Goal: Task Accomplishment & Management: Manage account settings

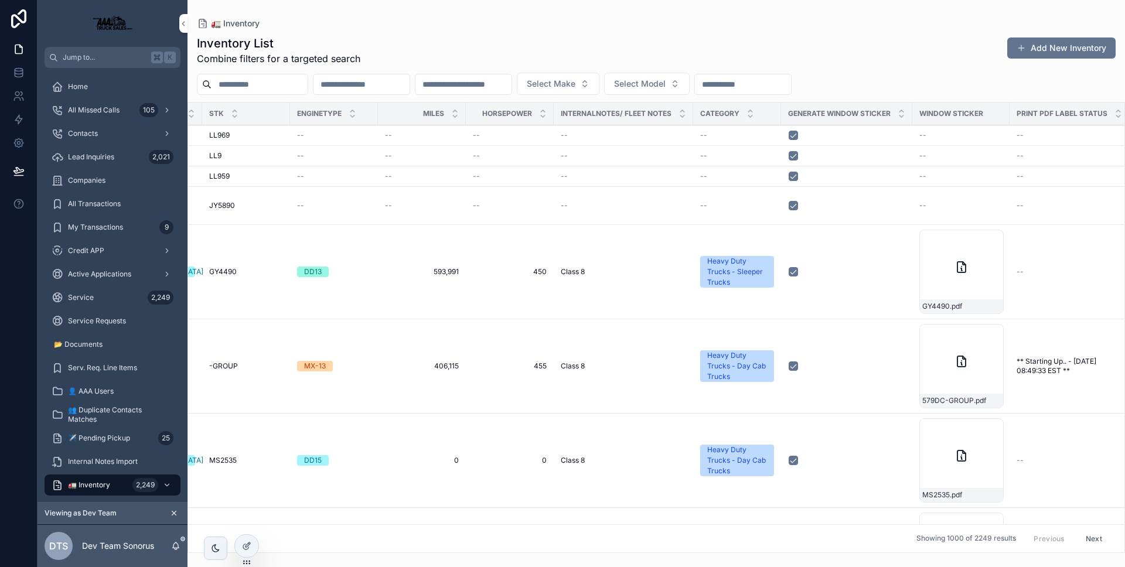
scroll to position [0, 655]
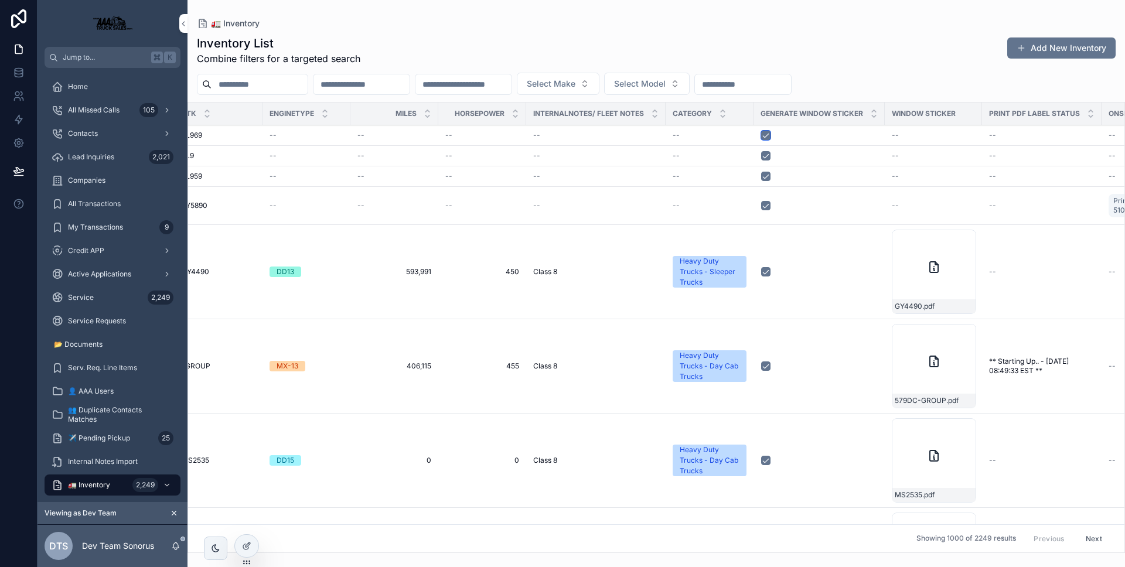
click at [761, 137] on button "scrollable content" at bounding box center [765, 135] width 9 height 9
click at [761, 134] on button "scrollable content" at bounding box center [765, 135] width 9 height 9
click at [761, 137] on button "scrollable content" at bounding box center [765, 135] width 9 height 9
click at [25, 117] on link at bounding box center [18, 119] width 37 height 23
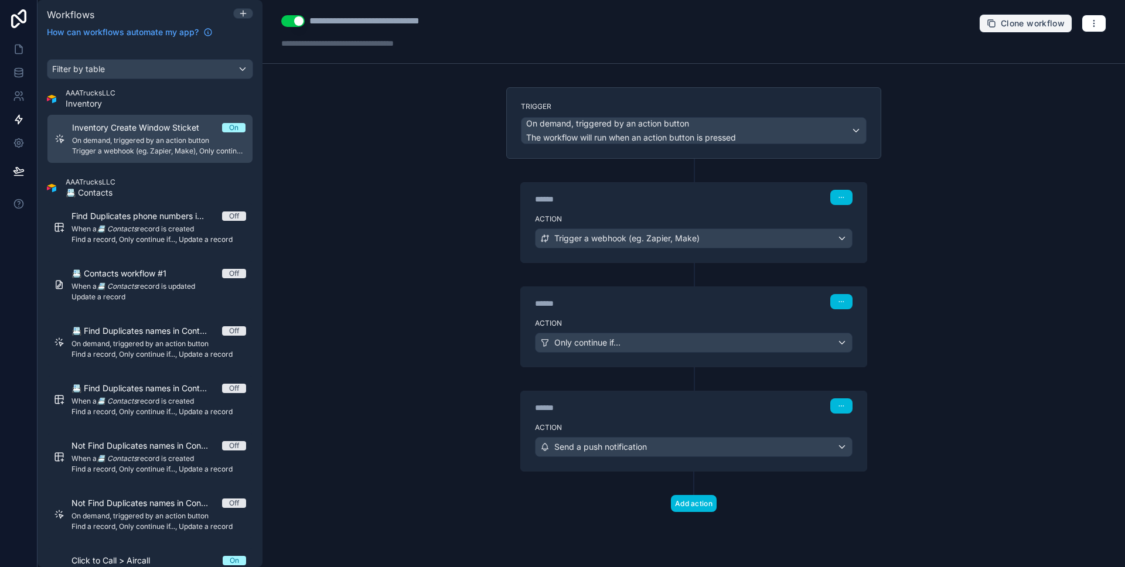
click at [1015, 28] on span "Clone workflow" at bounding box center [1032, 23] width 64 height 11
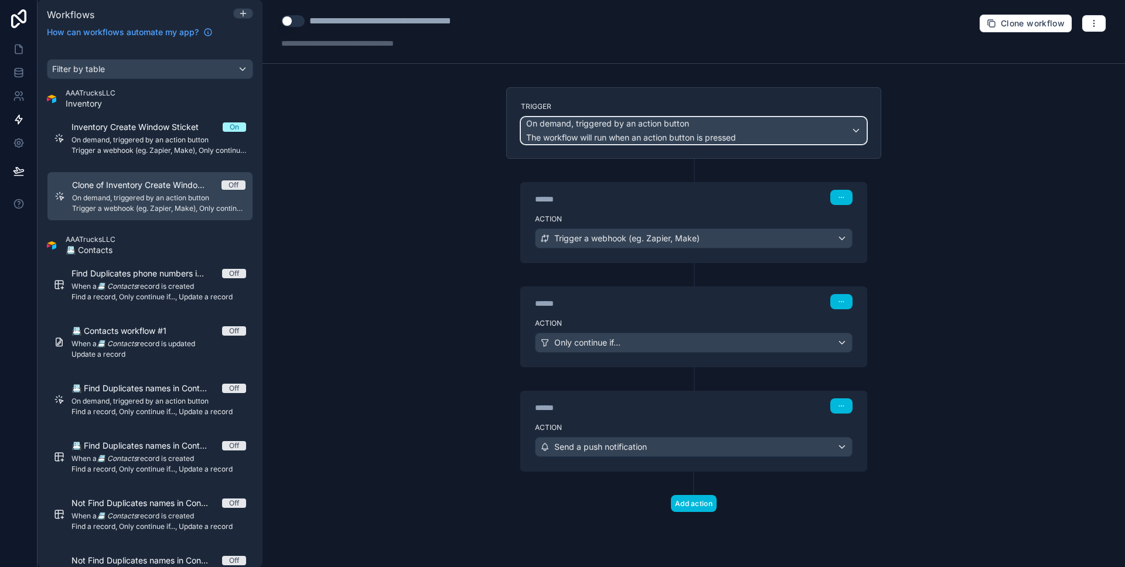
click at [615, 128] on span "On demand, triggered by an action button" at bounding box center [607, 124] width 163 height 12
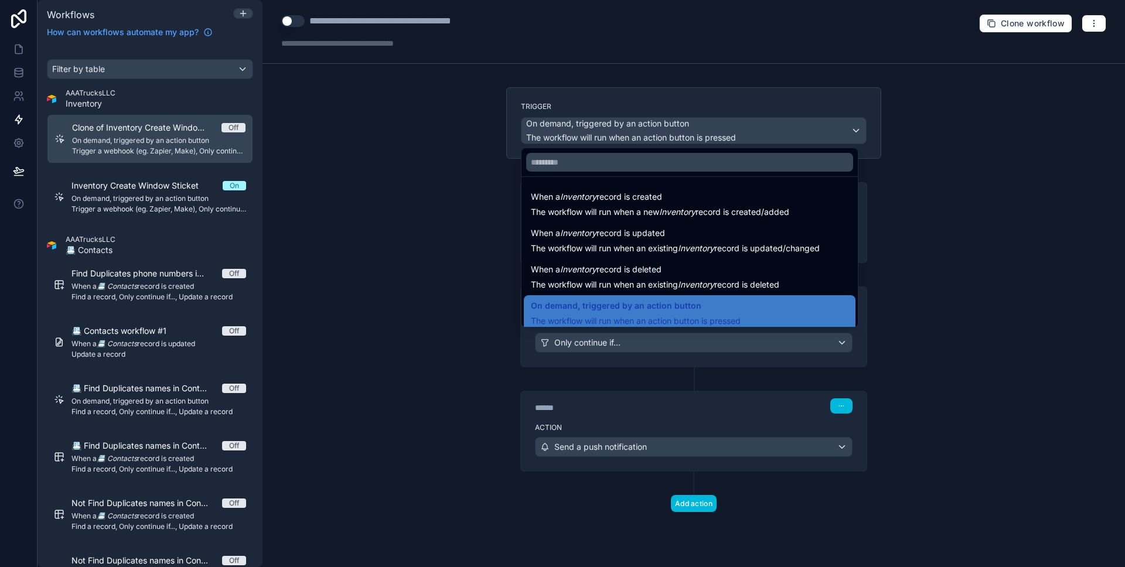
click at [647, 237] on span "When a Inventory record is updated" at bounding box center [598, 233] width 134 height 14
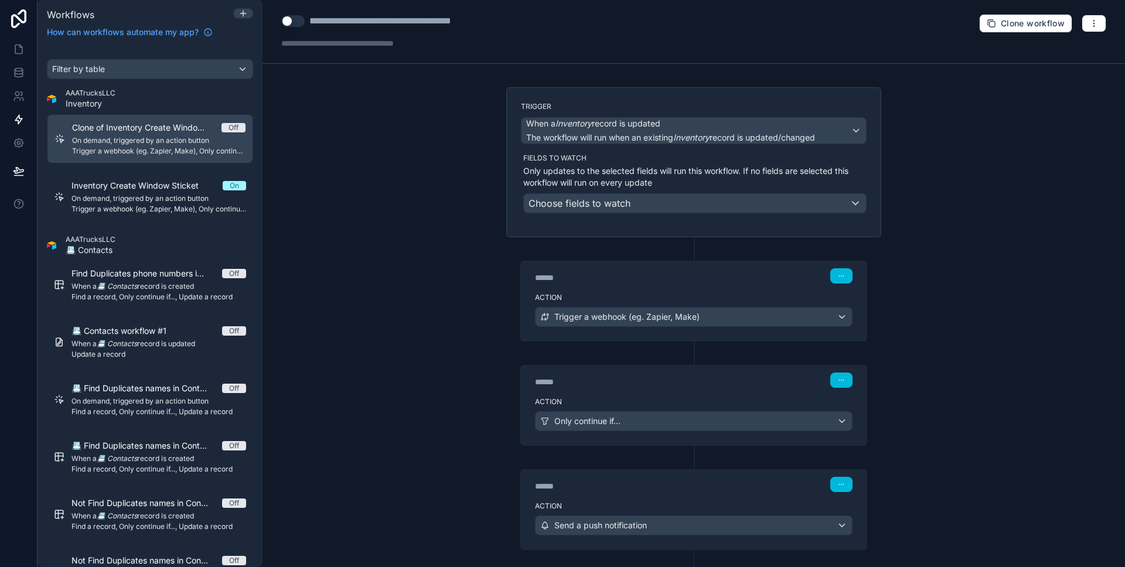
click at [830, 281] on button "button" at bounding box center [841, 275] width 22 height 15
click at [852, 324] on span "Delete" at bounding box center [859, 320] width 22 height 9
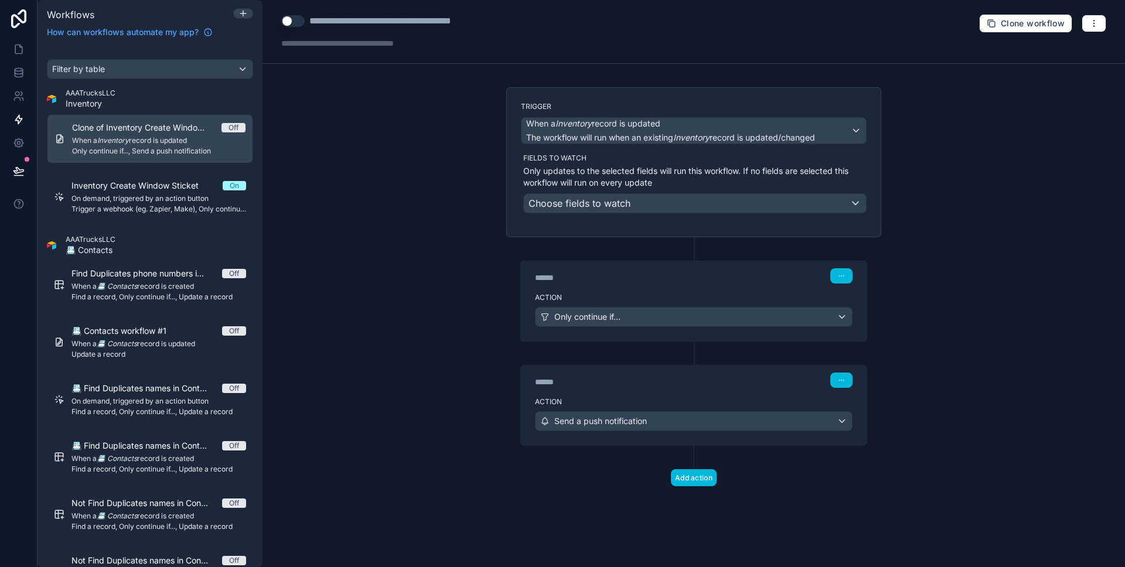
click at [760, 288] on div "Action Only continue if..." at bounding box center [694, 314] width 346 height 53
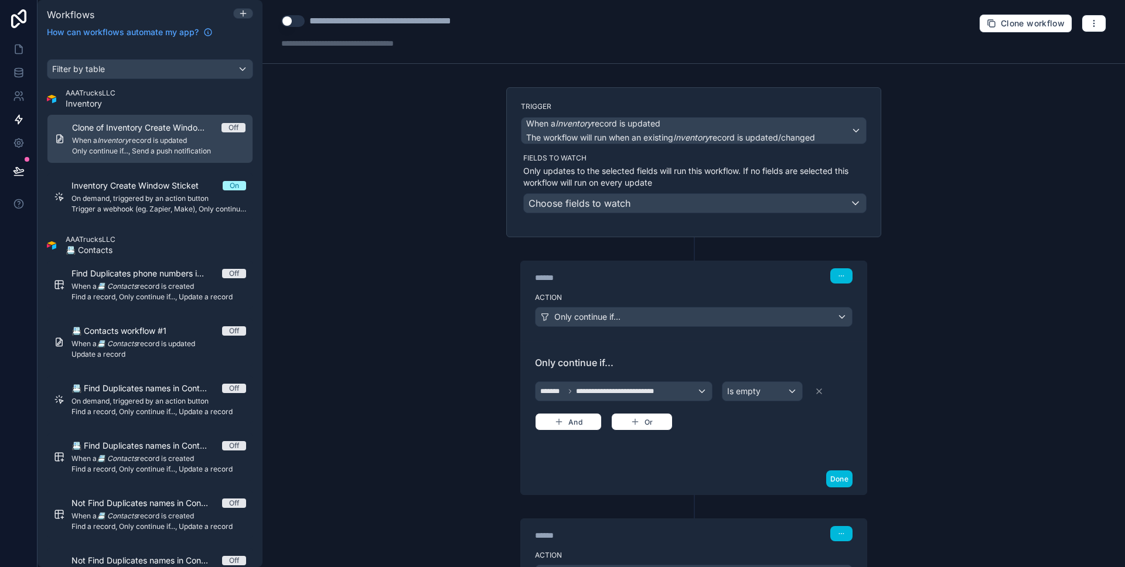
click at [839, 474] on button "Done" at bounding box center [839, 478] width 26 height 17
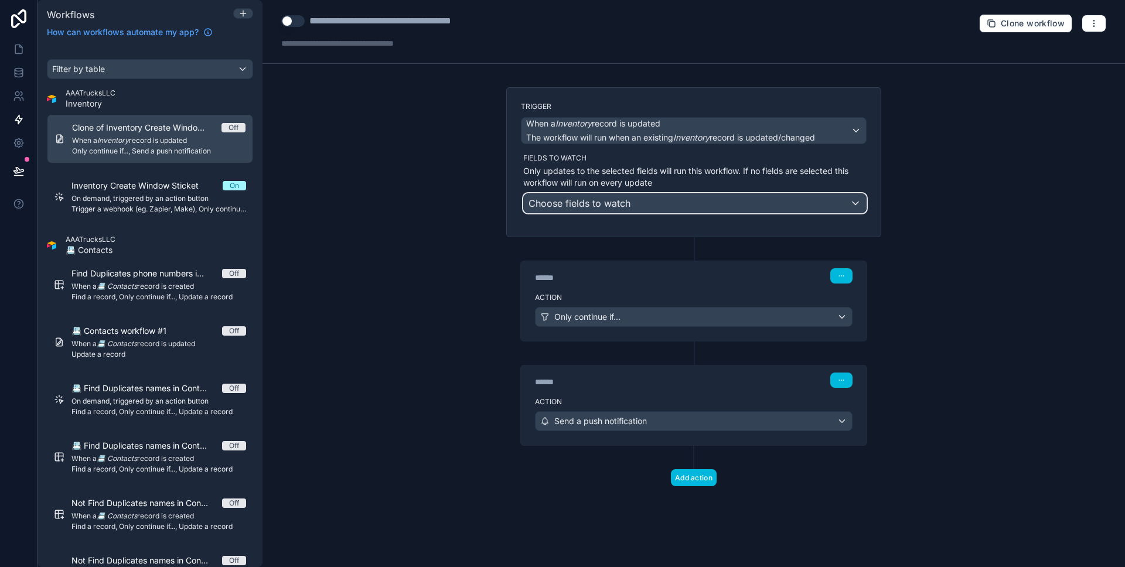
click at [688, 207] on div "Choose fields to watch" at bounding box center [695, 203] width 342 height 19
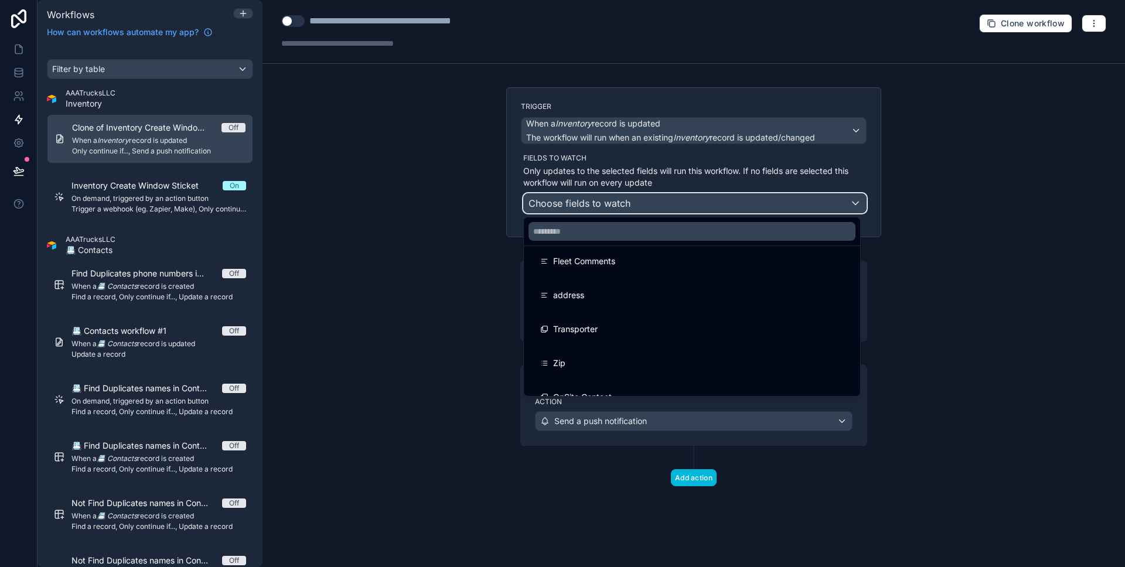
scroll to position [350, 0]
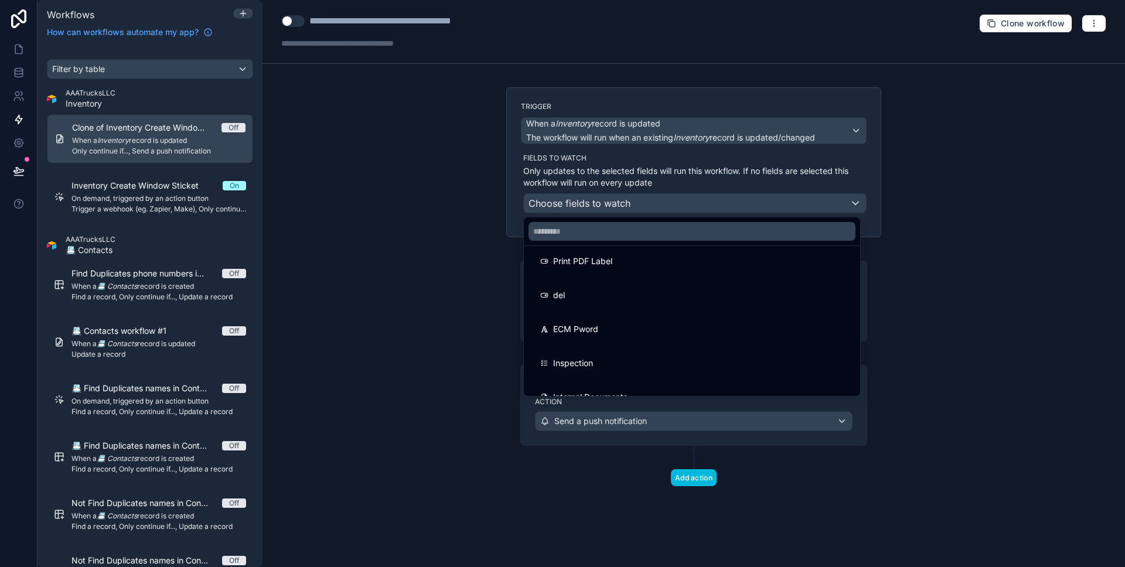
click at [679, 250] on div "Print PDF Label" at bounding box center [691, 261] width 331 height 33
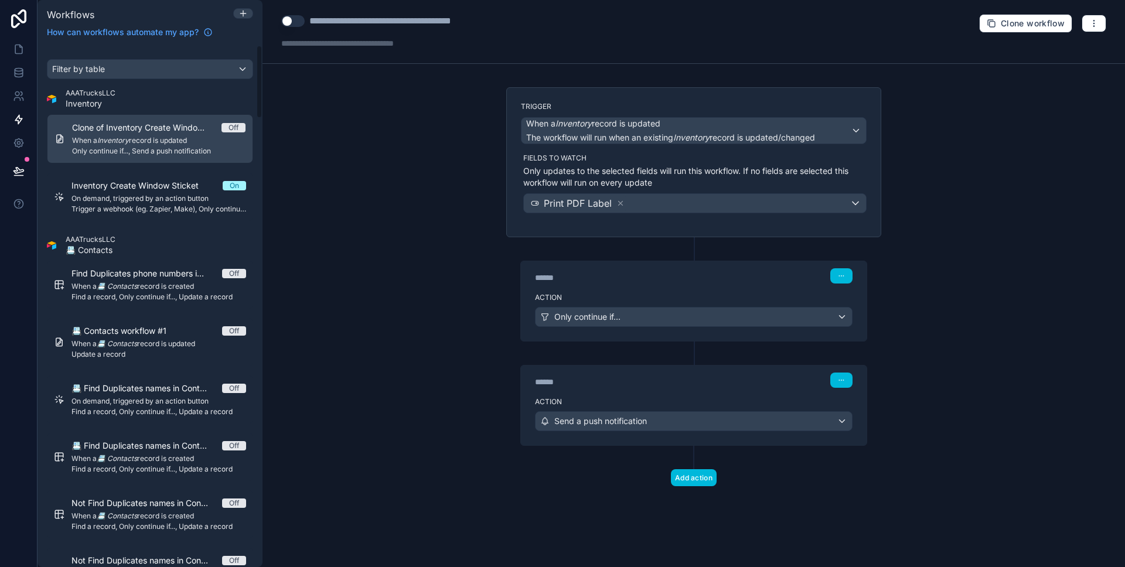
click at [287, 23] on button "Use setting" at bounding box center [292, 21] width 23 height 12
click at [359, 129] on div "**********" at bounding box center [693, 283] width 862 height 567
click at [18, 46] on icon at bounding box center [19, 49] width 12 height 12
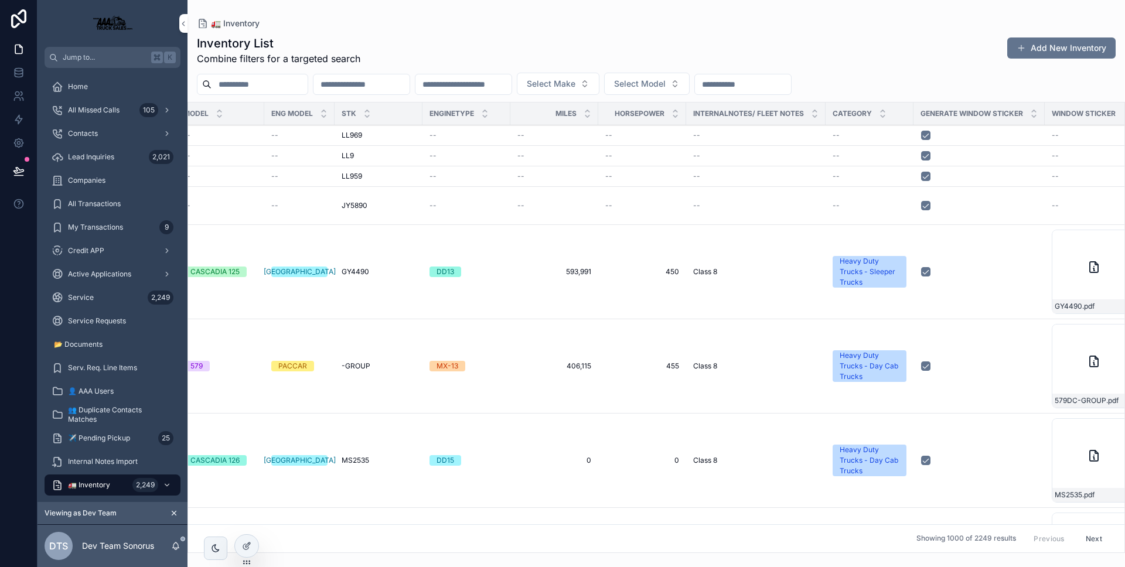
scroll to position [0, 638]
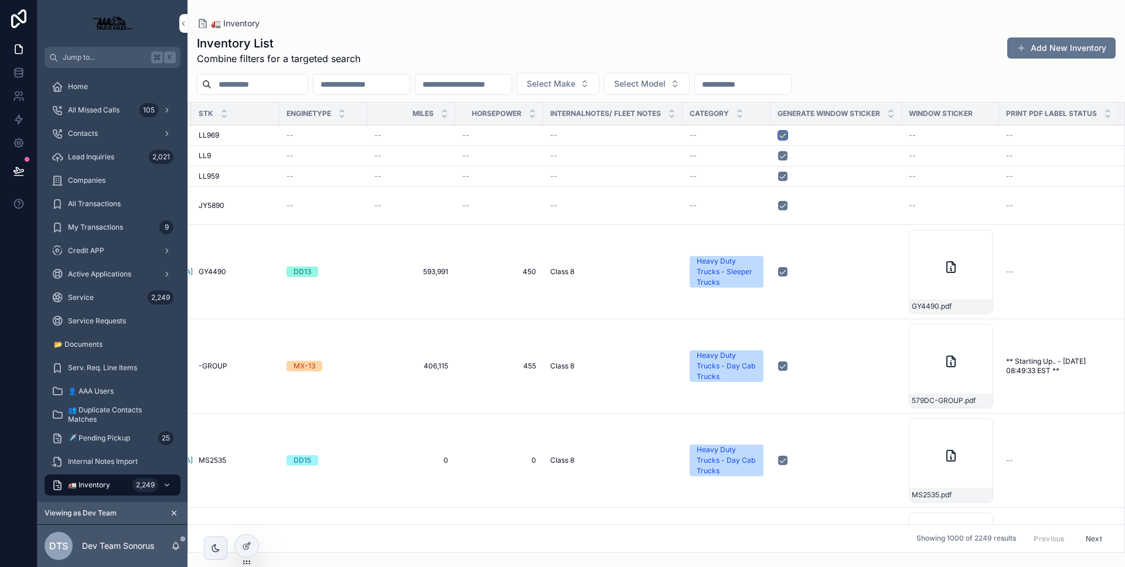
click at [778, 136] on button "scrollable content" at bounding box center [782, 135] width 9 height 9
click at [20, 168] on icon at bounding box center [19, 171] width 12 height 12
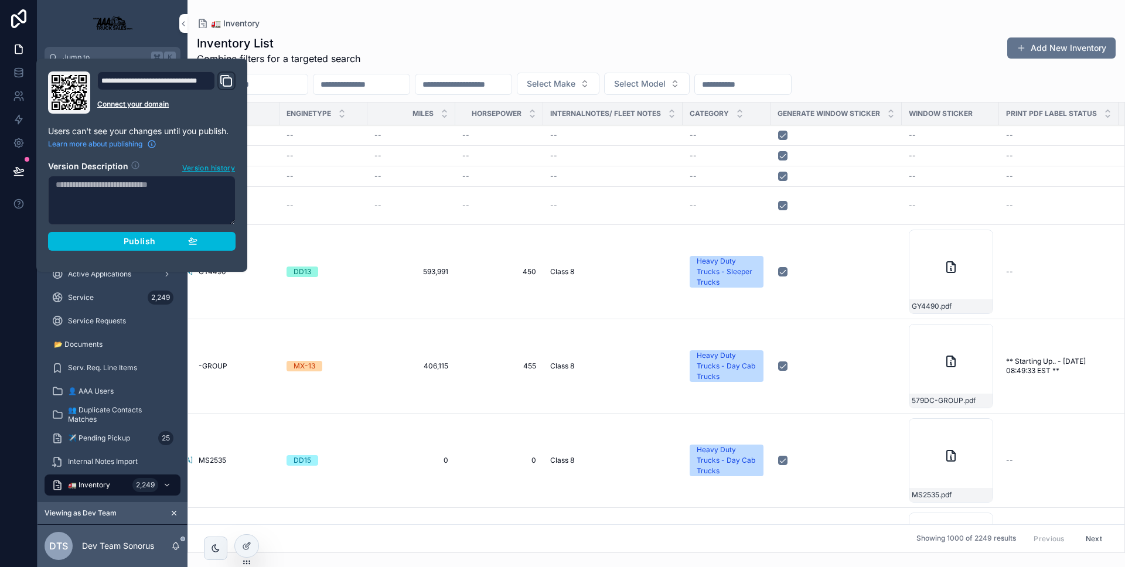
click at [114, 236] on div "Publish" at bounding box center [141, 241] width 111 height 11
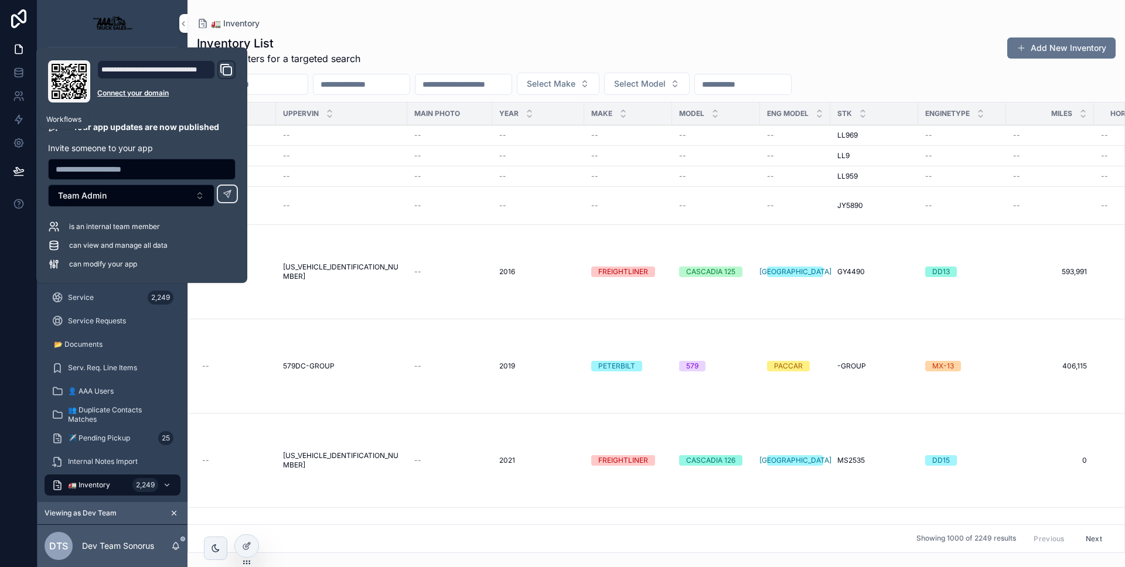
click at [11, 119] on link at bounding box center [18, 119] width 37 height 23
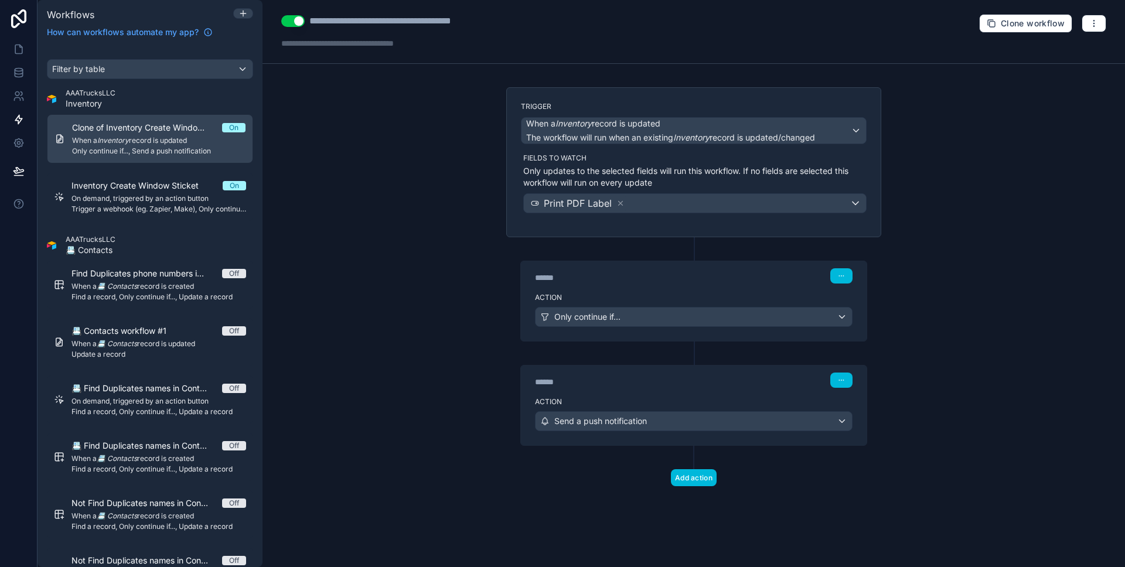
click at [691, 284] on div "****** Step 1" at bounding box center [694, 274] width 346 height 27
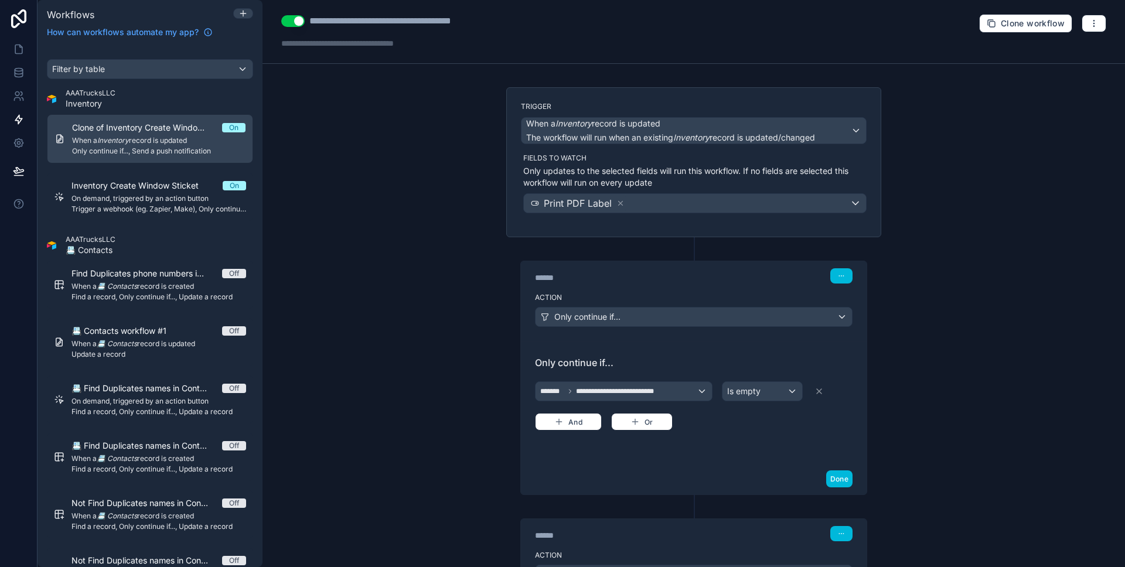
scroll to position [110, 0]
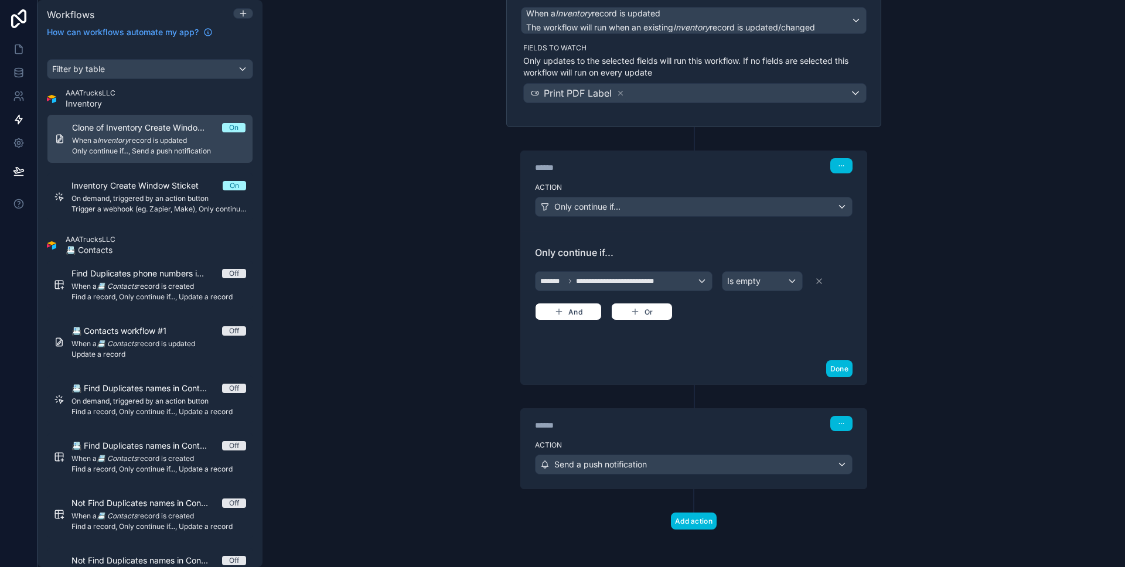
click at [724, 419] on div "****** Step 2" at bounding box center [693, 423] width 317 height 15
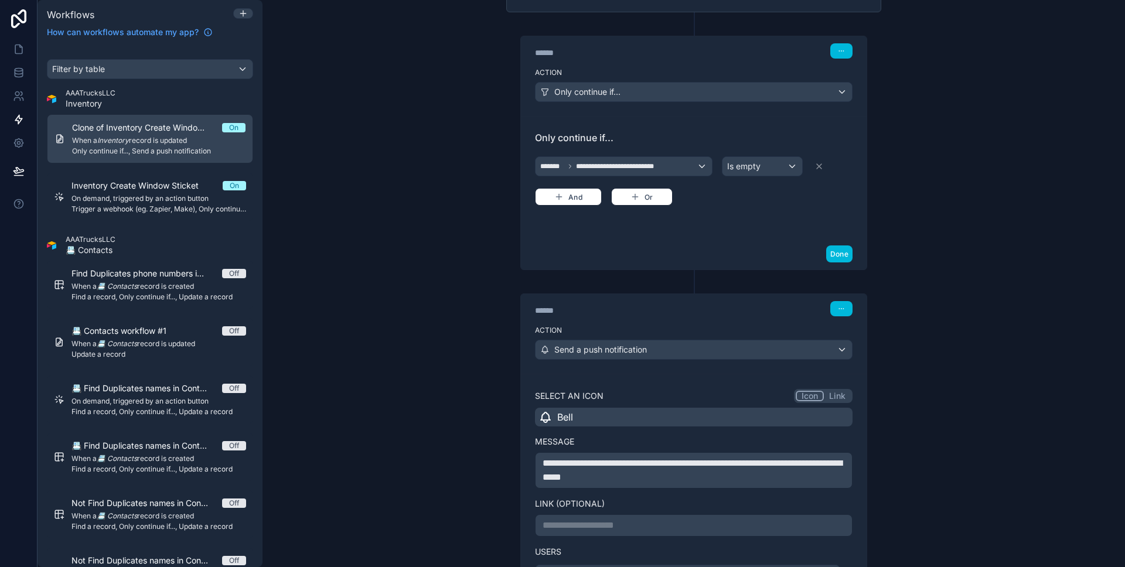
scroll to position [81, 0]
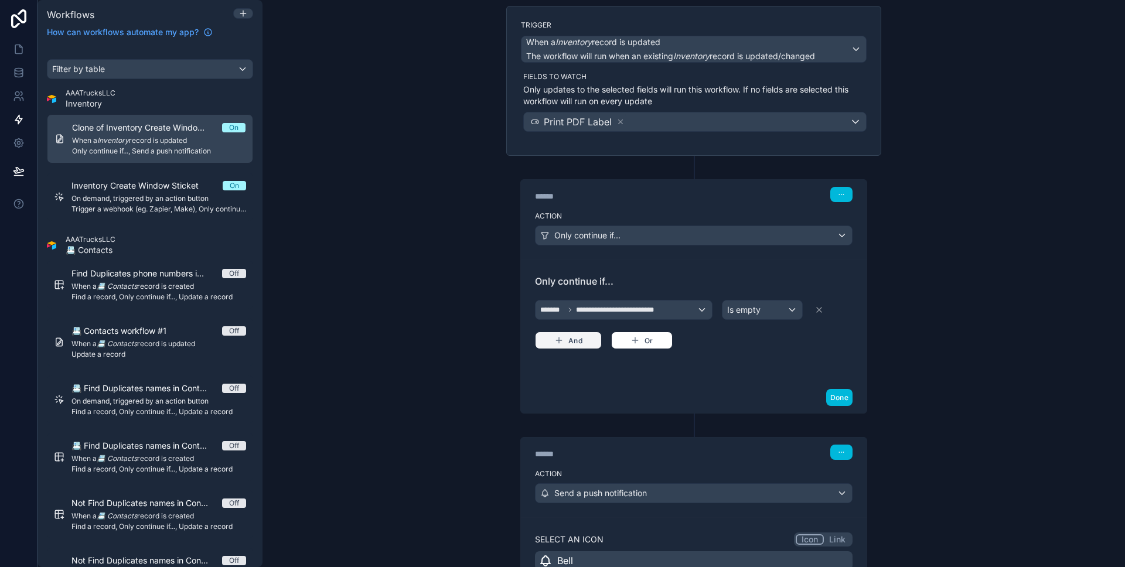
click at [582, 342] on button "And" at bounding box center [568, 340] width 67 height 18
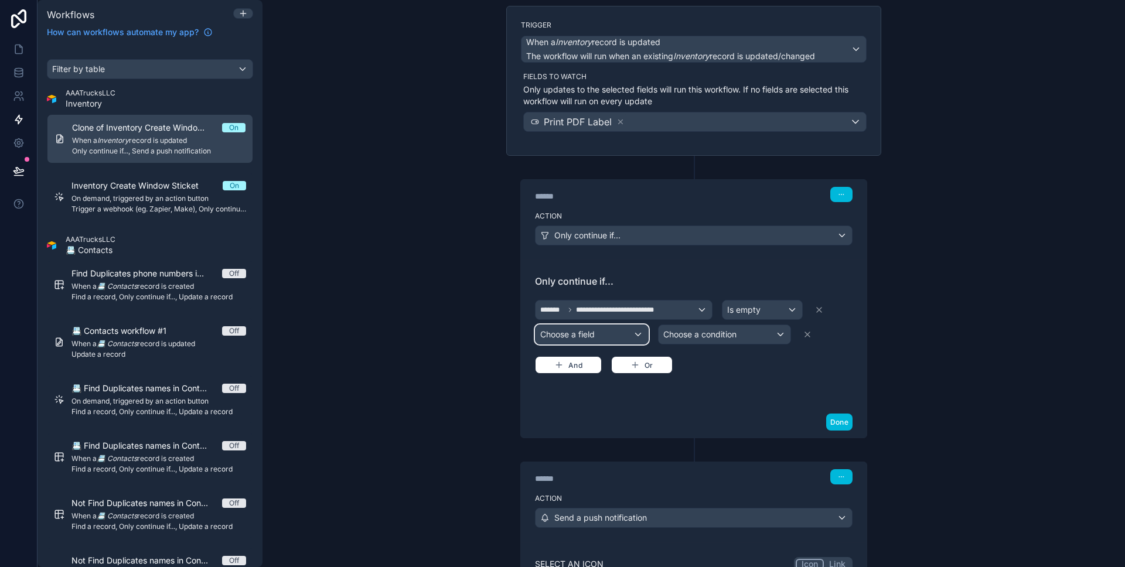
click at [583, 336] on div "Choose a field" at bounding box center [591, 334] width 112 height 19
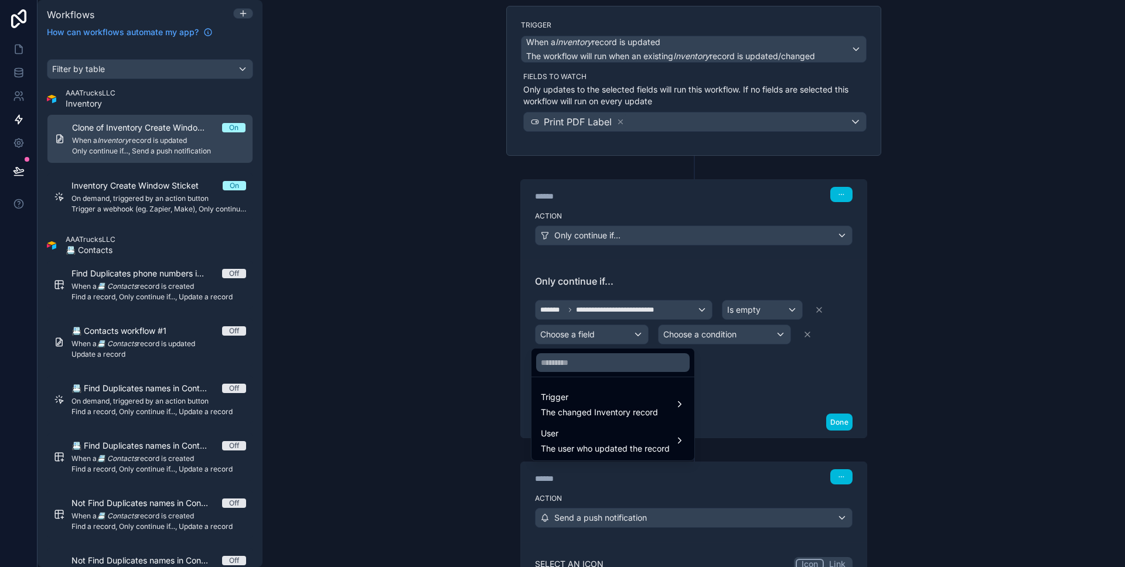
click at [635, 391] on span "Trigger" at bounding box center [599, 397] width 117 height 14
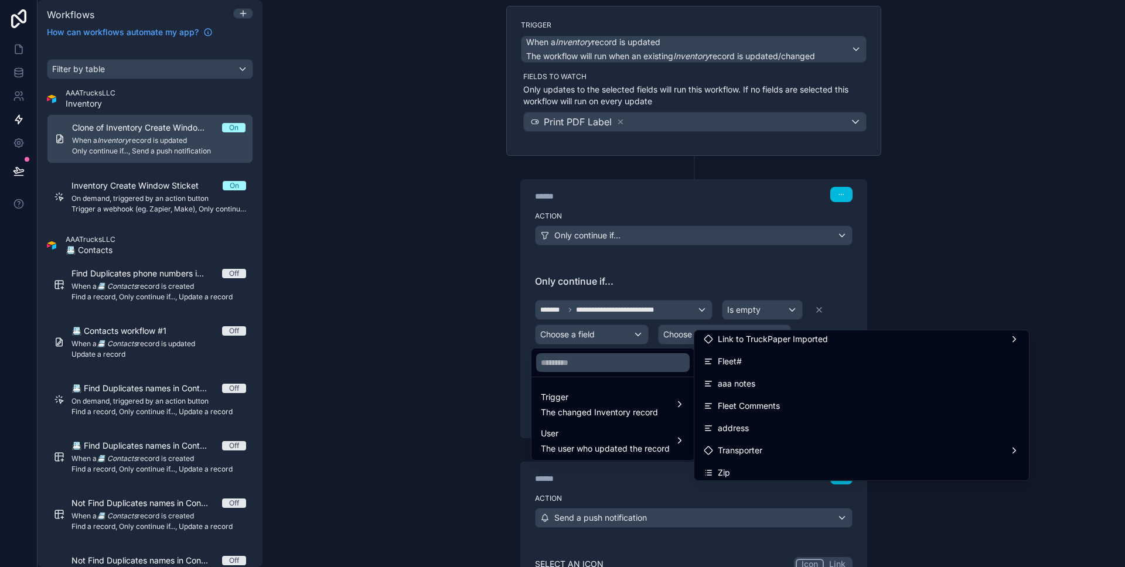
scroll to position [269, 0]
click at [766, 444] on div "Print PDF Label" at bounding box center [861, 452] width 330 height 21
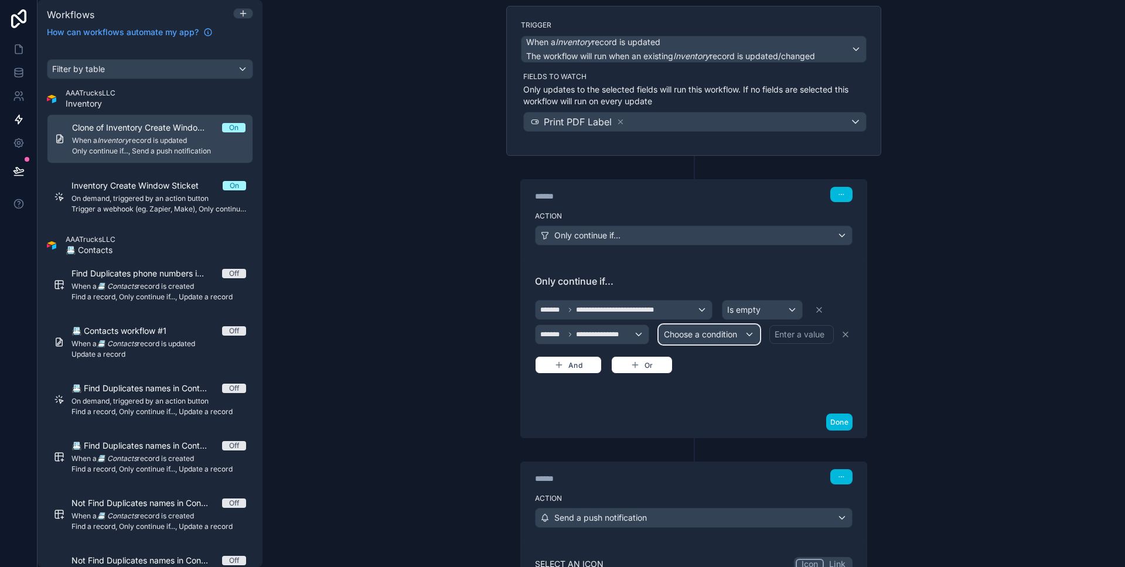
click at [712, 336] on span "Choose a condition" at bounding box center [700, 334] width 73 height 10
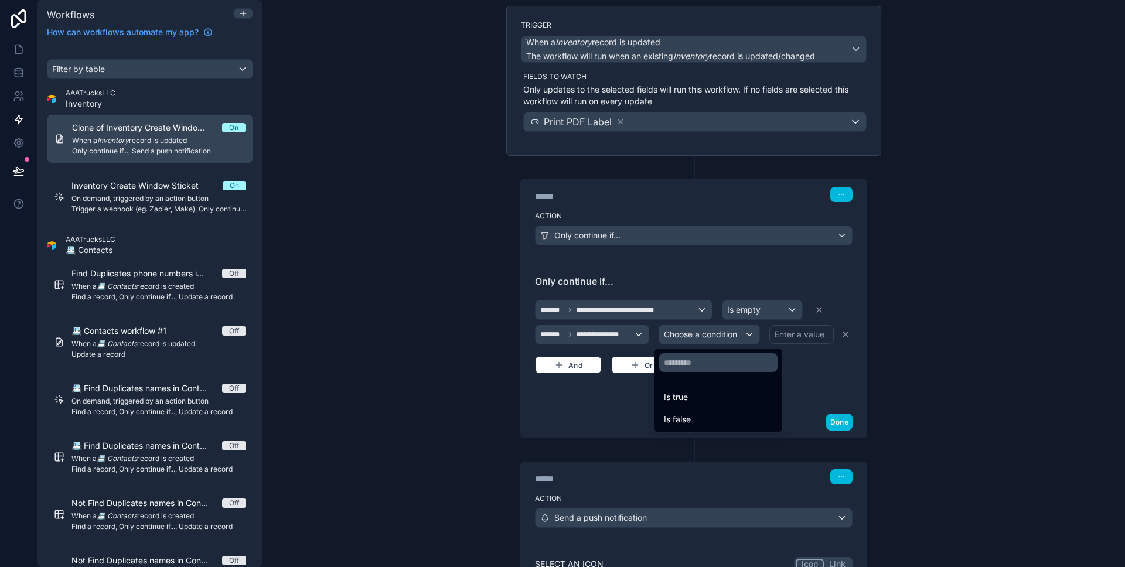
click at [715, 390] on div "Is true" at bounding box center [718, 397] width 109 height 14
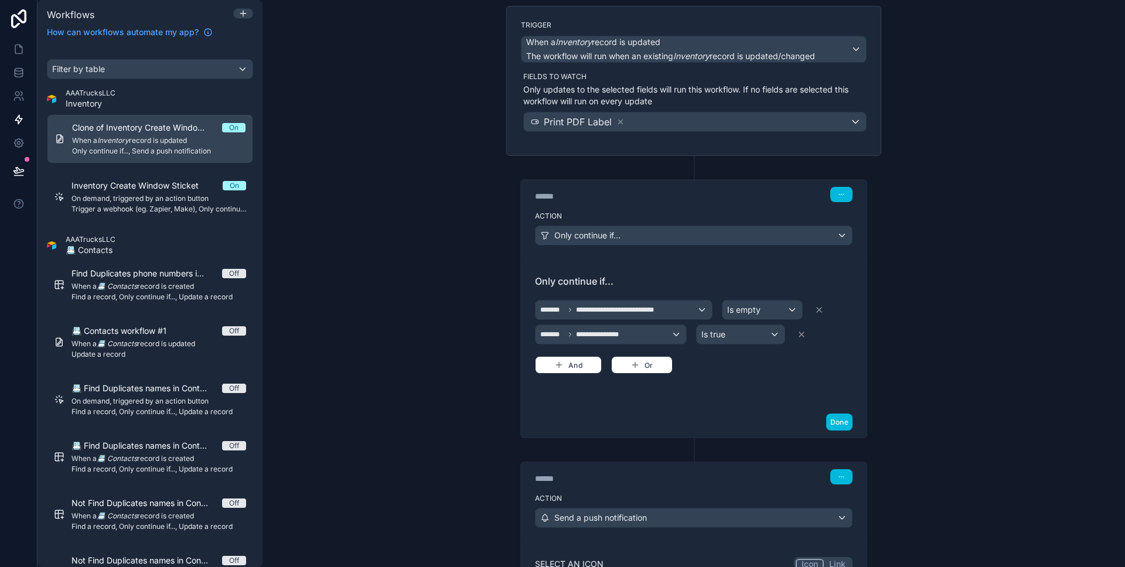
click at [832, 420] on button "Done" at bounding box center [839, 421] width 26 height 17
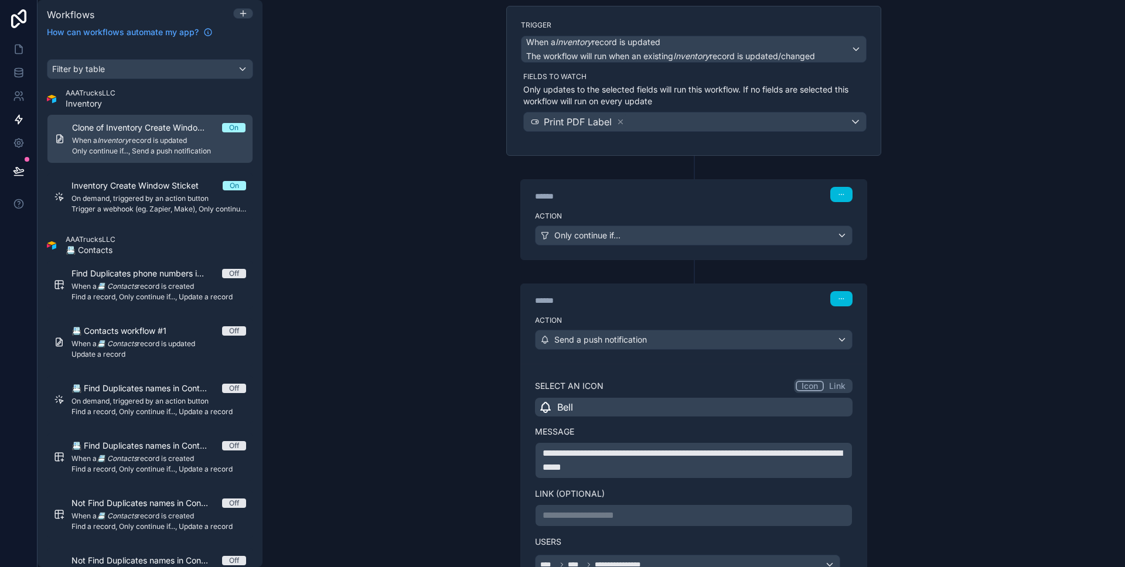
scroll to position [240, 0]
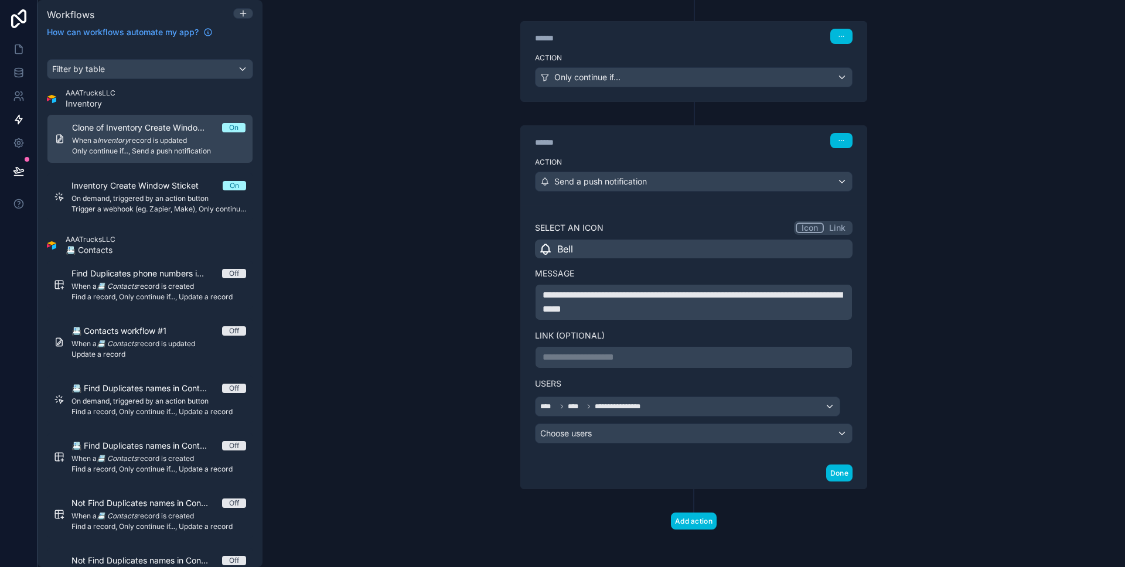
click at [840, 467] on button "Done" at bounding box center [839, 472] width 26 height 17
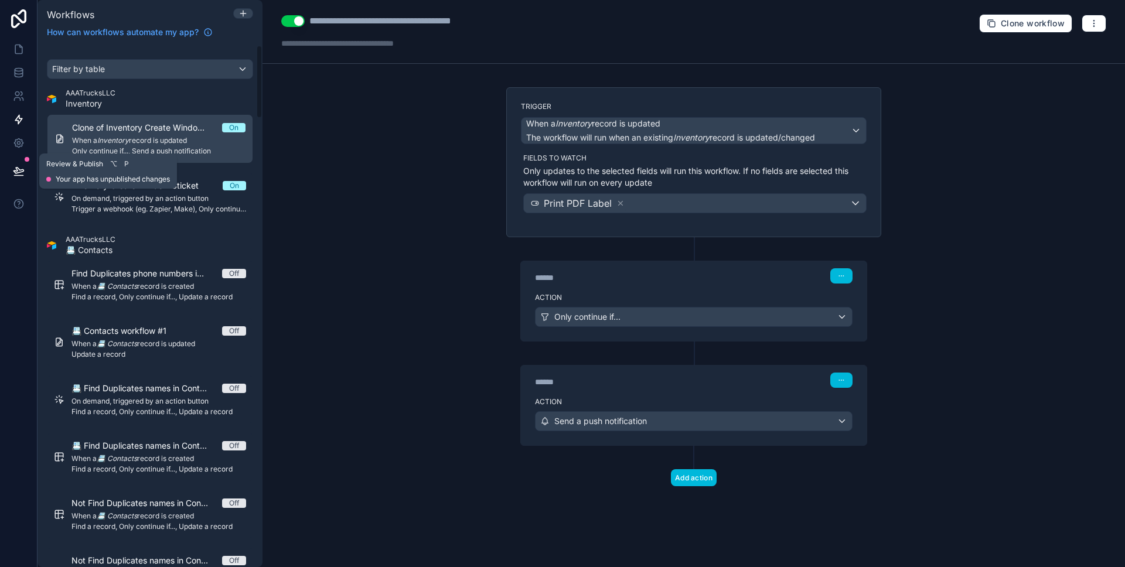
click at [13, 168] on icon at bounding box center [19, 171] width 12 height 12
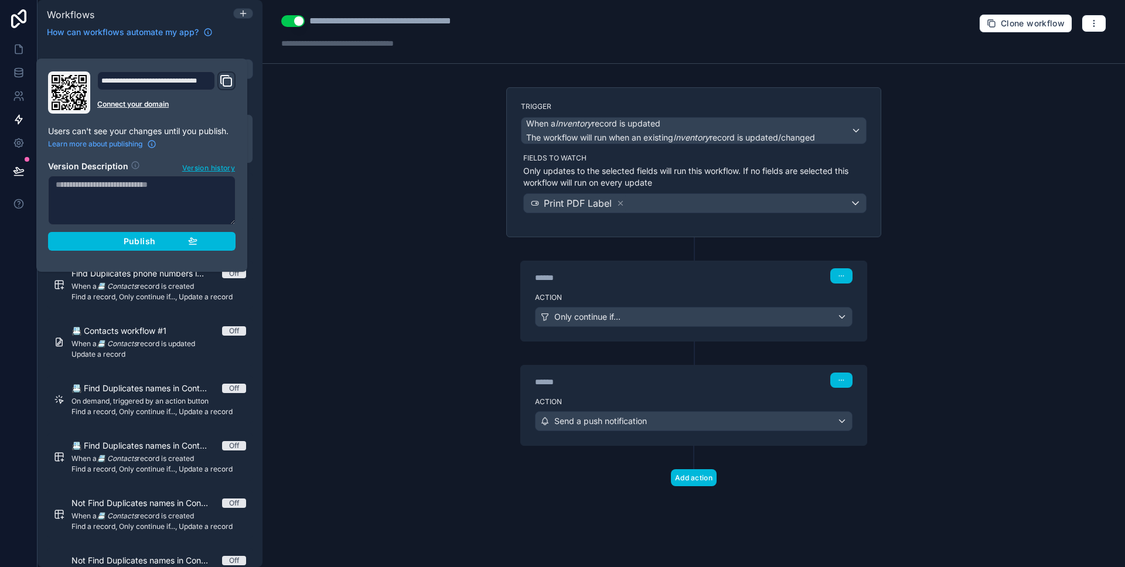
click at [83, 232] on button "Publish" at bounding box center [141, 241] width 187 height 19
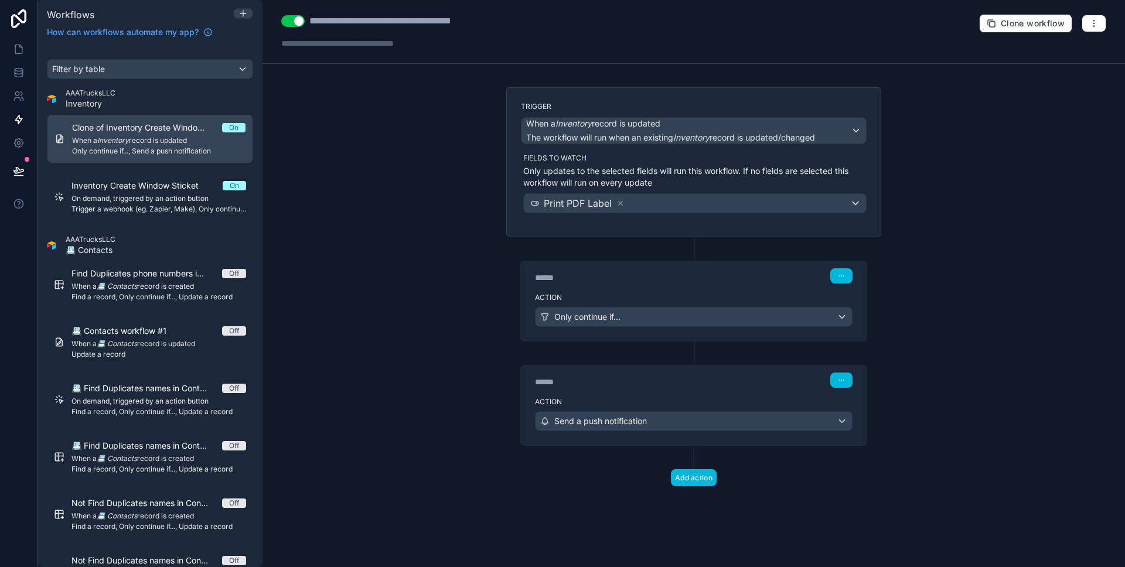
click at [17, 235] on div at bounding box center [18, 283] width 37 height 567
click at [23, 46] on icon at bounding box center [19, 49] width 12 height 12
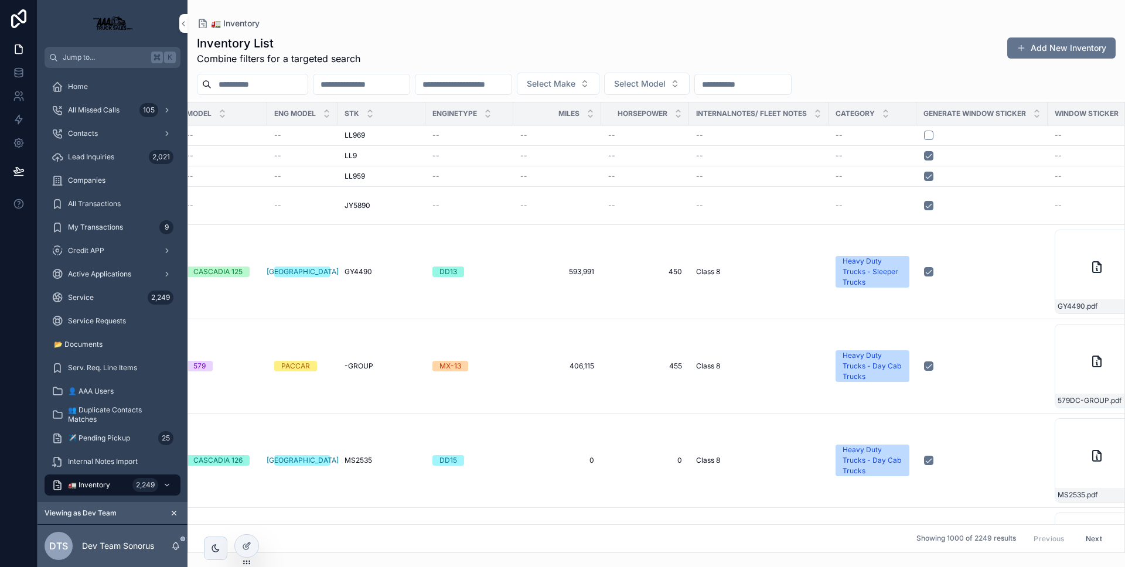
scroll to position [0, 500]
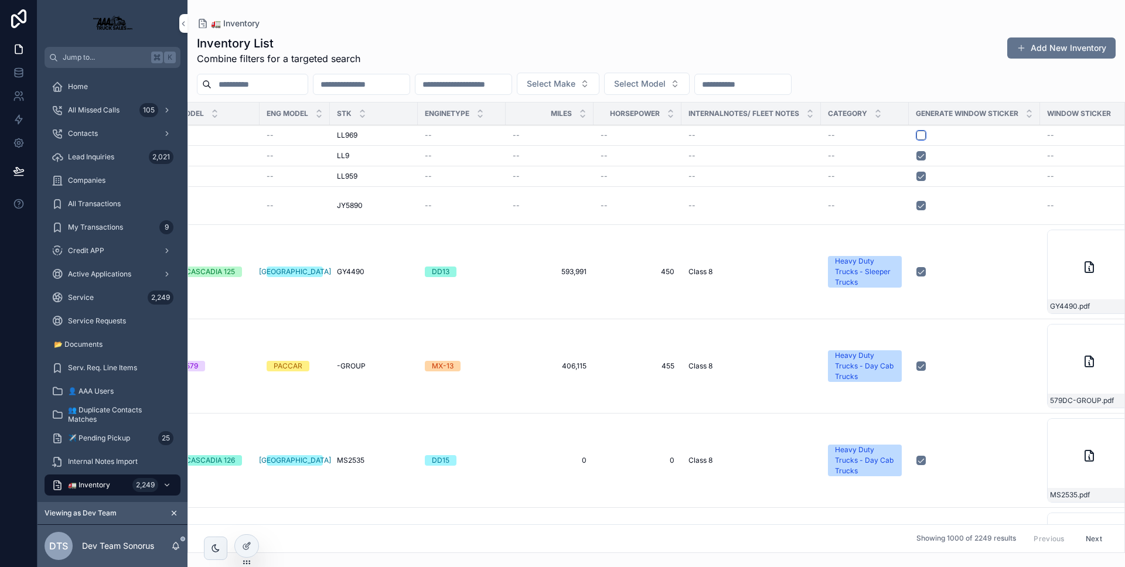
click at [916, 134] on button "scrollable content" at bounding box center [920, 135] width 9 height 9
click at [178, 546] on icon "scrollable content" at bounding box center [176, 544] width 6 height 5
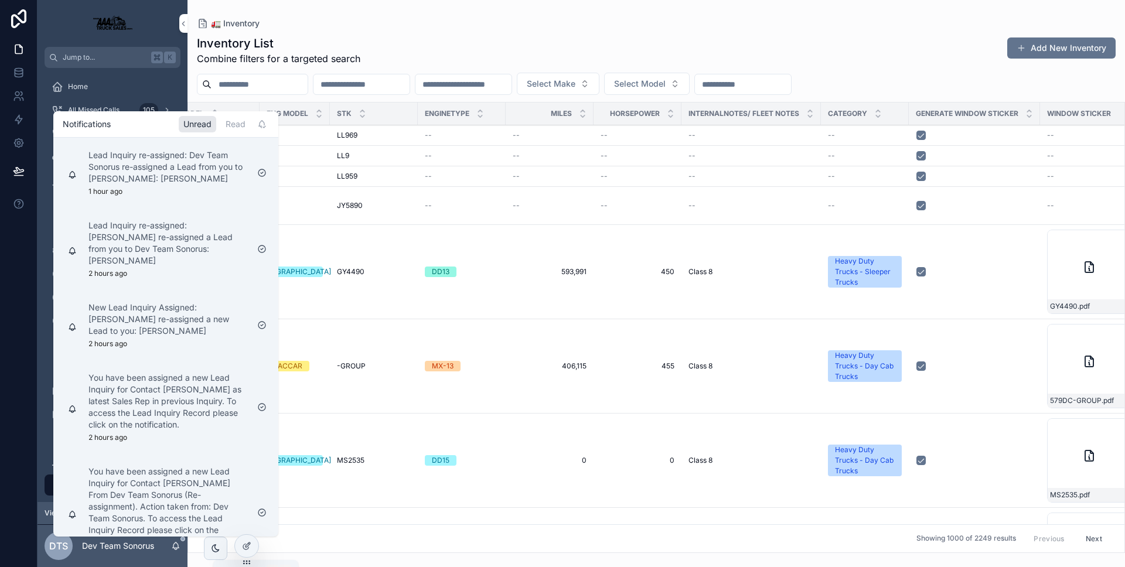
click at [177, 547] on icon "scrollable content" at bounding box center [175, 545] width 9 height 9
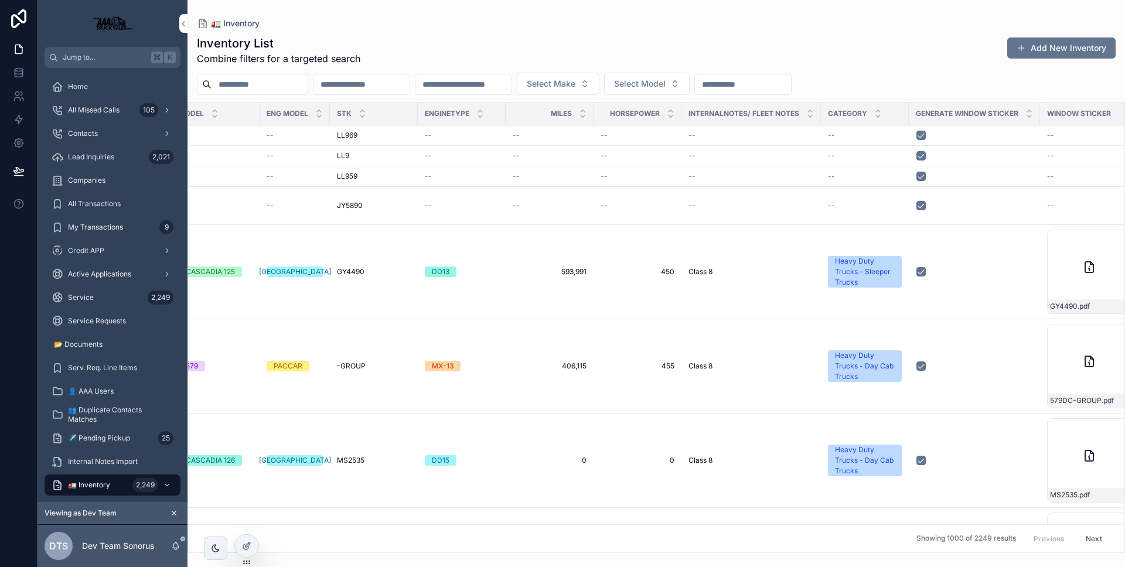
click at [739, 33] on div "Inventory List Combine filters for a targeted search Add New Inventory Select M…" at bounding box center [655, 290] width 937 height 525
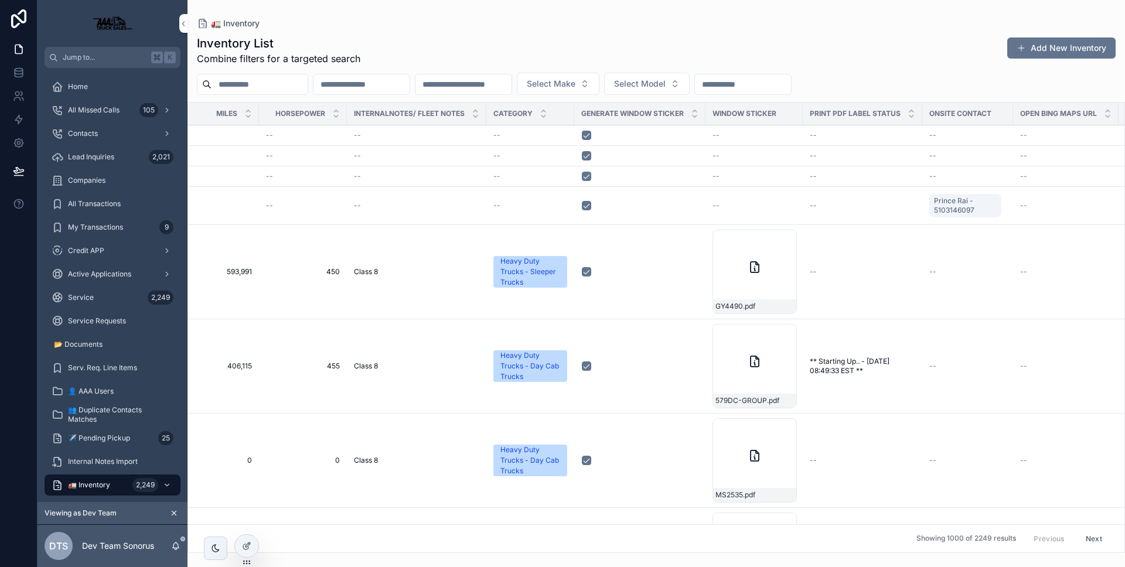
scroll to position [0, 839]
click at [579, 135] on div "scrollable content" at bounding box center [635, 135] width 116 height 9
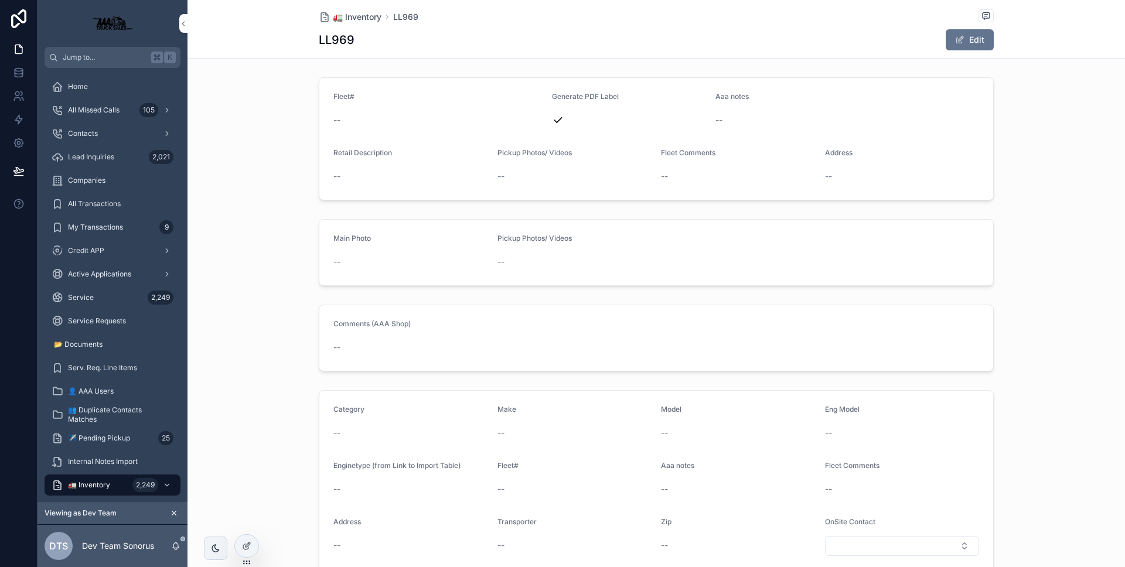
click at [245, 541] on icon at bounding box center [246, 545] width 9 height 9
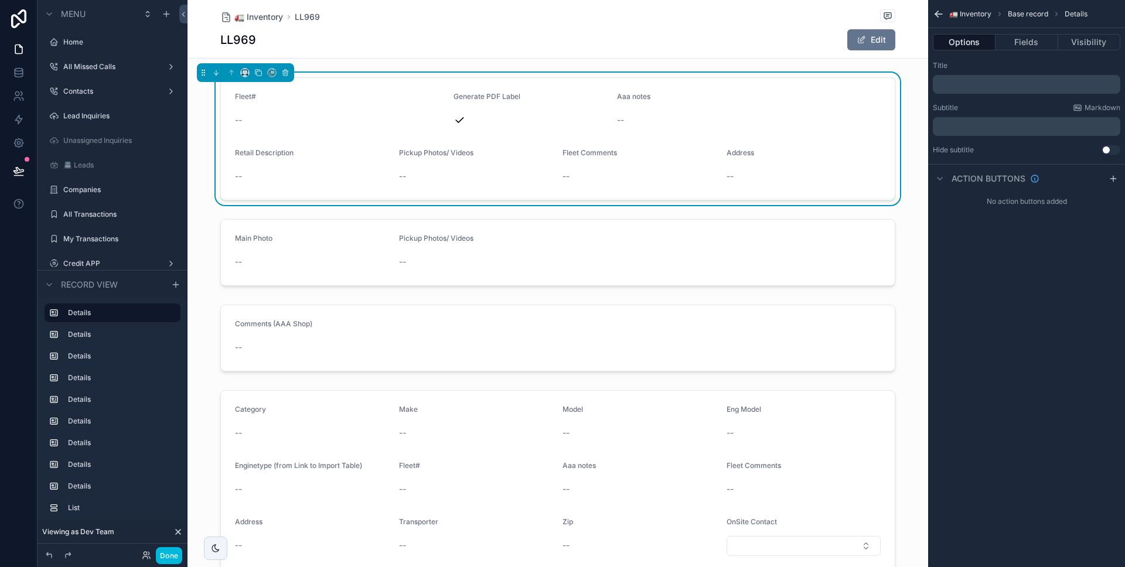
click at [1013, 52] on div "Options Fields Visibility" at bounding box center [1026, 42] width 197 height 28
click at [1013, 49] on button "Fields" at bounding box center [1026, 42] width 62 height 16
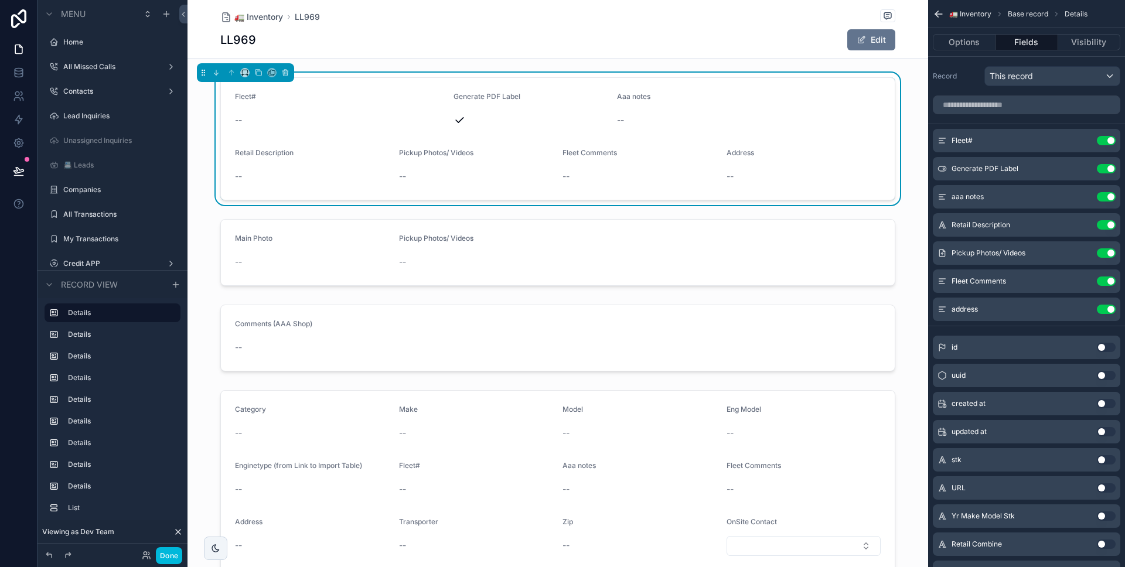
click at [178, 551] on button "Done" at bounding box center [169, 555] width 26 height 17
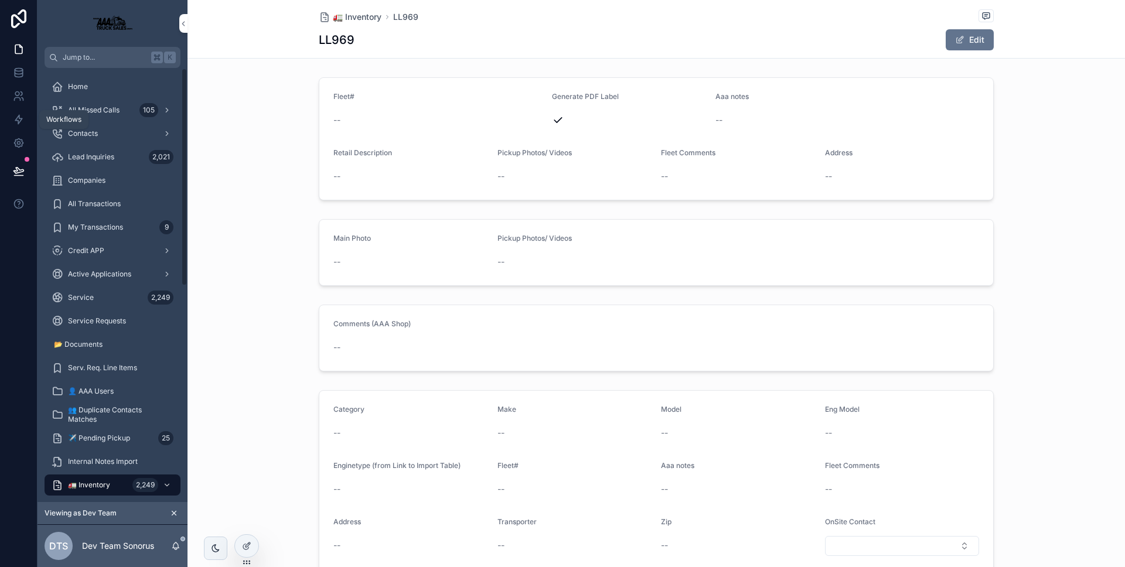
click at [13, 122] on icon at bounding box center [19, 120] width 12 height 12
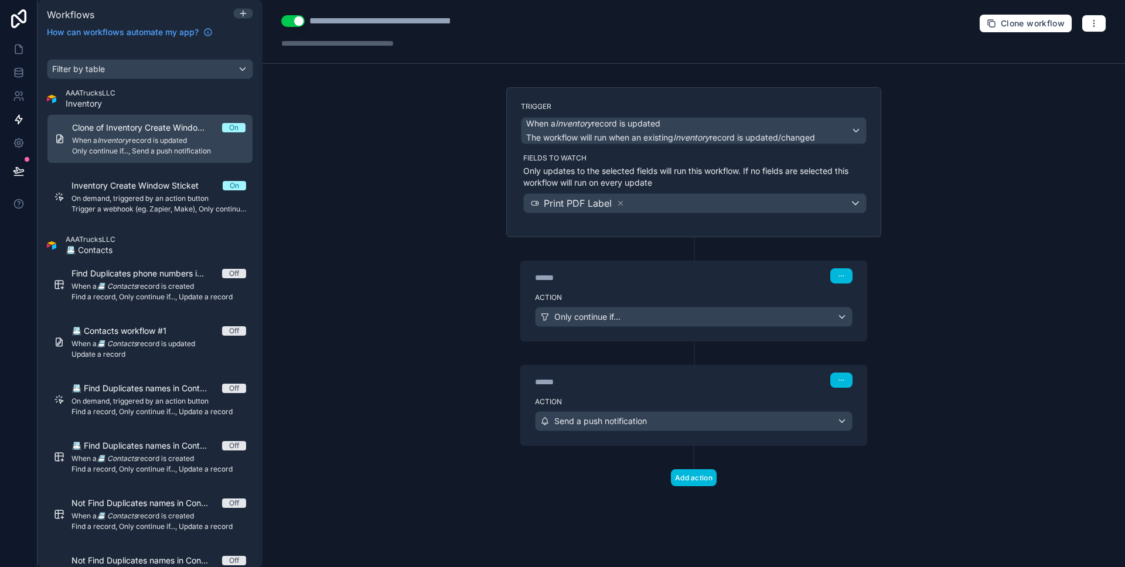
click at [579, 279] on div "******" at bounding box center [623, 278] width 176 height 12
click at [584, 283] on div "****** Step 1" at bounding box center [694, 274] width 346 height 27
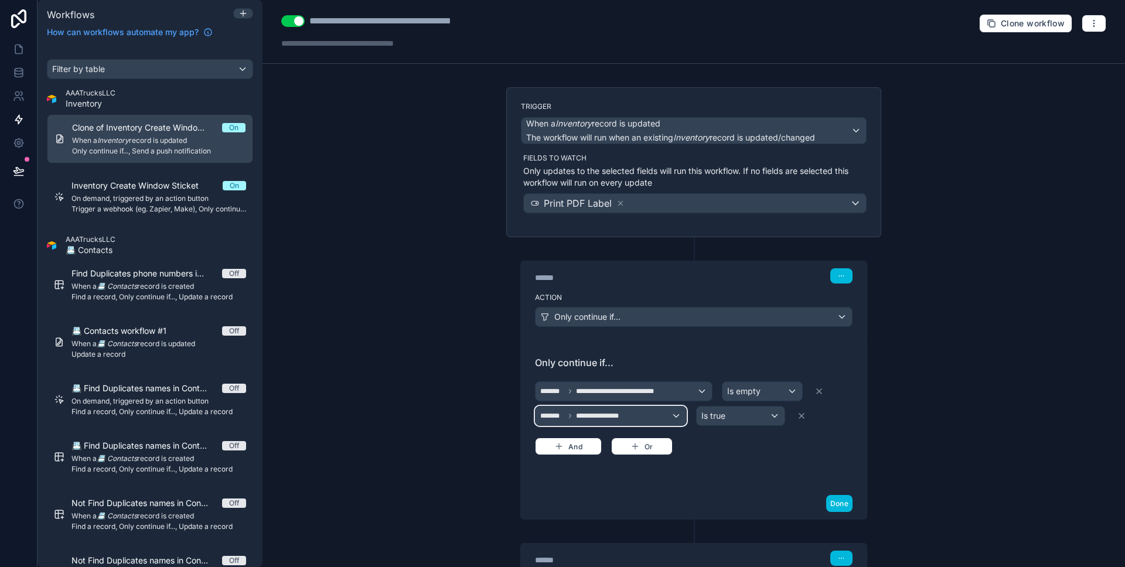
click at [654, 415] on div "**********" at bounding box center [610, 415] width 151 height 19
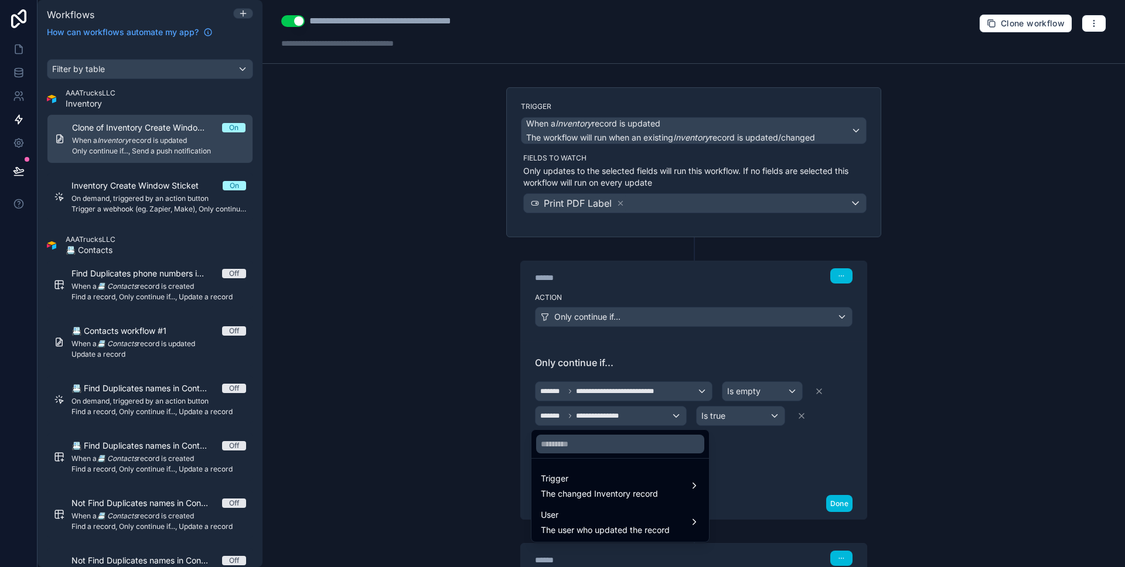
click at [649, 468] on div "Trigger The changed Inventory record" at bounding box center [620, 485] width 173 height 35
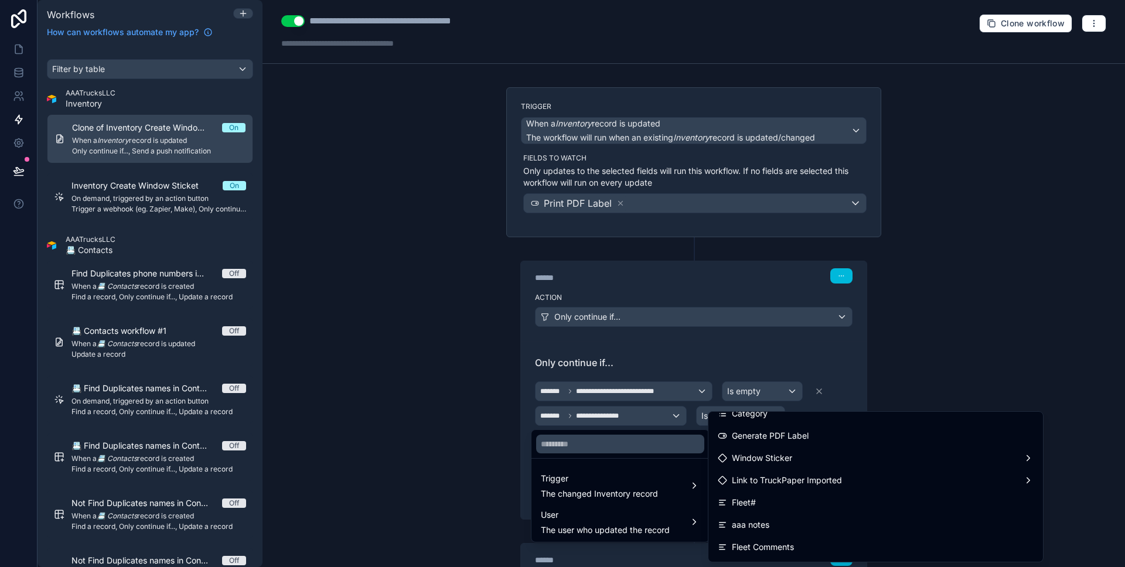
scroll to position [129, 0]
click at [804, 445] on span "Generate PDF Label" at bounding box center [770, 451] width 77 height 14
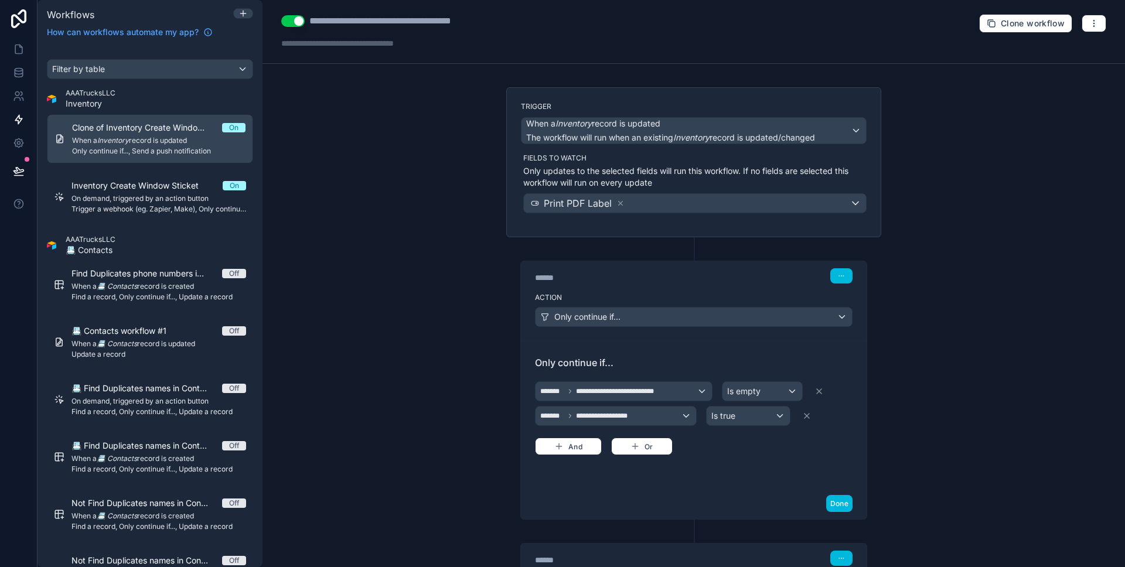
click at [841, 505] on button "Done" at bounding box center [839, 503] width 26 height 17
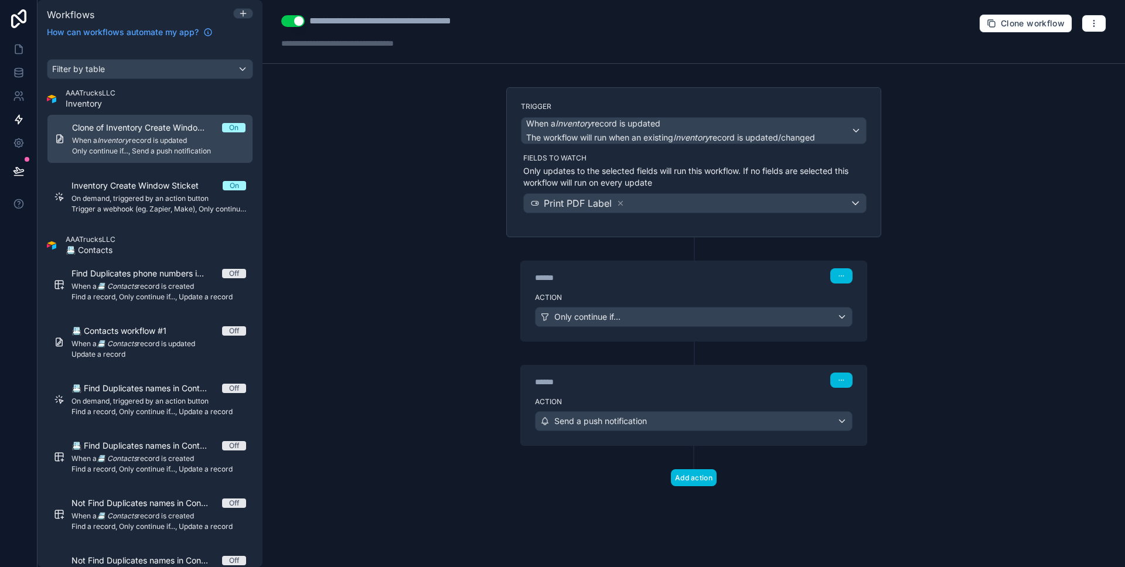
click at [755, 392] on div "Action Send a push notification" at bounding box center [694, 418] width 346 height 53
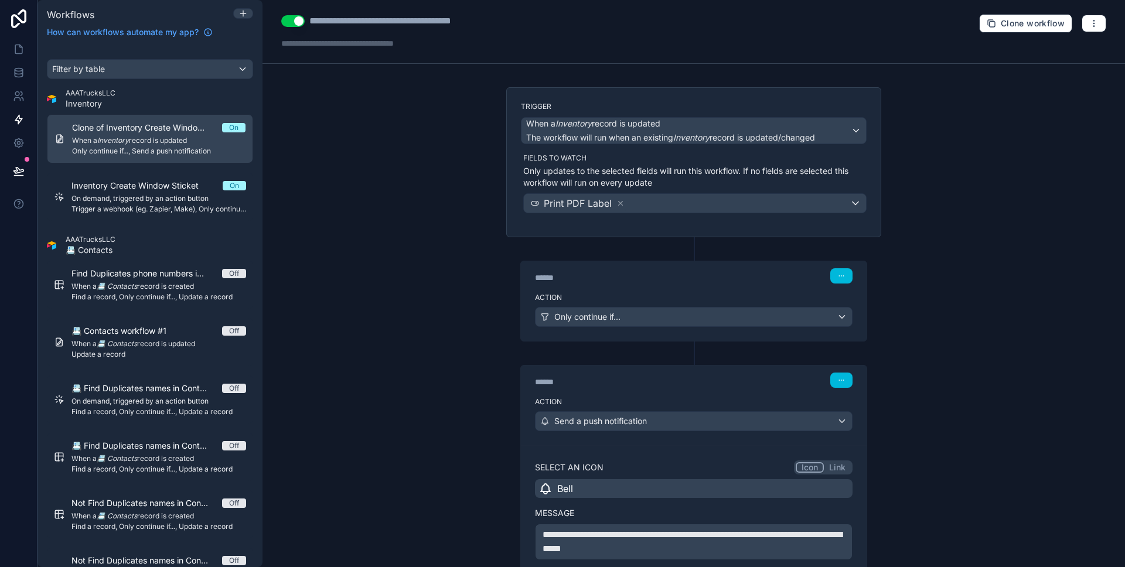
click at [754, 391] on div "****** Step 2" at bounding box center [694, 378] width 346 height 27
click at [693, 200] on div "Print PDF Label" at bounding box center [695, 203] width 342 height 19
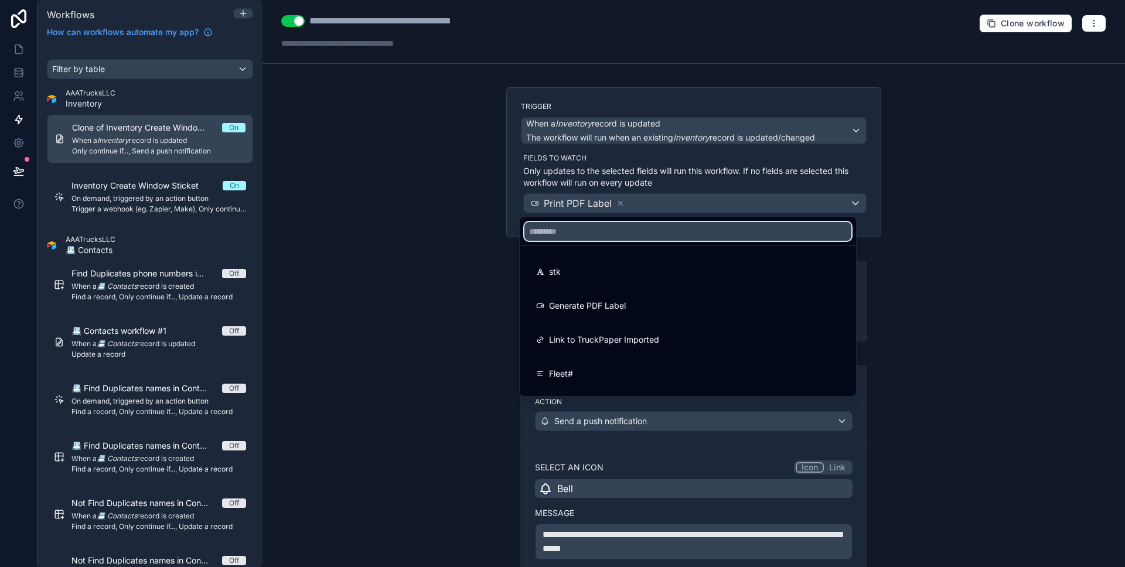
click at [679, 227] on input "text" at bounding box center [687, 231] width 327 height 19
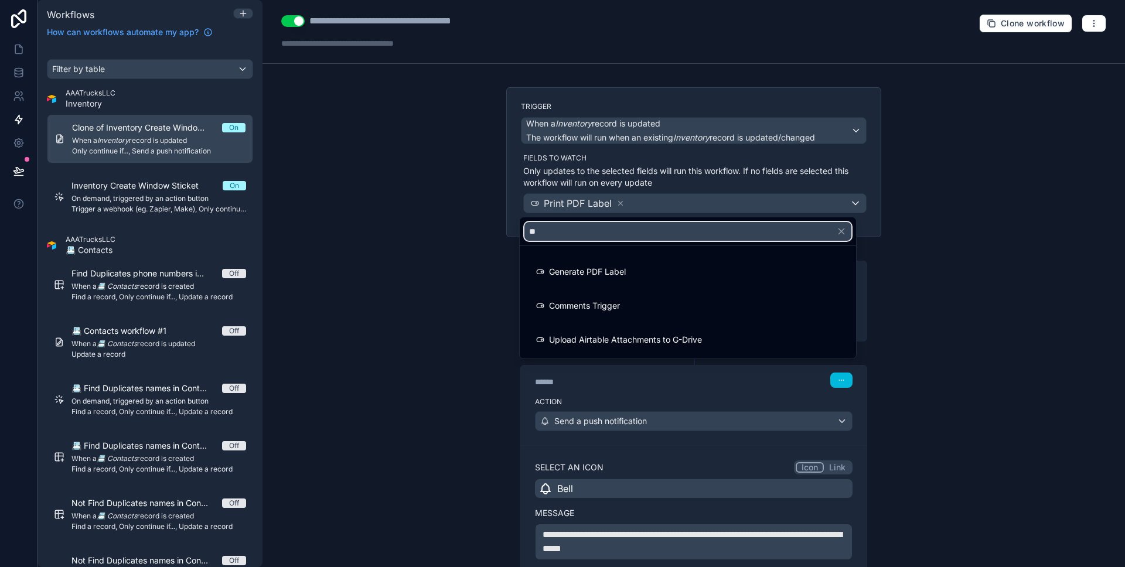
type input "**"
click at [662, 268] on div "Generate PDF Label" at bounding box center [687, 272] width 303 height 14
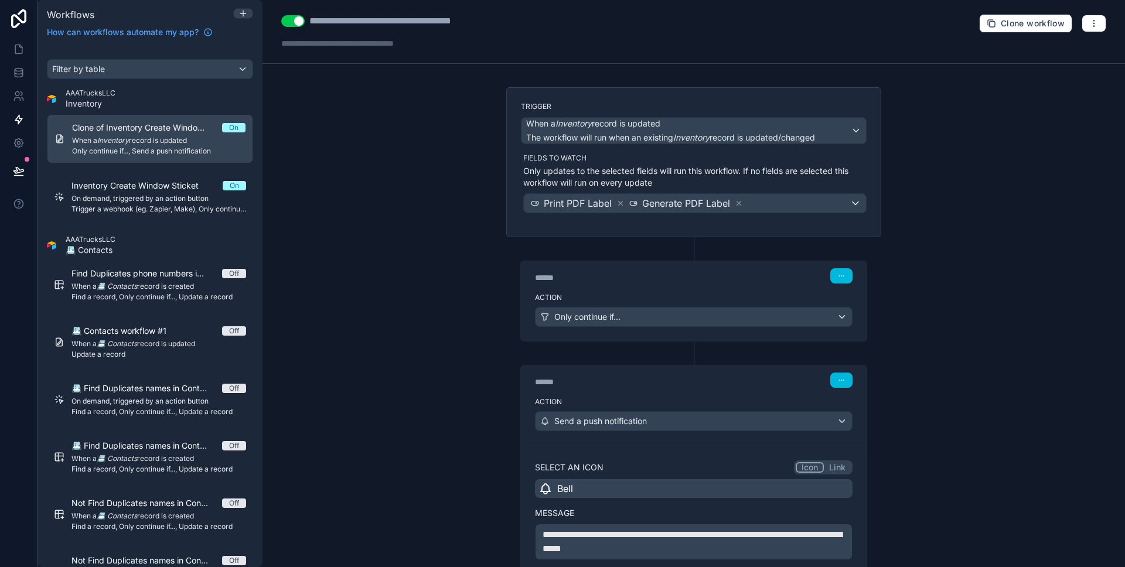
click at [618, 204] on icon at bounding box center [620, 203] width 8 height 8
click at [773, 291] on div "Action Only continue if..." at bounding box center [694, 314] width 346 height 53
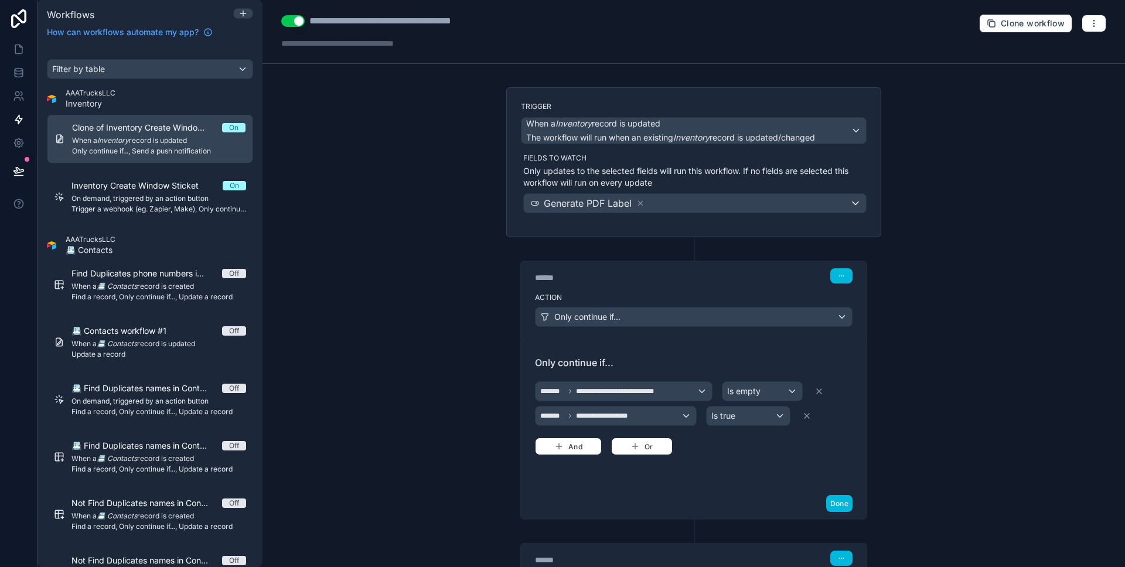
click at [843, 500] on button "Done" at bounding box center [839, 503] width 26 height 17
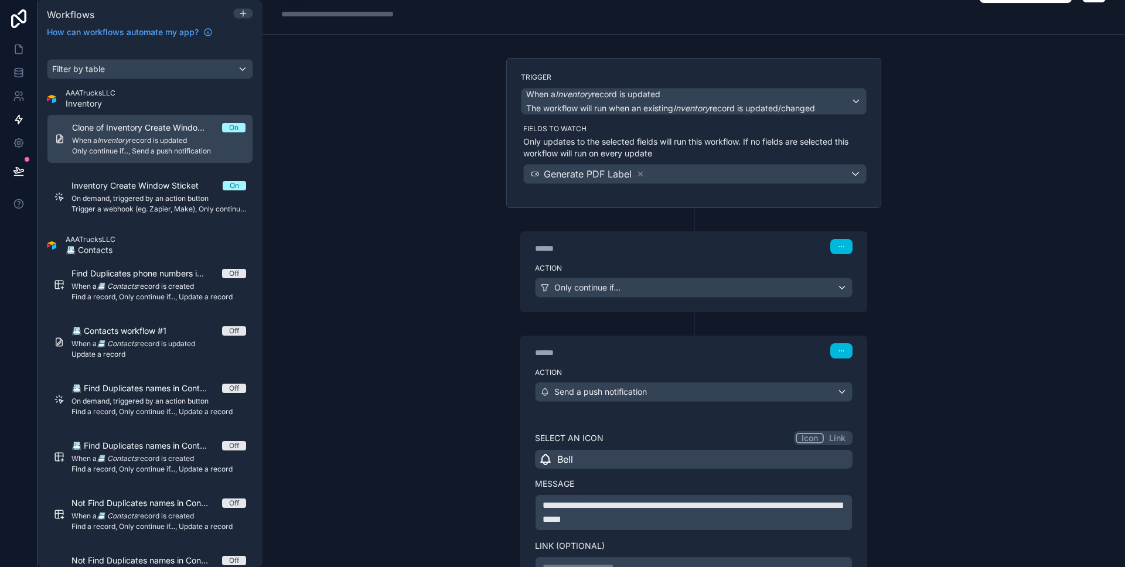
scroll to position [194, 0]
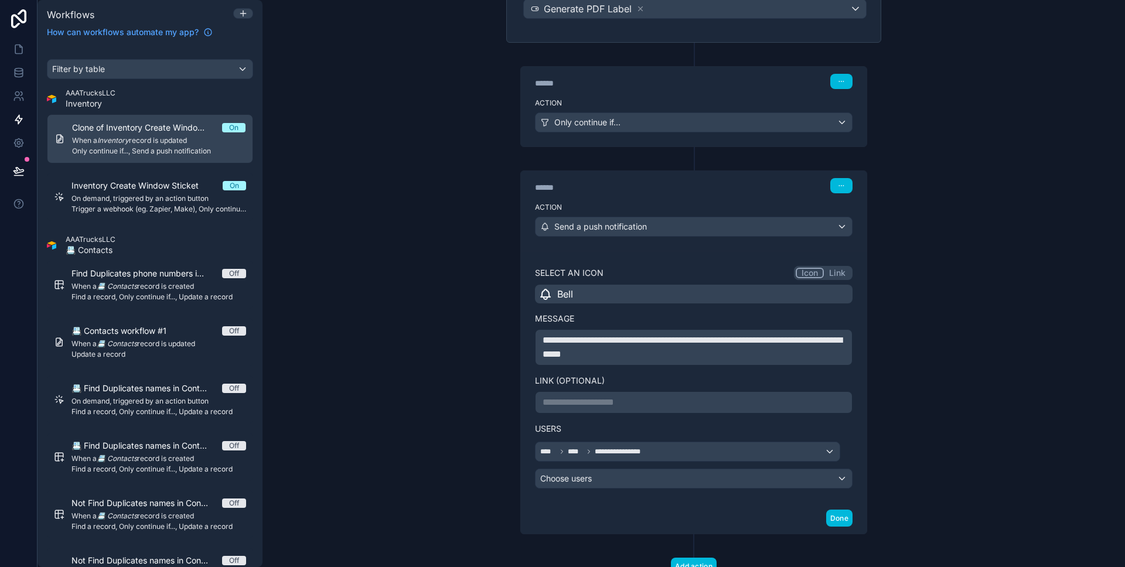
click at [835, 512] on button "Done" at bounding box center [839, 518] width 26 height 17
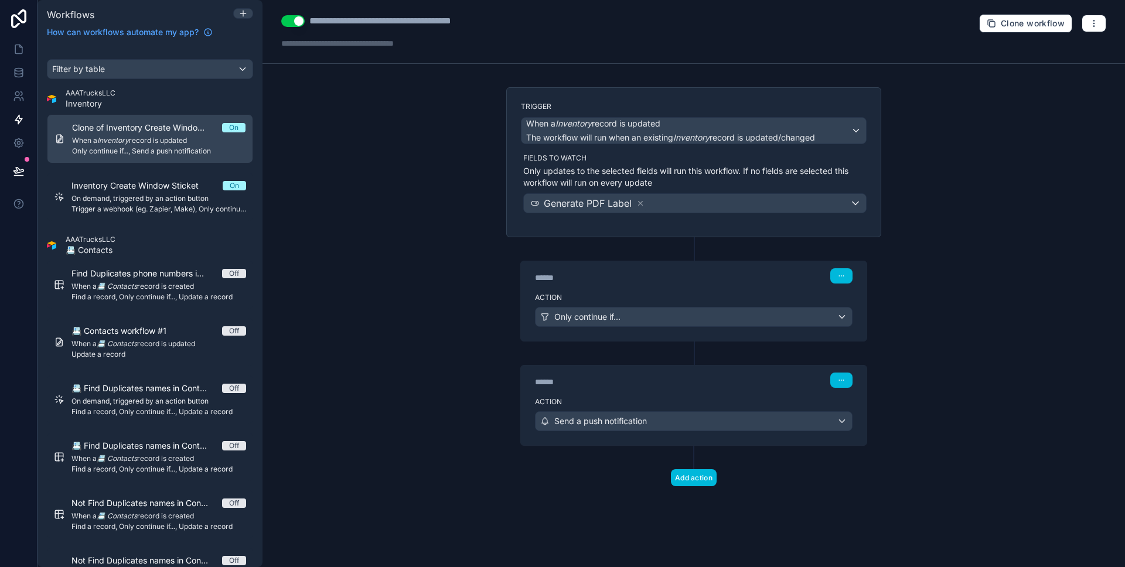
scroll to position [0, 0]
click at [19, 169] on icon at bounding box center [19, 171] width 12 height 12
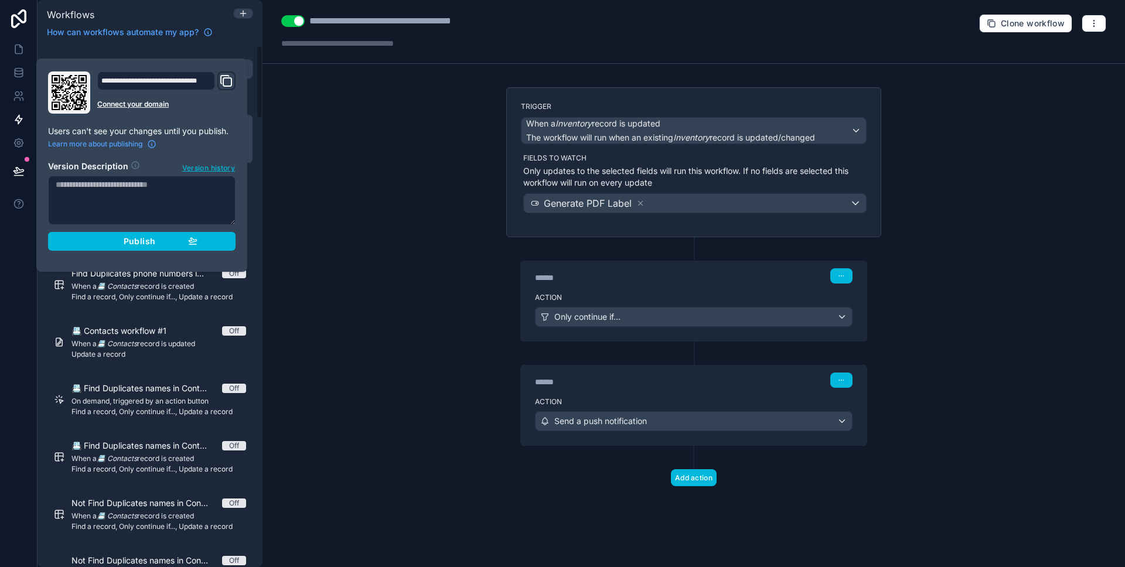
click at [100, 241] on div "Publish" at bounding box center [141, 241] width 111 height 11
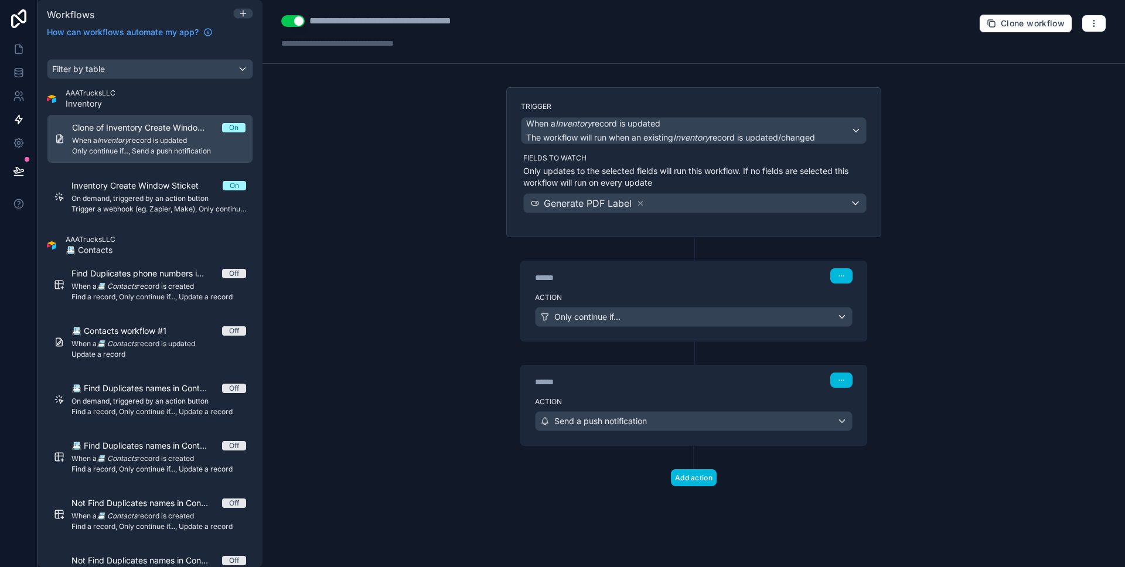
click at [26, 249] on div at bounding box center [18, 283] width 37 height 567
click at [114, 210] on span "Trigger a webhook (eg. Zapier, Make), Only continue if..., Send a push notifica…" at bounding box center [158, 208] width 175 height 9
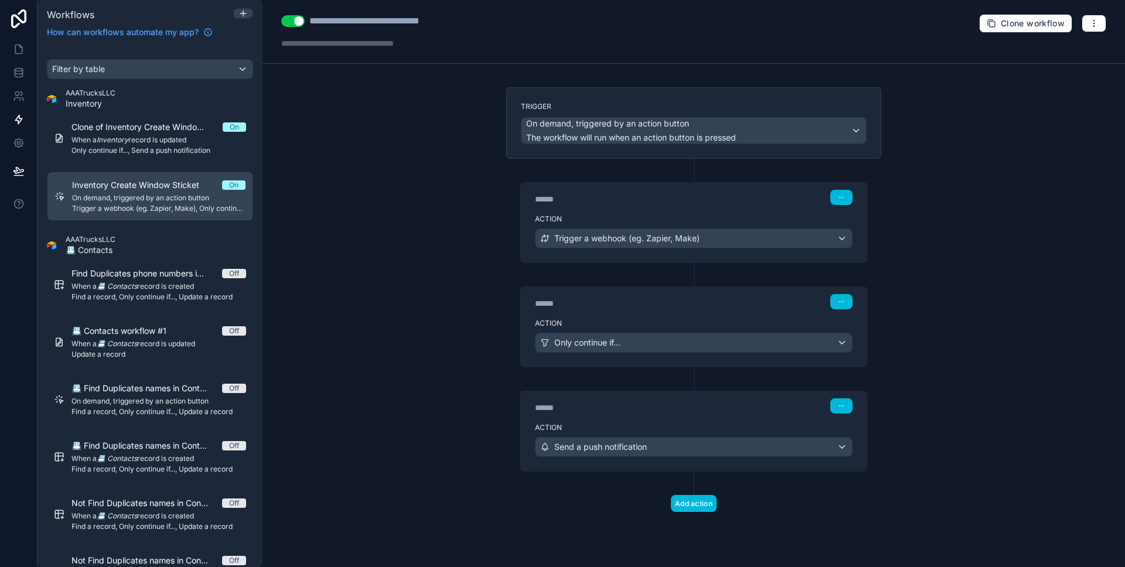
click at [605, 316] on div "Action Only continue if..." at bounding box center [694, 340] width 346 height 53
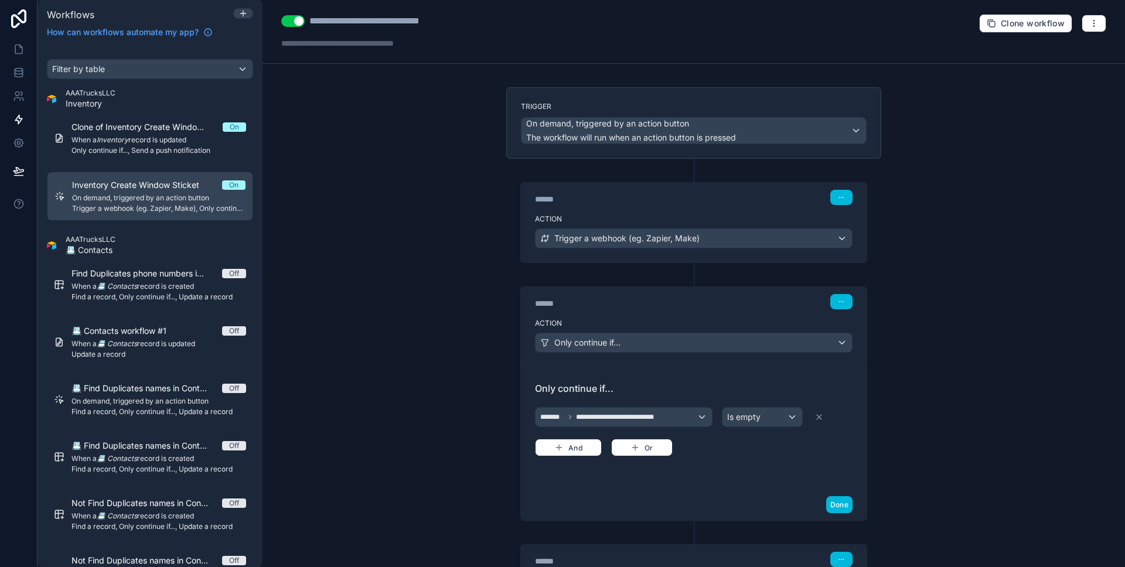
scroll to position [83, 0]
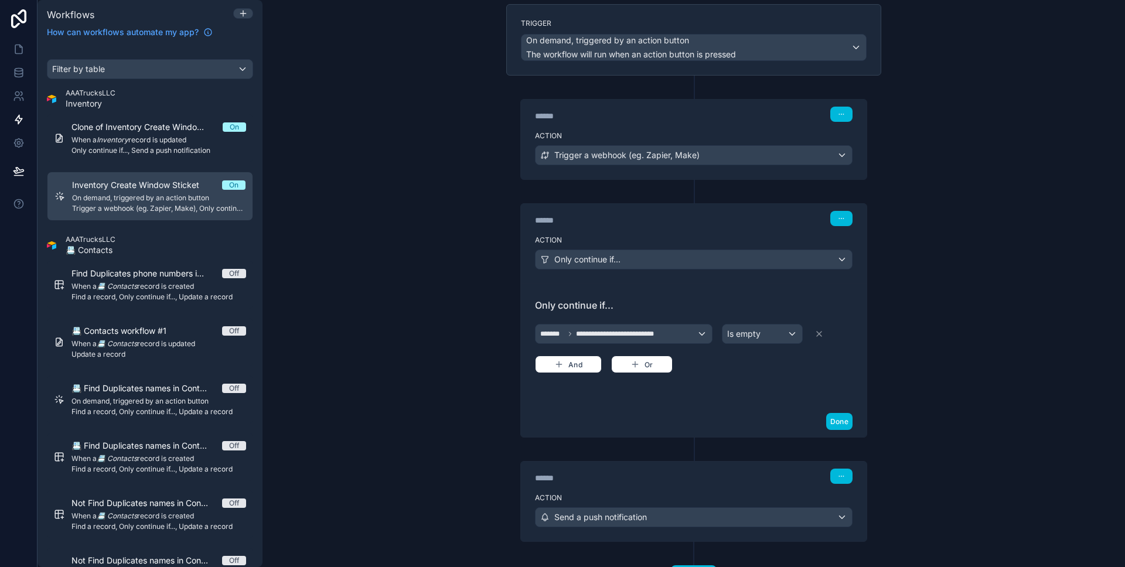
click at [637, 476] on div "******" at bounding box center [623, 478] width 176 height 12
click at [4, 46] on link at bounding box center [18, 48] width 37 height 23
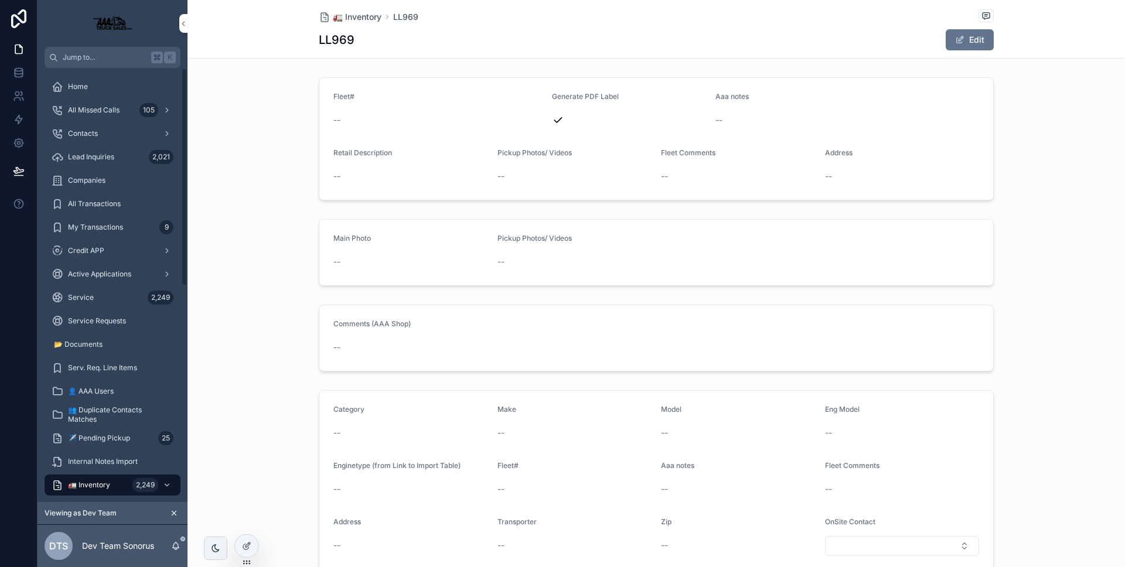
click at [66, 83] on div "Home" at bounding box center [113, 86] width 122 height 19
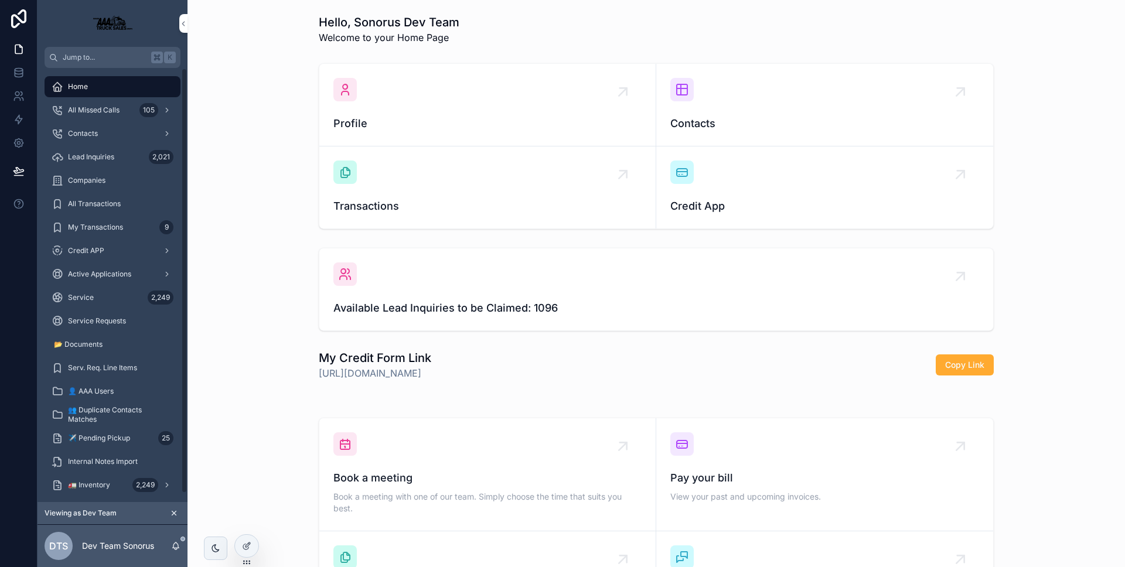
click at [118, 159] on div "Lead Inquiries 2,021" at bounding box center [113, 157] width 122 height 19
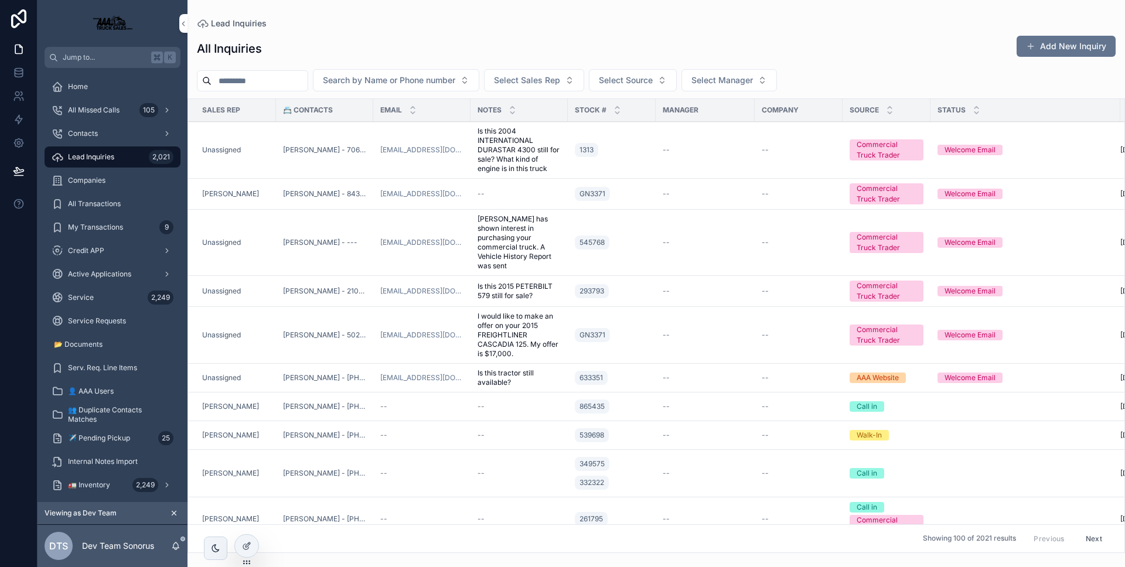
scroll to position [9, 0]
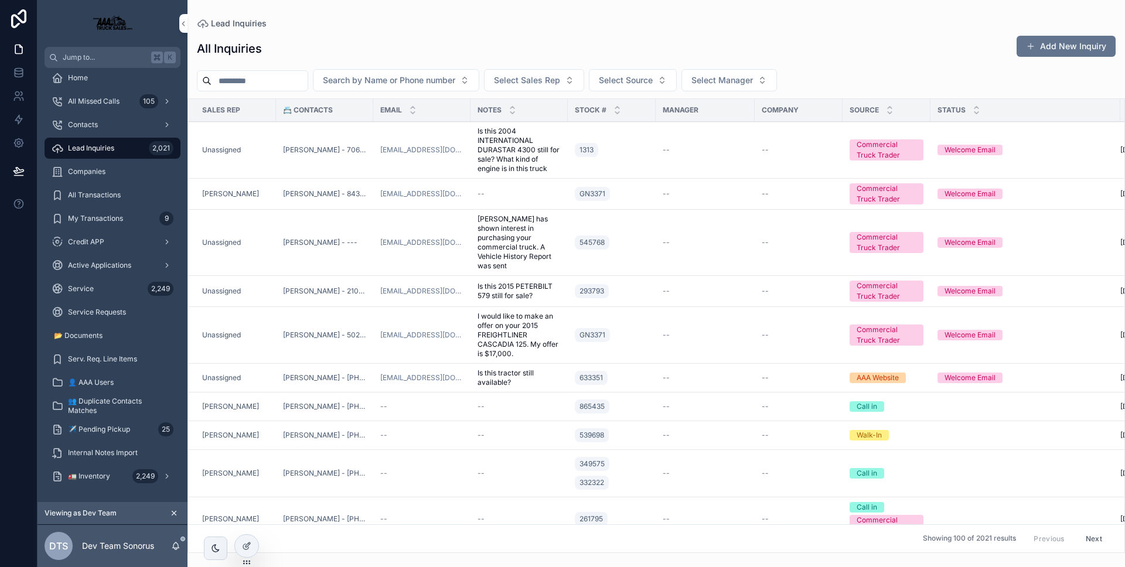
click at [115, 471] on div "🚛 Inventory 2,249" at bounding box center [113, 476] width 122 height 19
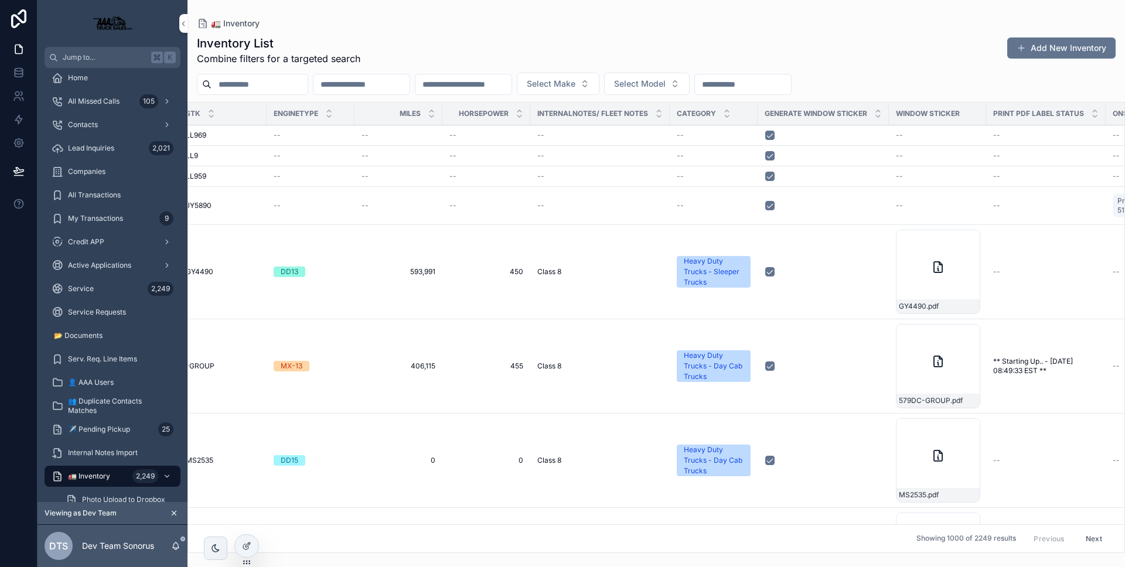
scroll to position [0, 805]
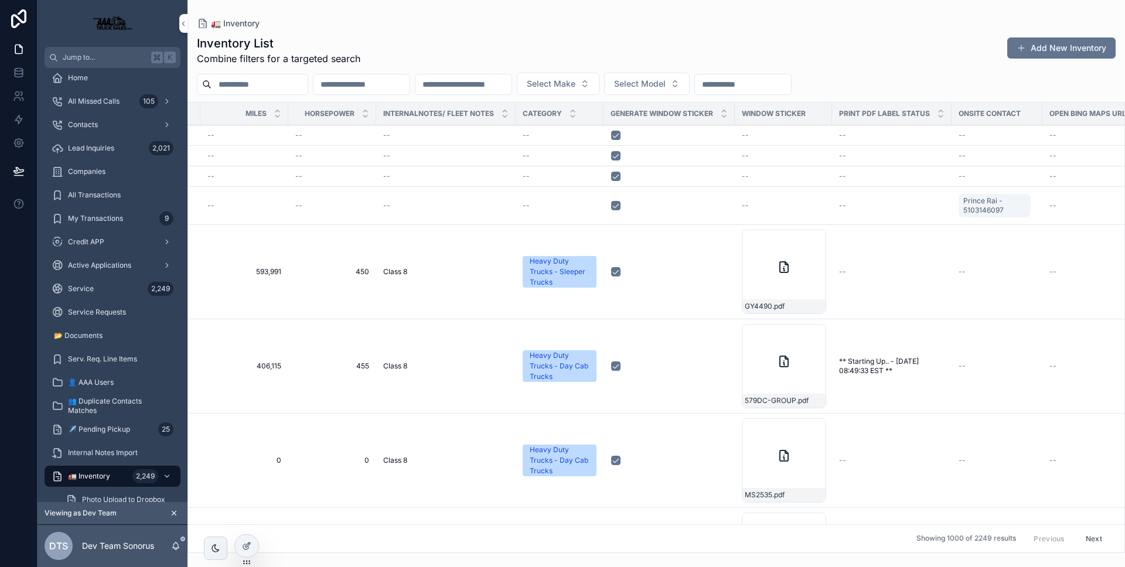
click at [254, 547] on div at bounding box center [246, 546] width 23 height 22
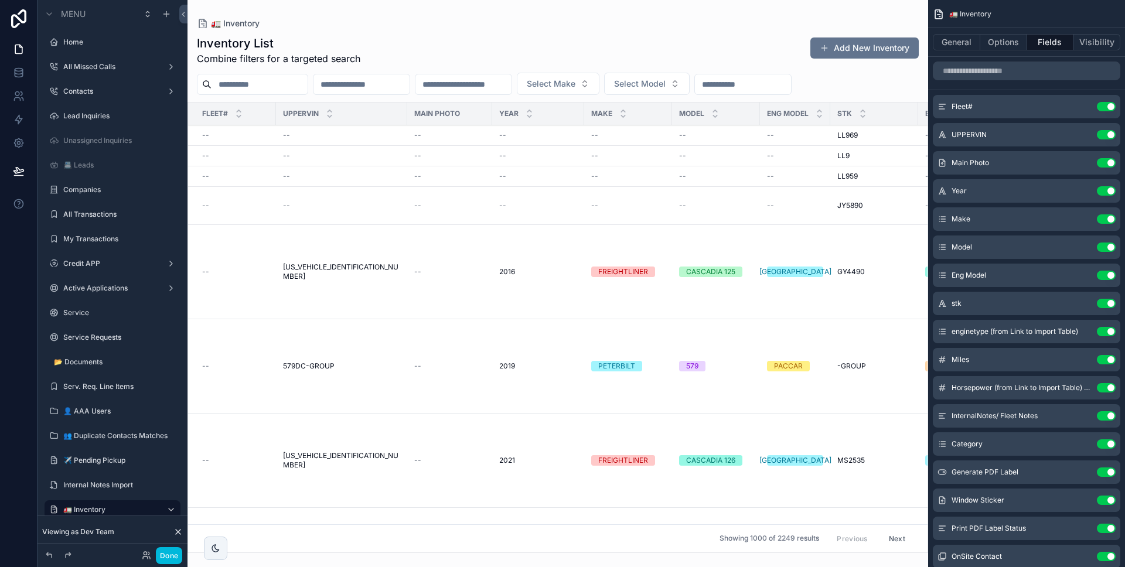
click at [173, 549] on button "Done" at bounding box center [169, 555] width 26 height 17
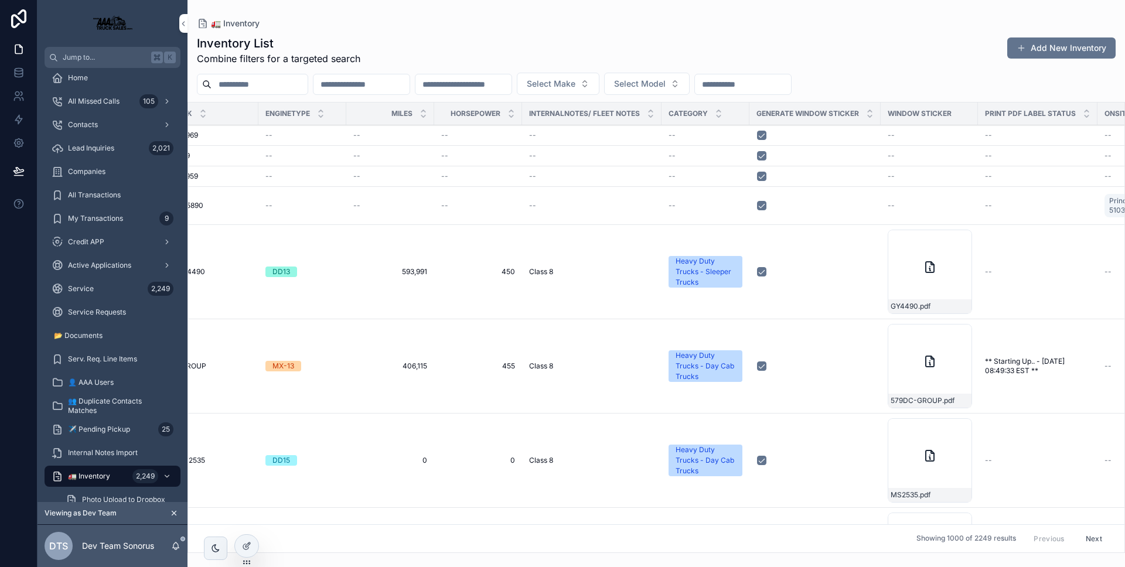
scroll to position [0, 676]
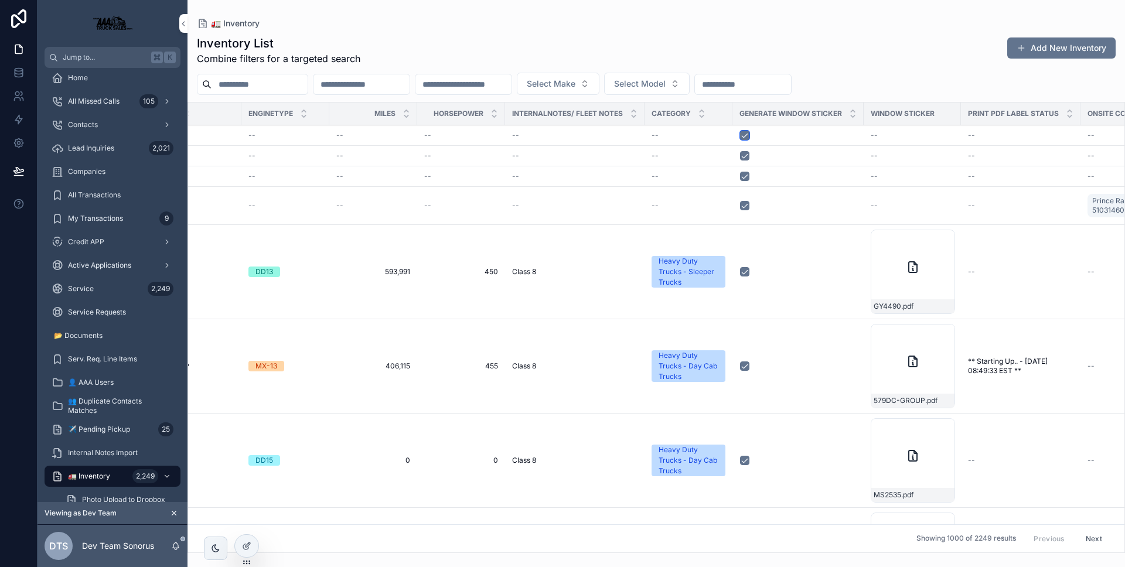
click at [740, 137] on button "scrollable content" at bounding box center [744, 135] width 9 height 9
click at [706, 47] on div "Inventory List Combine filters for a targeted search Add New Inventory" at bounding box center [656, 50] width 918 height 30
click at [178, 545] on icon "scrollable content" at bounding box center [176, 544] width 6 height 5
click at [177, 545] on icon "scrollable content" at bounding box center [176, 544] width 6 height 5
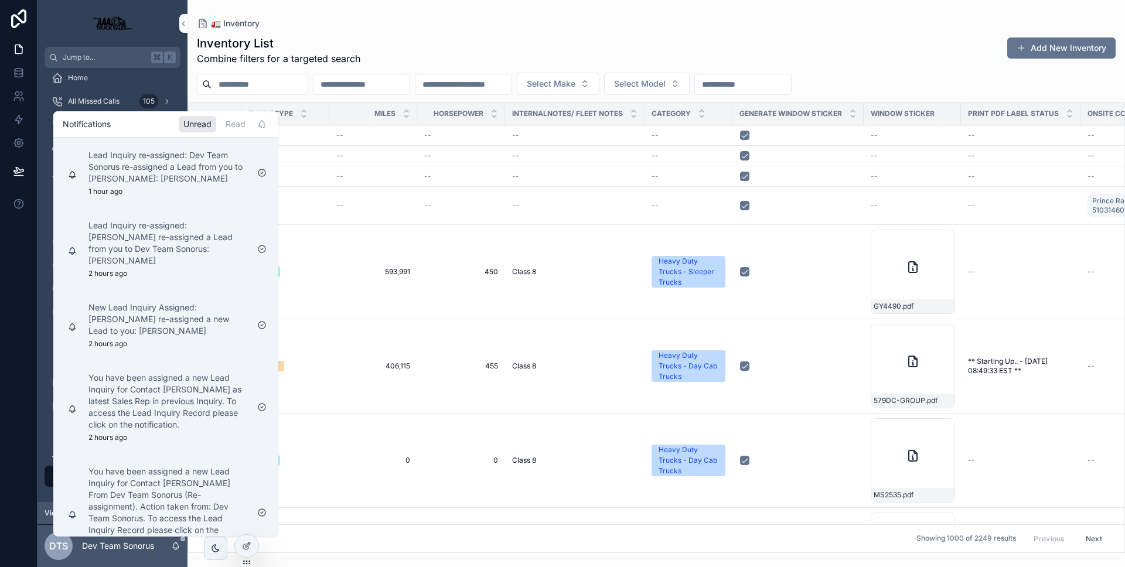
click at [566, 44] on div "Inventory List Combine filters for a targeted search Add New Inventory" at bounding box center [656, 50] width 918 height 30
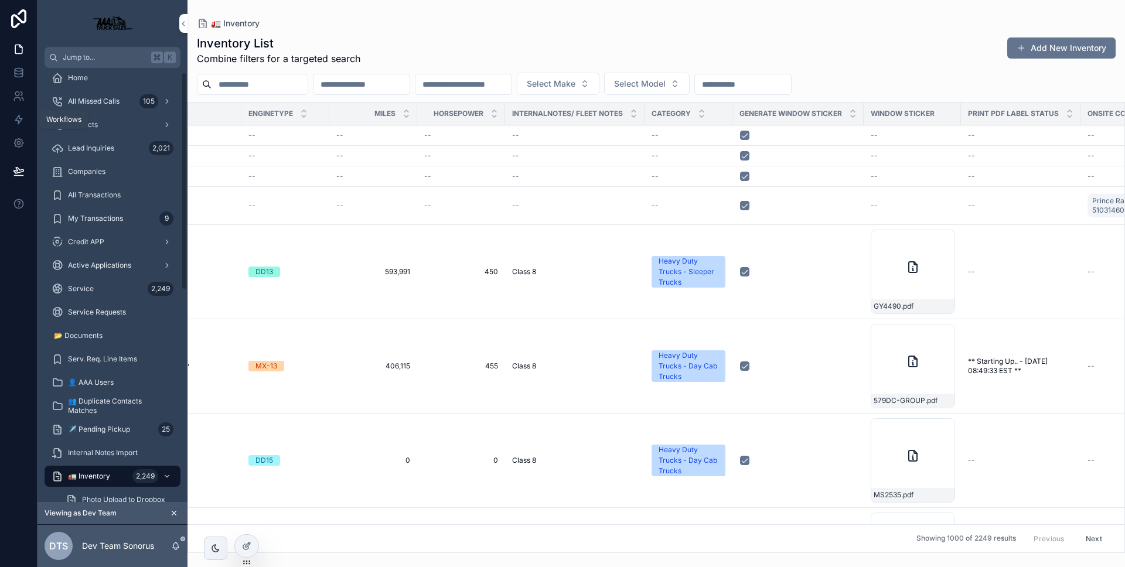
drag, startPoint x: 22, startPoint y: 119, endPoint x: 43, endPoint y: 127, distance: 22.2
click at [22, 119] on icon at bounding box center [19, 120] width 12 height 12
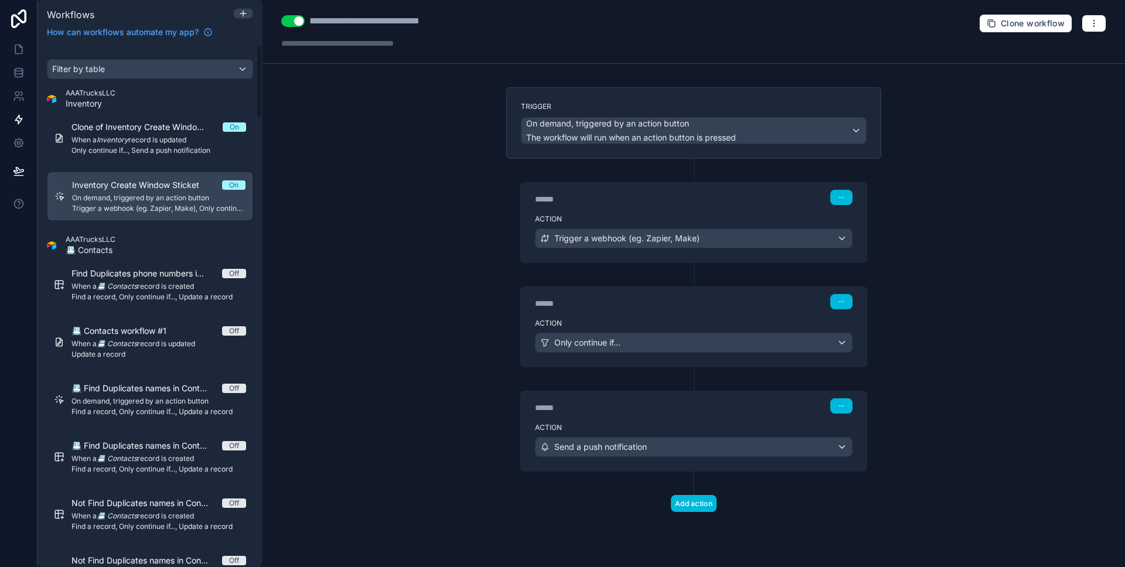
click at [159, 152] on span "Only continue if..., Send a push notification" at bounding box center [158, 150] width 175 height 9
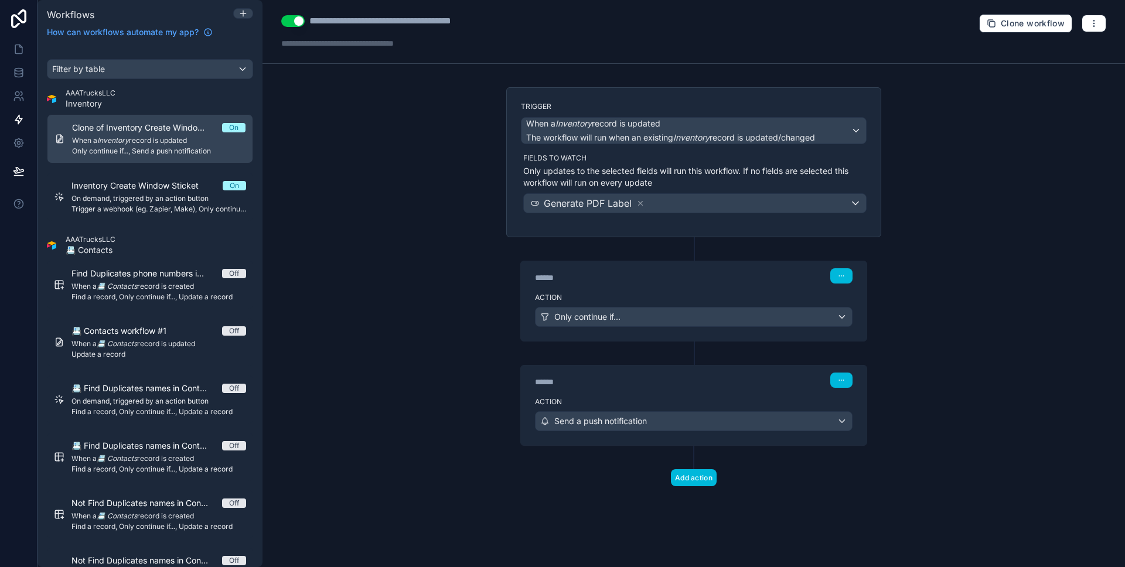
click at [676, 378] on div "******" at bounding box center [623, 382] width 176 height 12
click at [677, 381] on div "******" at bounding box center [623, 382] width 176 height 12
click at [698, 385] on div "******" at bounding box center [623, 382] width 176 height 12
click at [654, 396] on div "Action Send a push notification" at bounding box center [694, 418] width 346 height 53
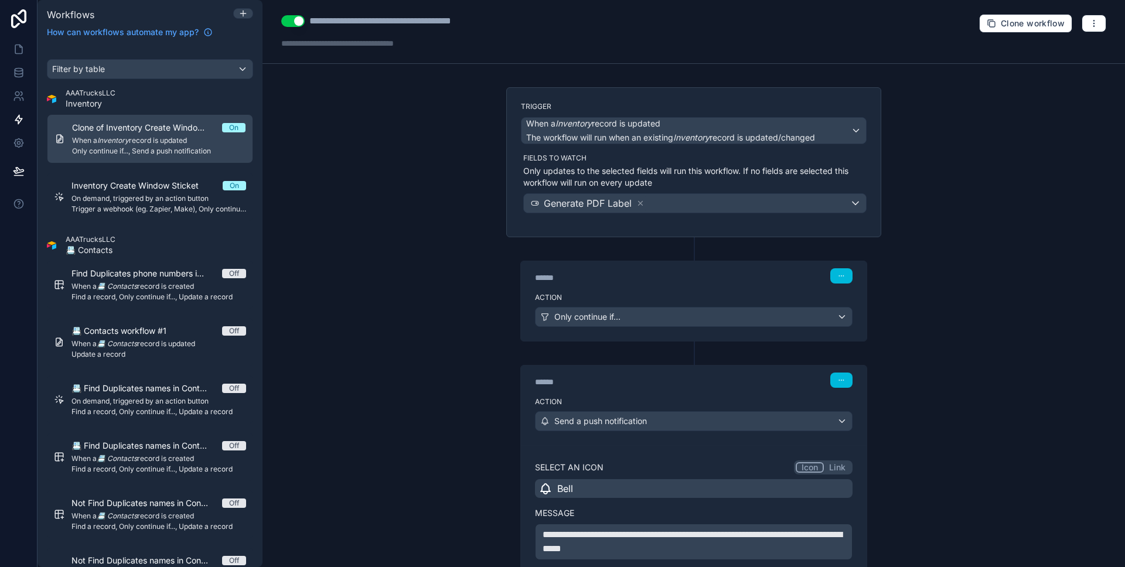
scroll to position [240, 0]
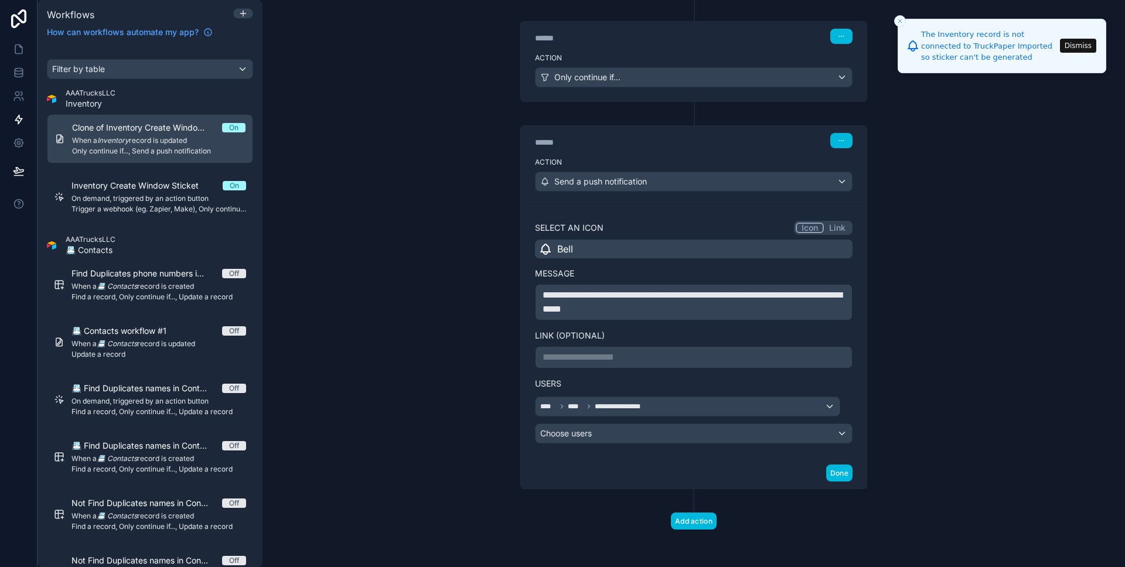
click at [900, 19] on icon "Close toast" at bounding box center [899, 21] width 7 height 7
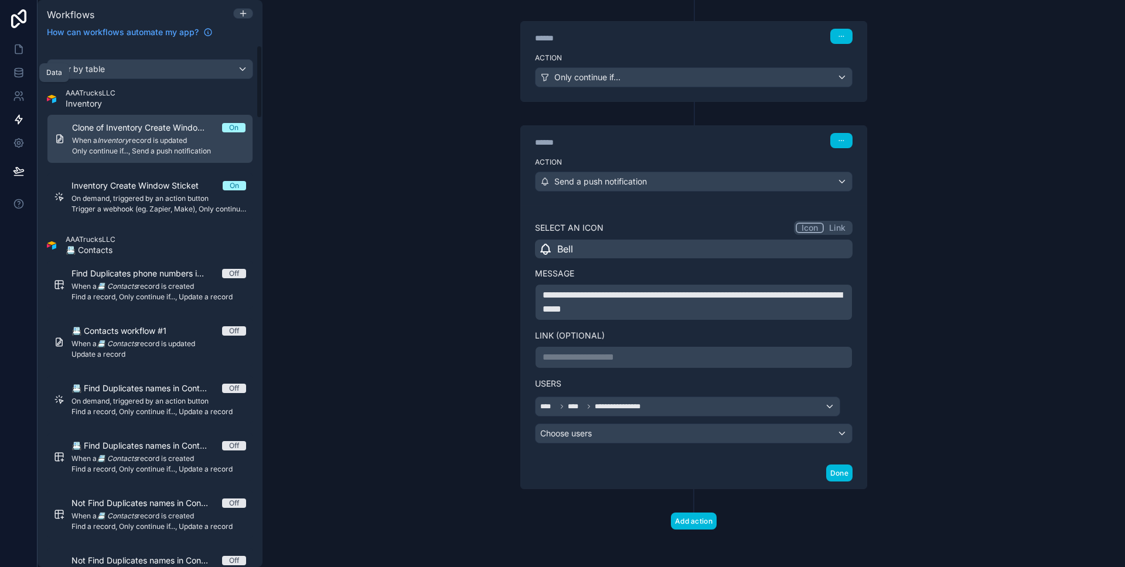
click at [18, 61] on link at bounding box center [18, 72] width 37 height 23
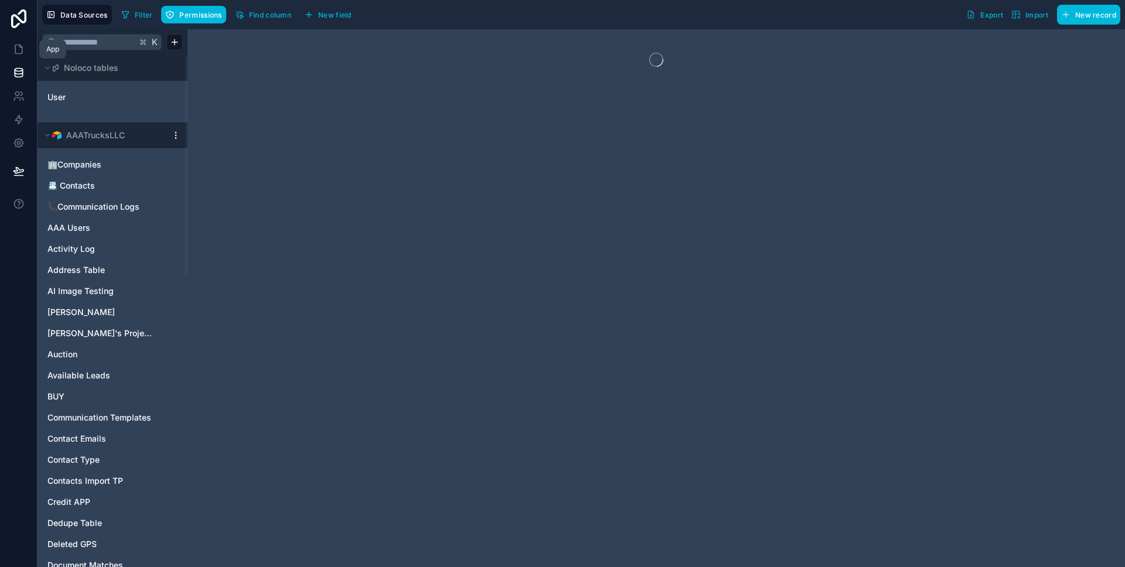
click at [17, 56] on link at bounding box center [18, 48] width 37 height 23
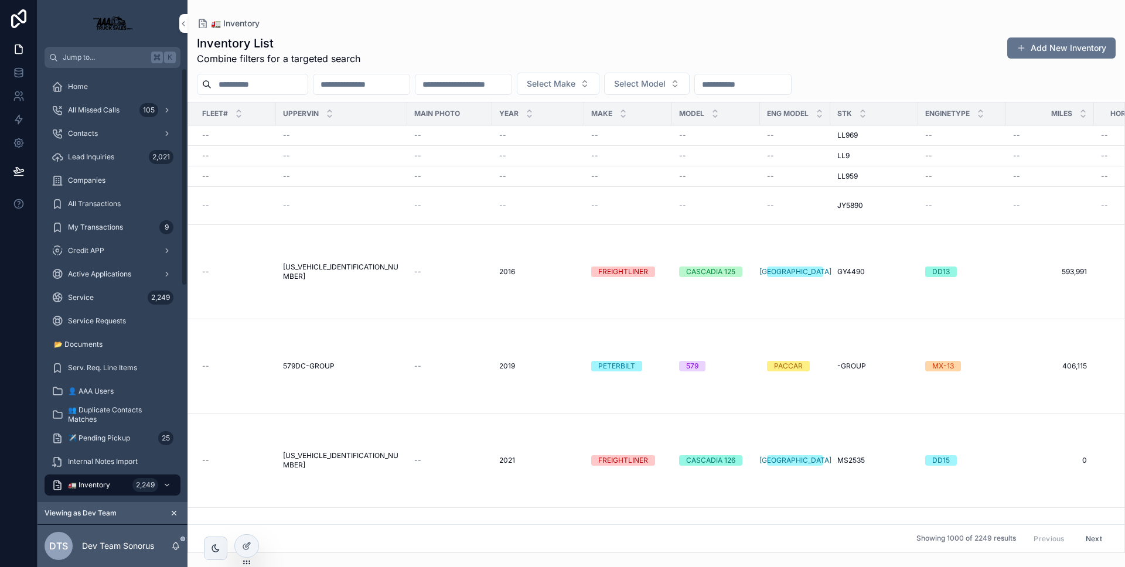
click at [176, 539] on div "DTS Dev Team Sonorus" at bounding box center [112, 546] width 150 height 42
click at [175, 542] on icon "scrollable content" at bounding box center [175, 545] width 9 height 9
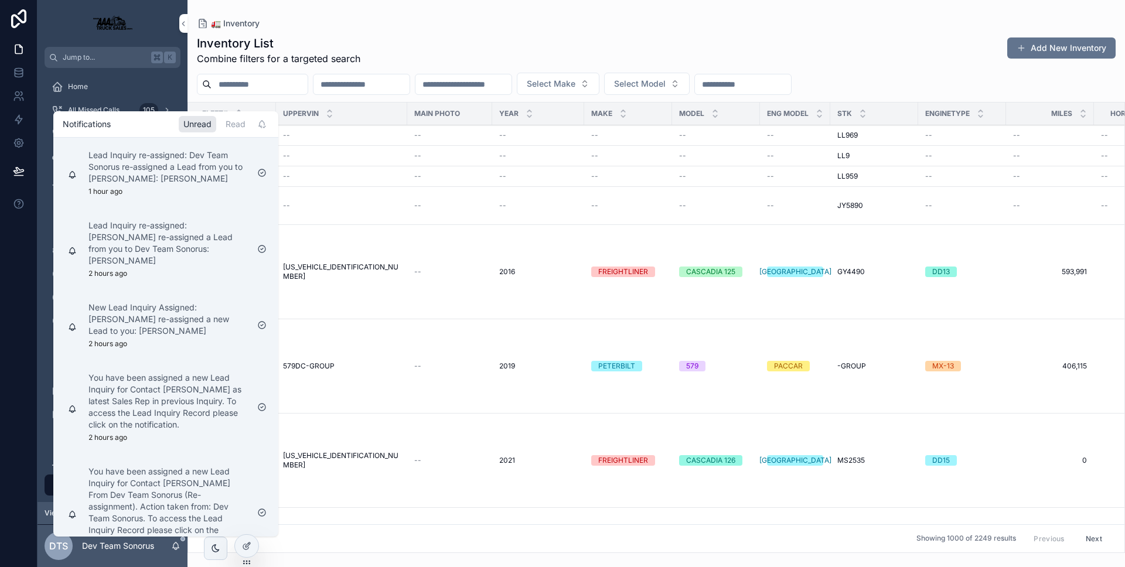
click at [222, 129] on div "Read" at bounding box center [235, 124] width 29 height 16
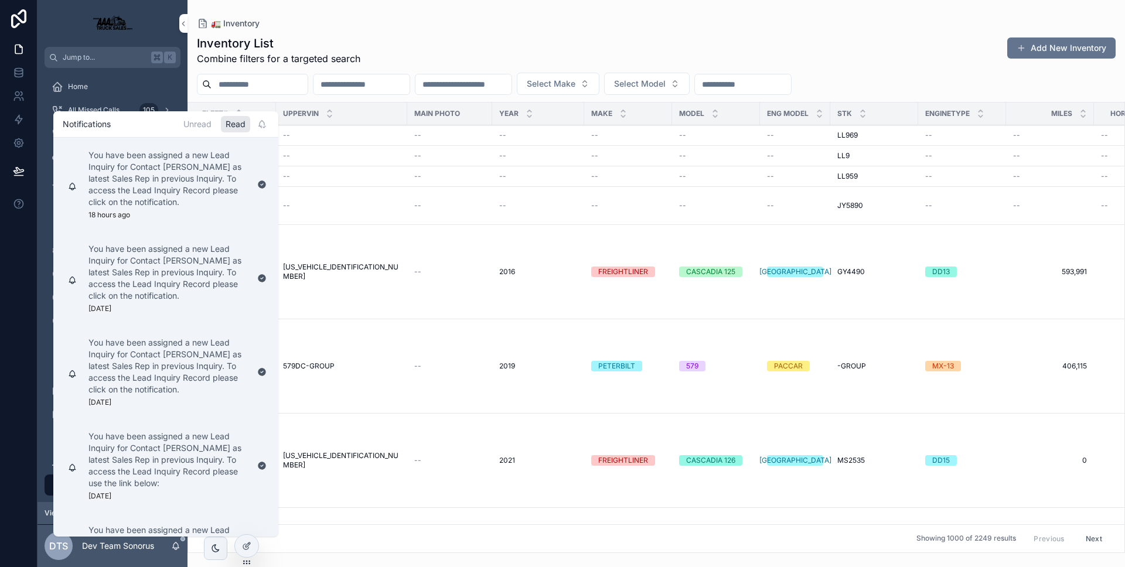
click at [205, 129] on div "Unread" at bounding box center [197, 124] width 37 height 16
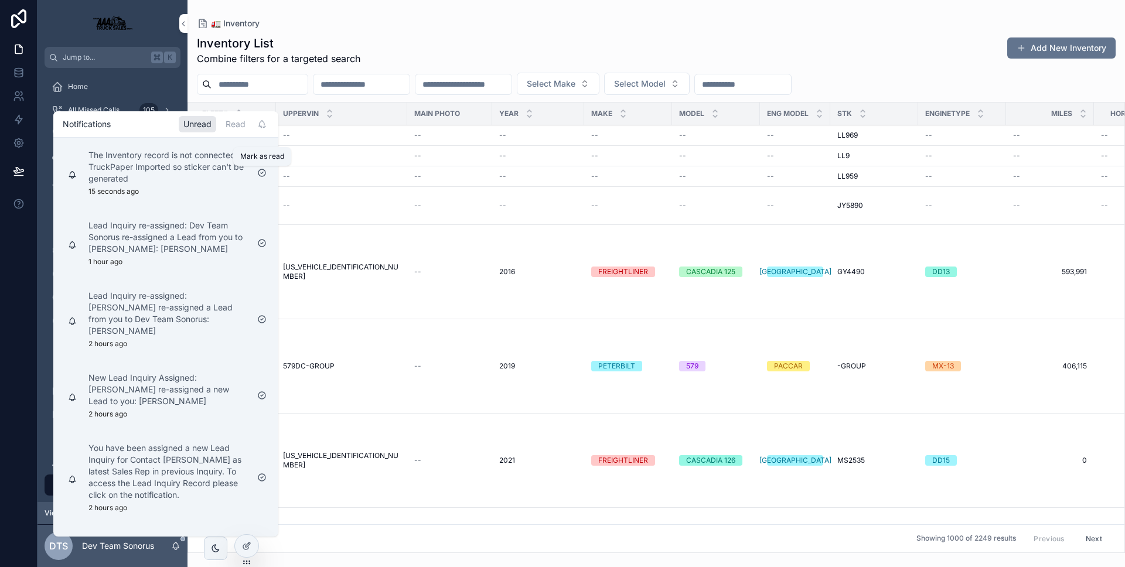
click at [262, 173] on icon "scrollable content" at bounding box center [261, 172] width 9 height 9
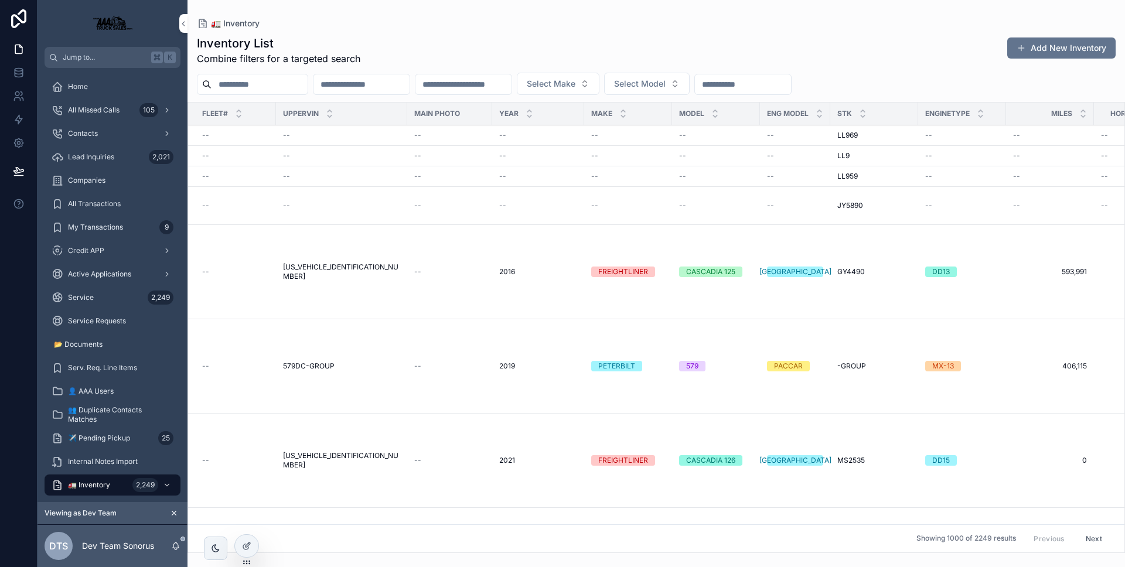
drag, startPoint x: 703, startPoint y: 29, endPoint x: 708, endPoint y: 71, distance: 42.4
click at [703, 29] on div "Inventory List Combine filters for a targeted search Add New Inventory Select M…" at bounding box center [655, 290] width 937 height 525
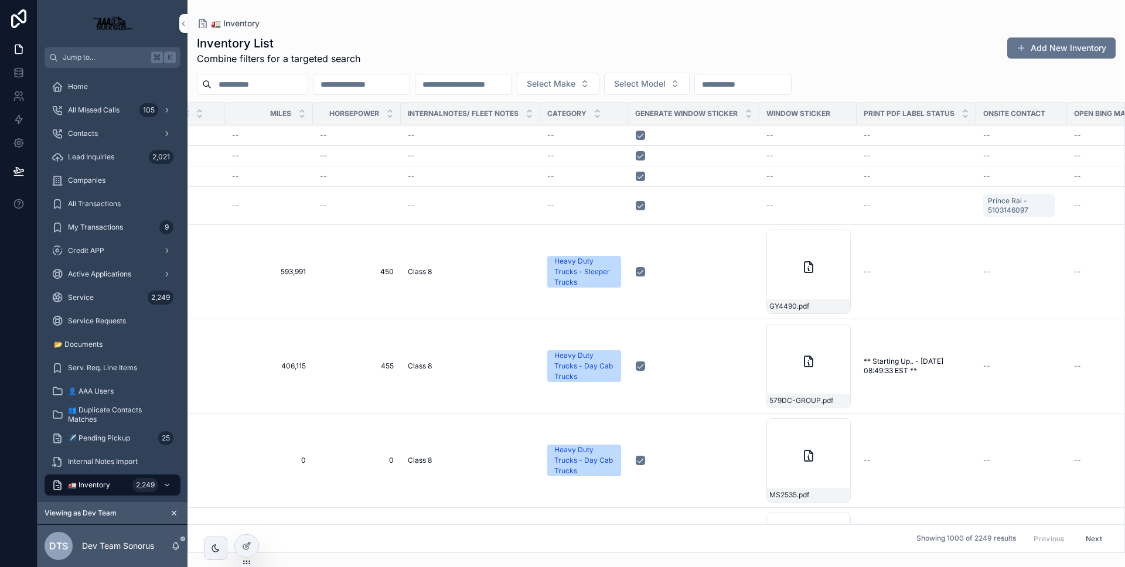
scroll to position [0, 811]
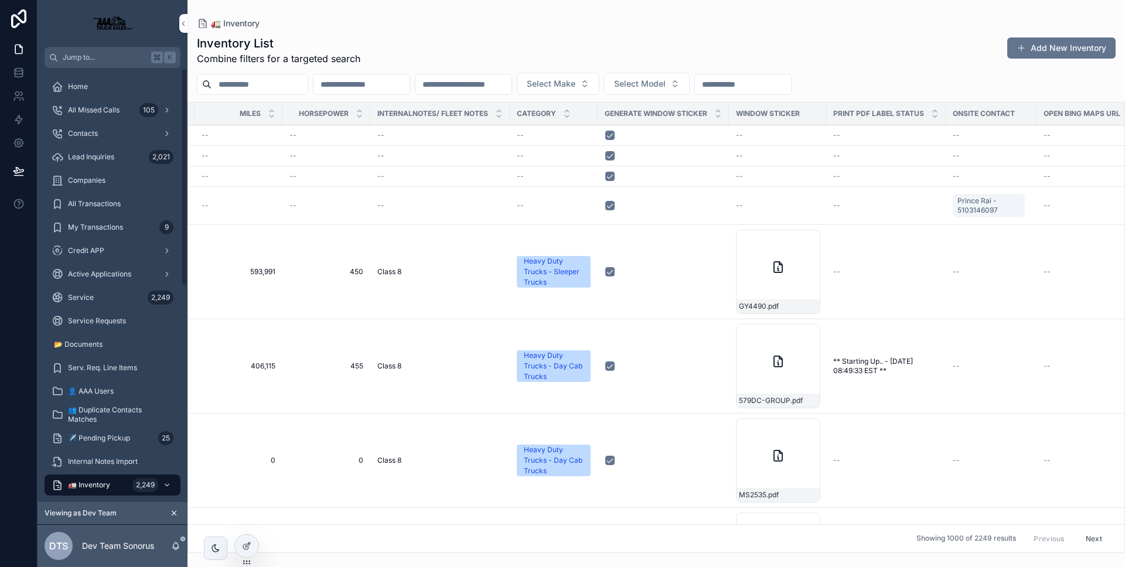
drag, startPoint x: 99, startPoint y: 128, endPoint x: 147, endPoint y: 143, distance: 50.2
click at [99, 128] on div "Contacts" at bounding box center [113, 133] width 122 height 19
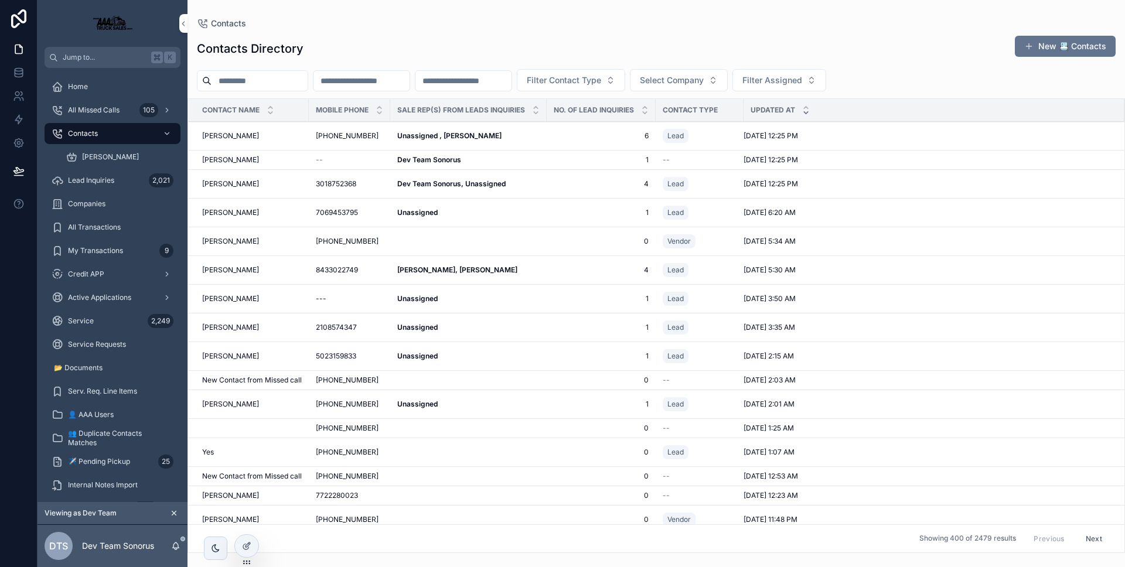
click at [265, 142] on td "[PERSON_NAME]" at bounding box center [248, 136] width 121 height 29
click at [265, 139] on div "[PERSON_NAME]" at bounding box center [252, 135] width 100 height 9
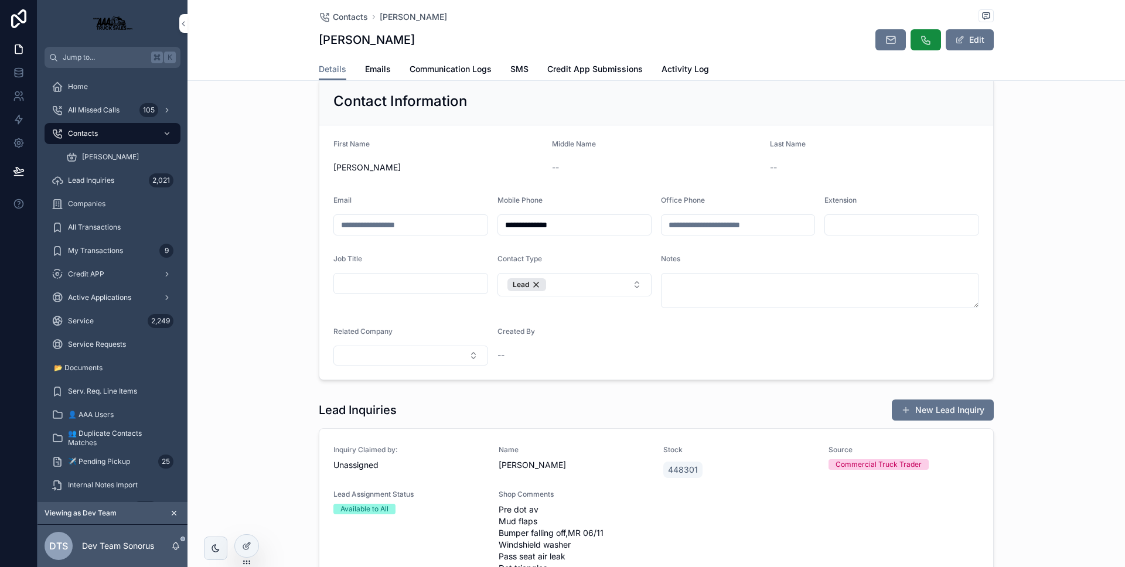
scroll to position [8, 0]
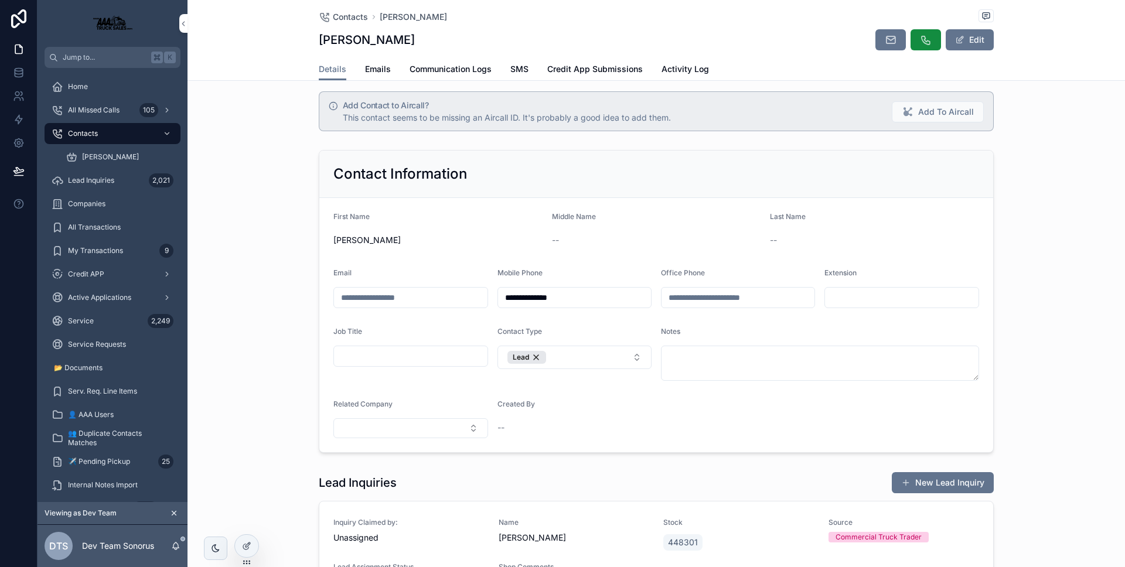
click at [247, 541] on icon at bounding box center [246, 545] width 9 height 9
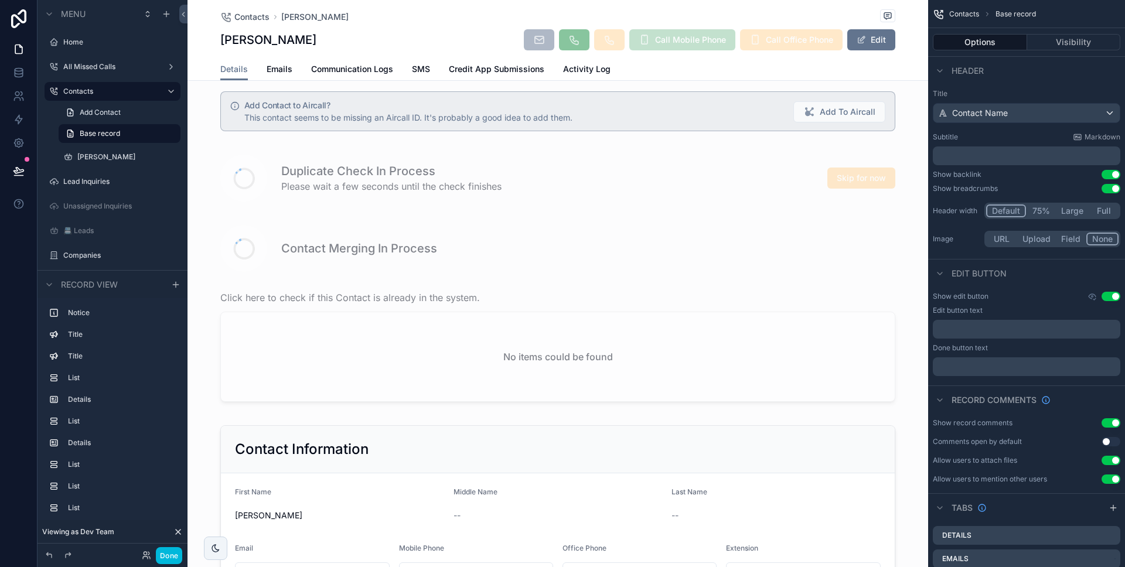
scroll to position [234, 0]
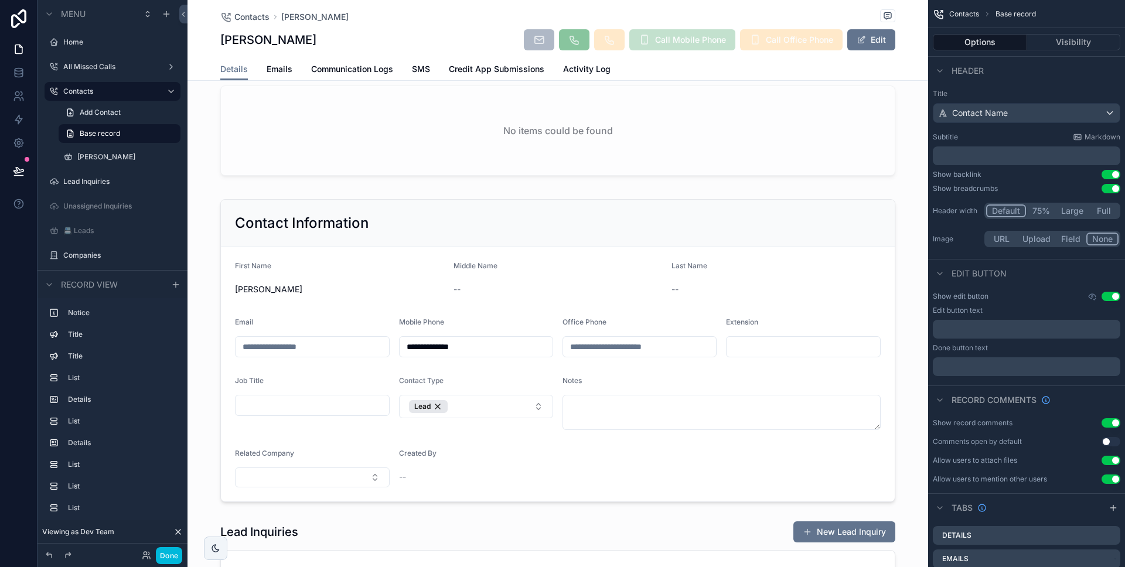
click at [397, 312] on div "scrollable content" at bounding box center [557, 350] width 740 height 312
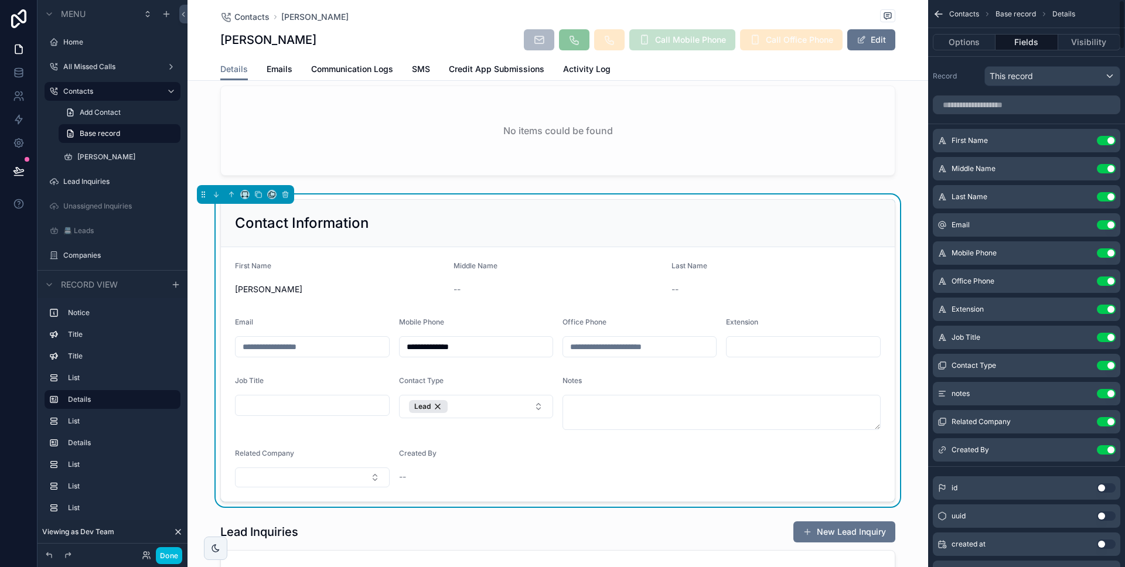
click at [0, 0] on icon "scrollable content" at bounding box center [0, 0] width 0 height 0
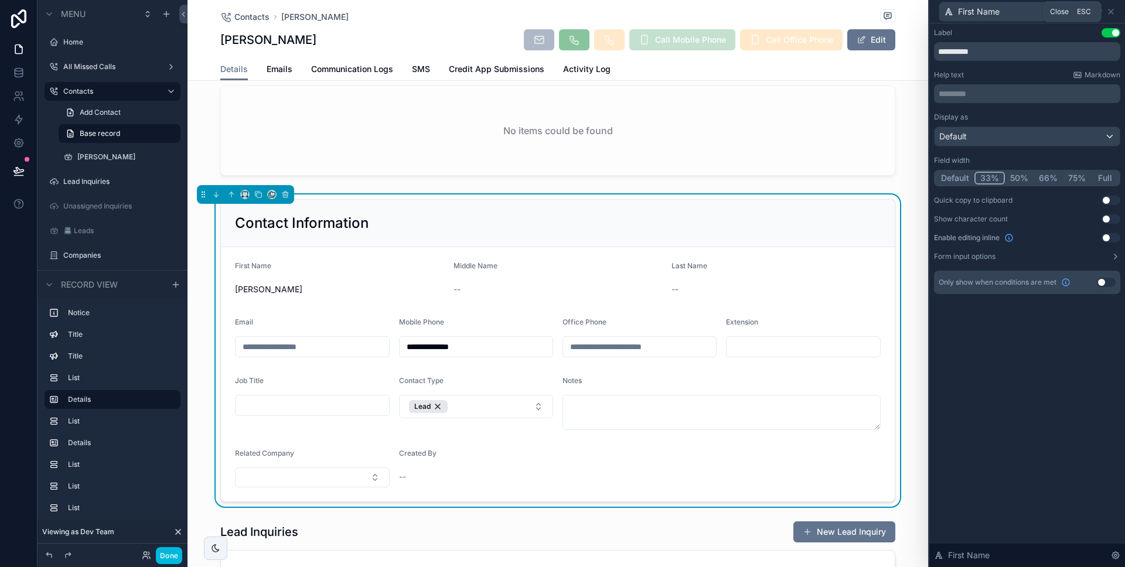
click at [1110, 13] on icon at bounding box center [1110, 11] width 9 height 9
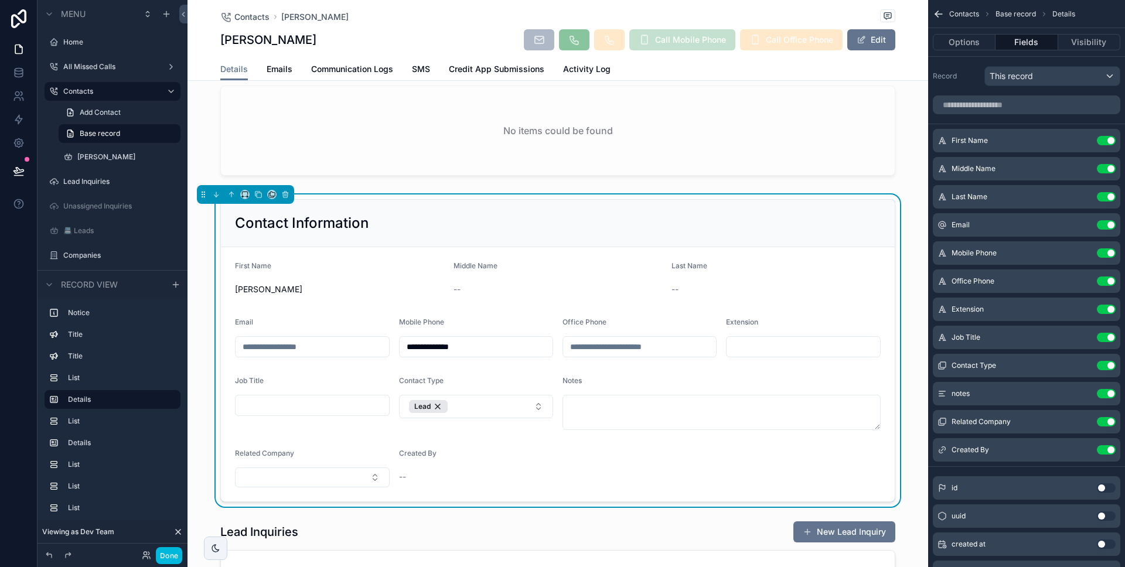
click at [0, 0] on icon "scrollable content" at bounding box center [0, 0] width 0 height 0
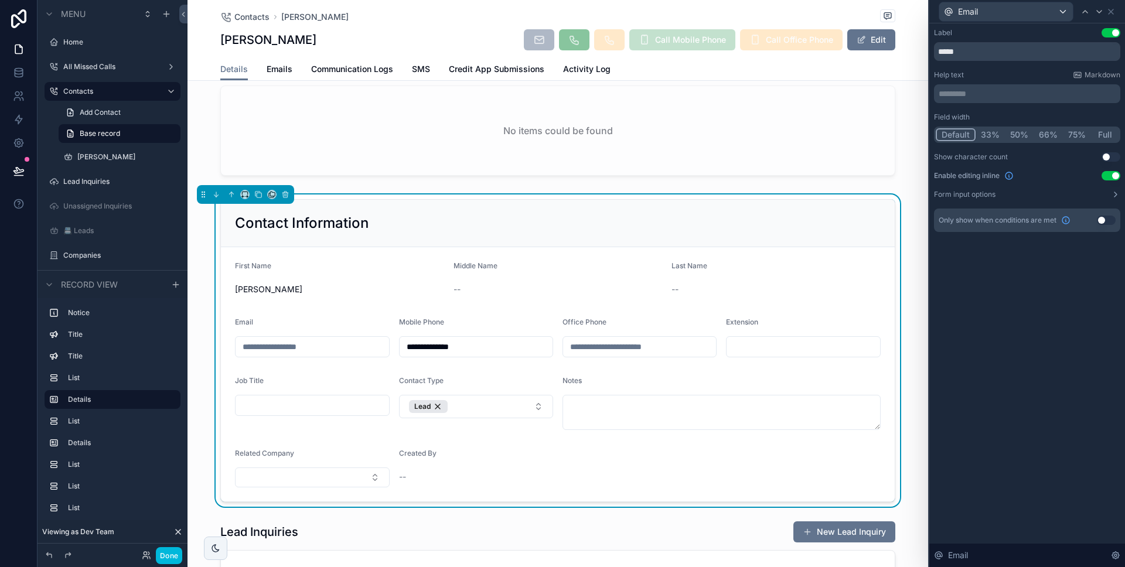
click at [996, 133] on button "33%" at bounding box center [989, 134] width 29 height 13
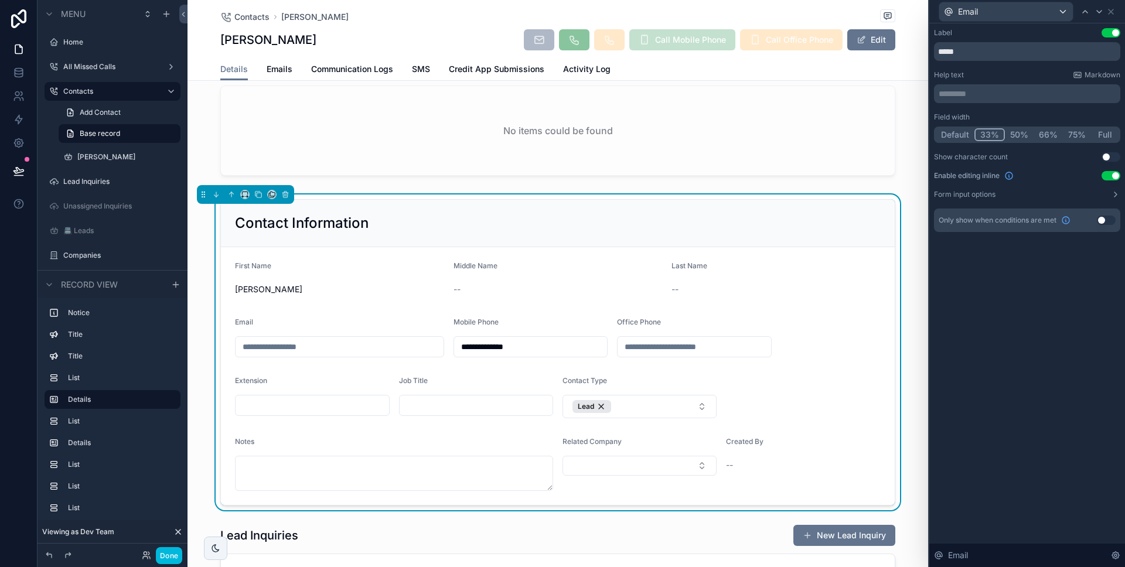
drag, startPoint x: 988, startPoint y: 134, endPoint x: 953, endPoint y: 134, distance: 35.1
click at [987, 134] on button "33%" at bounding box center [989, 134] width 30 height 13
click at [952, 134] on button "Default" at bounding box center [954, 134] width 39 height 13
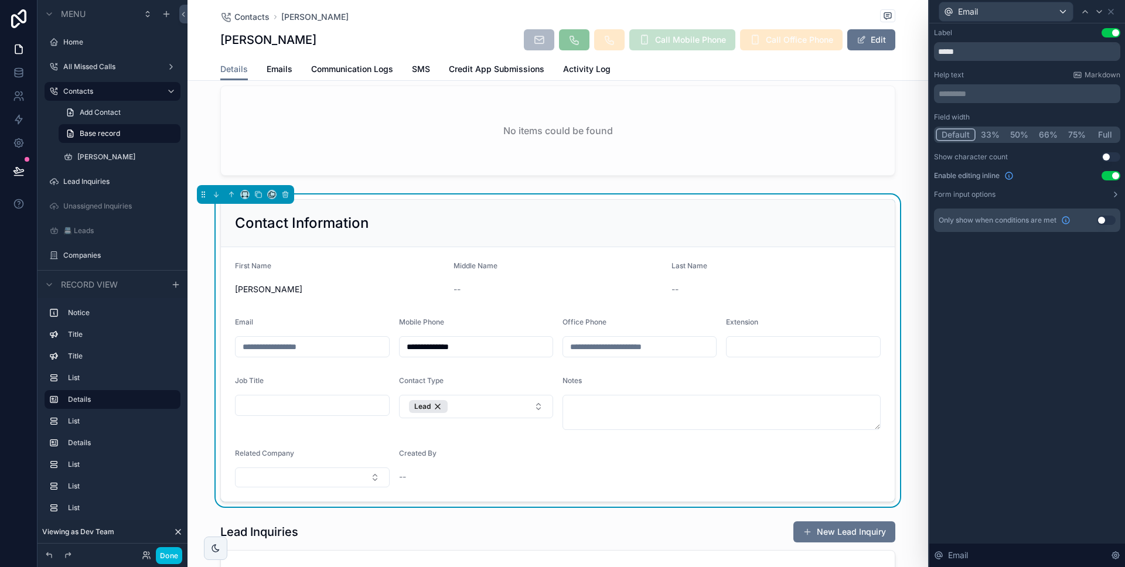
click at [1014, 135] on button "50%" at bounding box center [1018, 134] width 29 height 13
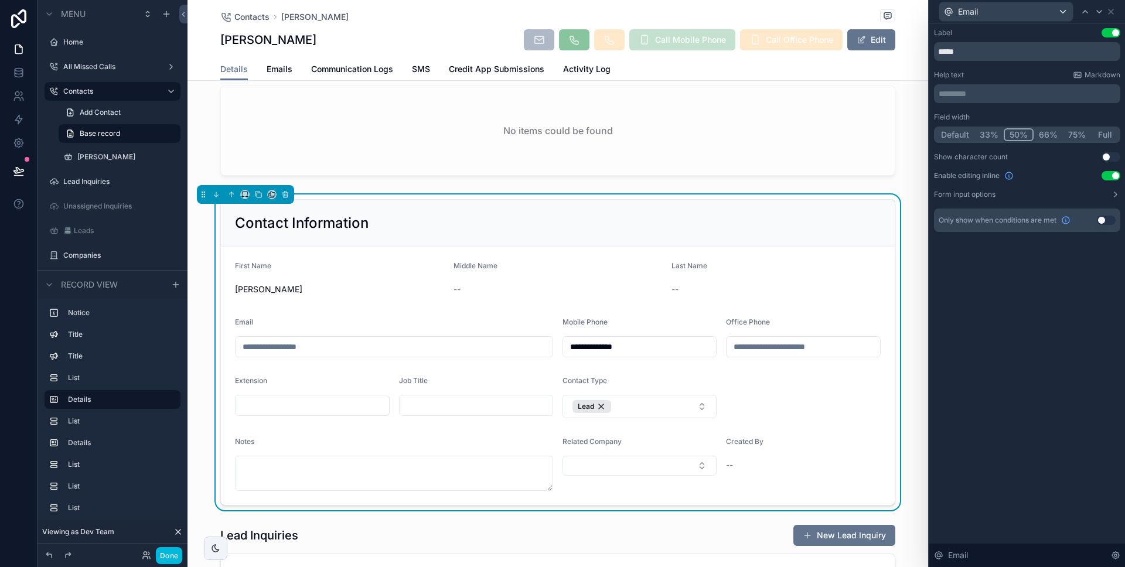
click at [991, 135] on button "33%" at bounding box center [988, 134] width 29 height 13
click at [962, 135] on button "Default" at bounding box center [954, 134] width 39 height 13
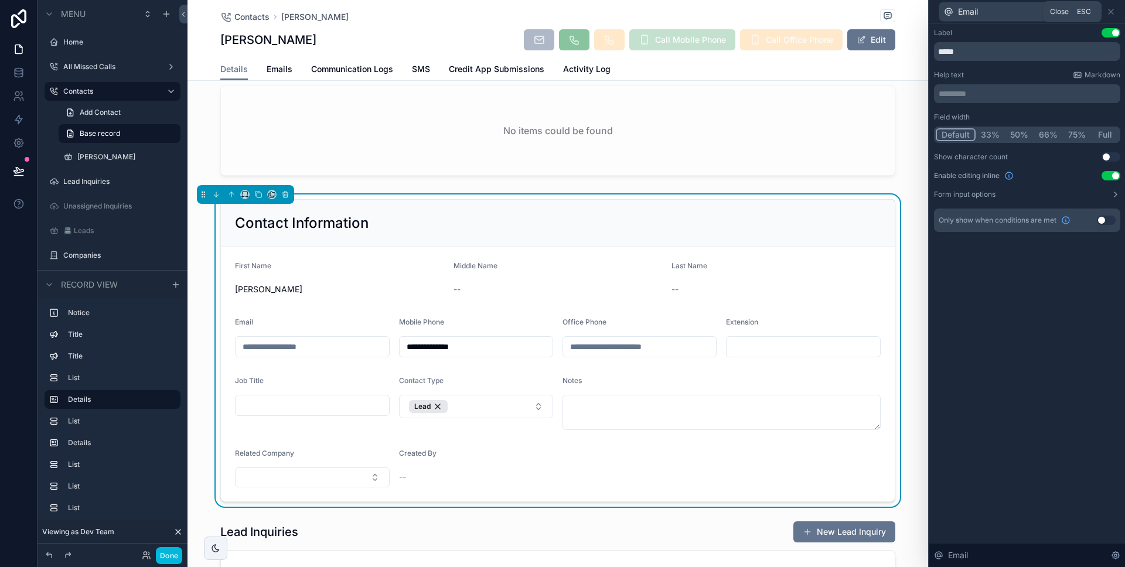
click at [1110, 8] on icon at bounding box center [1110, 11] width 9 height 9
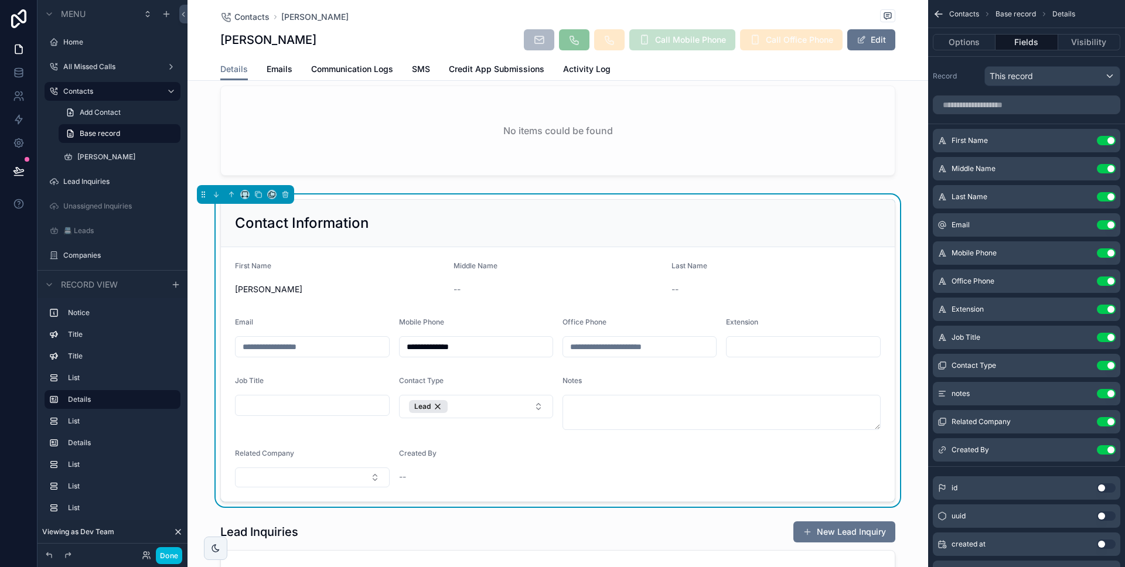
click at [172, 552] on button "Done" at bounding box center [169, 555] width 26 height 17
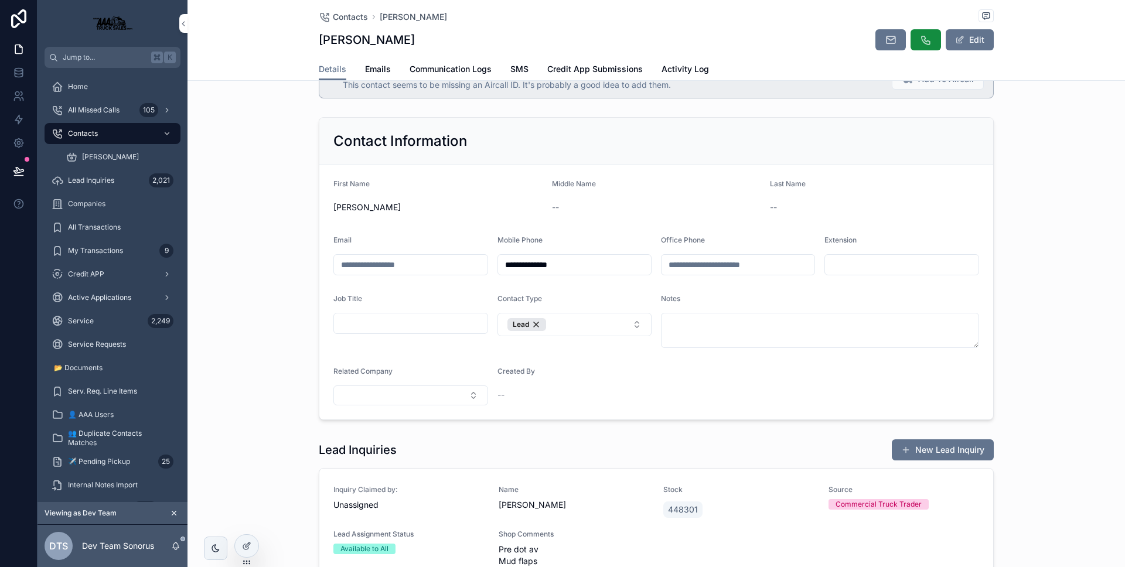
scroll to position [0, 0]
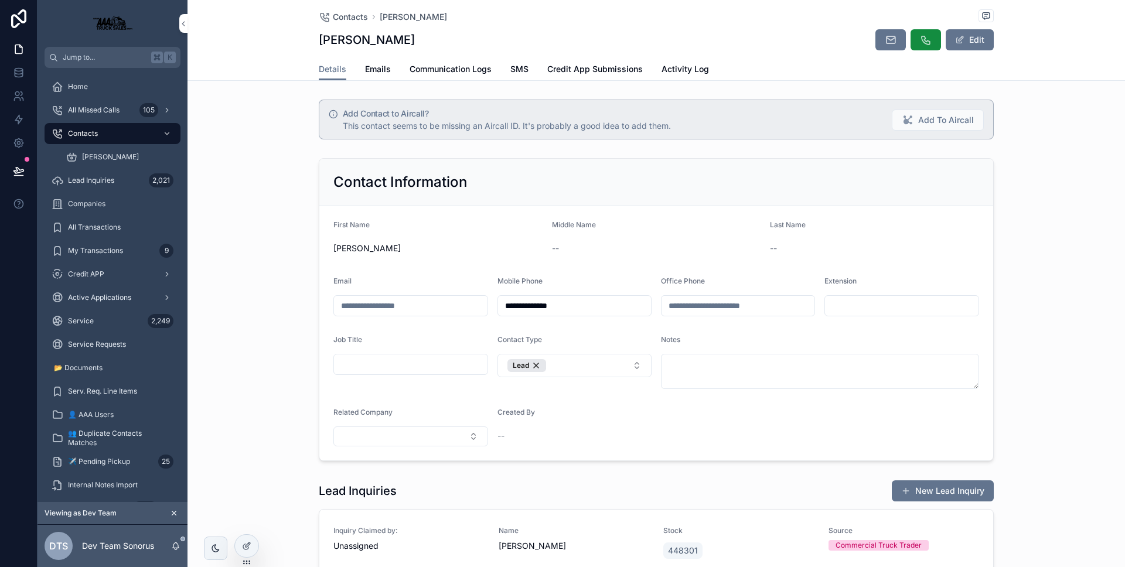
click at [246, 544] on icon at bounding box center [246, 545] width 9 height 9
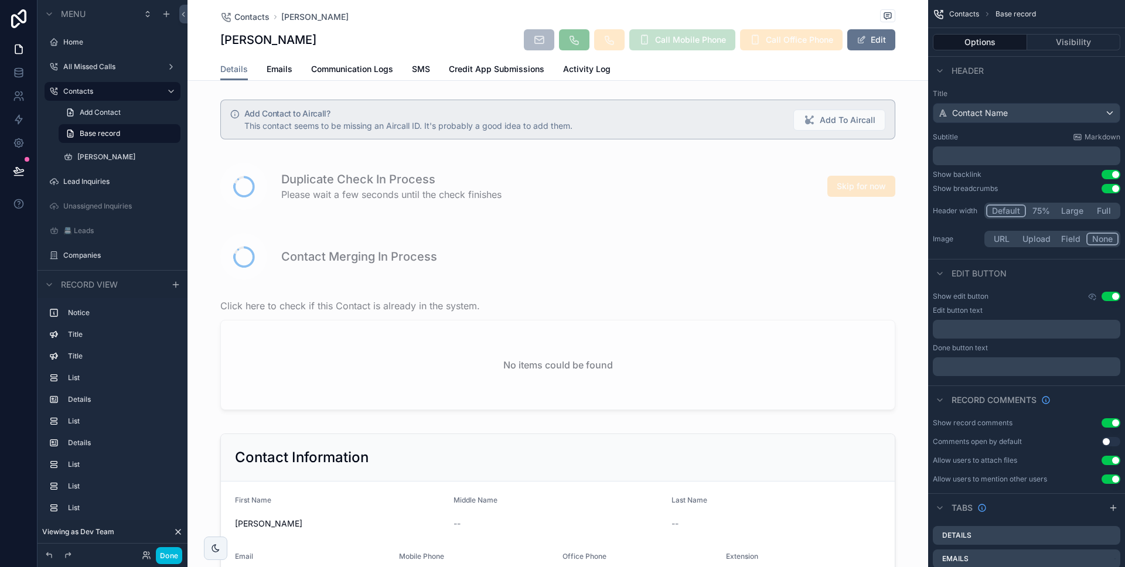
scroll to position [228, 0]
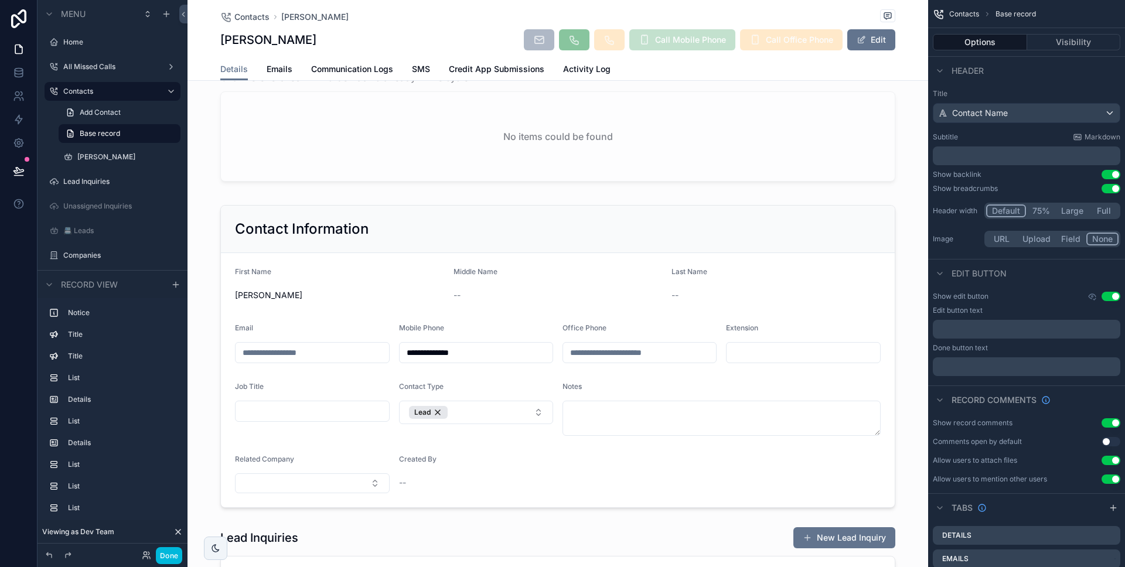
click at [392, 361] on div "scrollable content" at bounding box center [557, 356] width 740 height 312
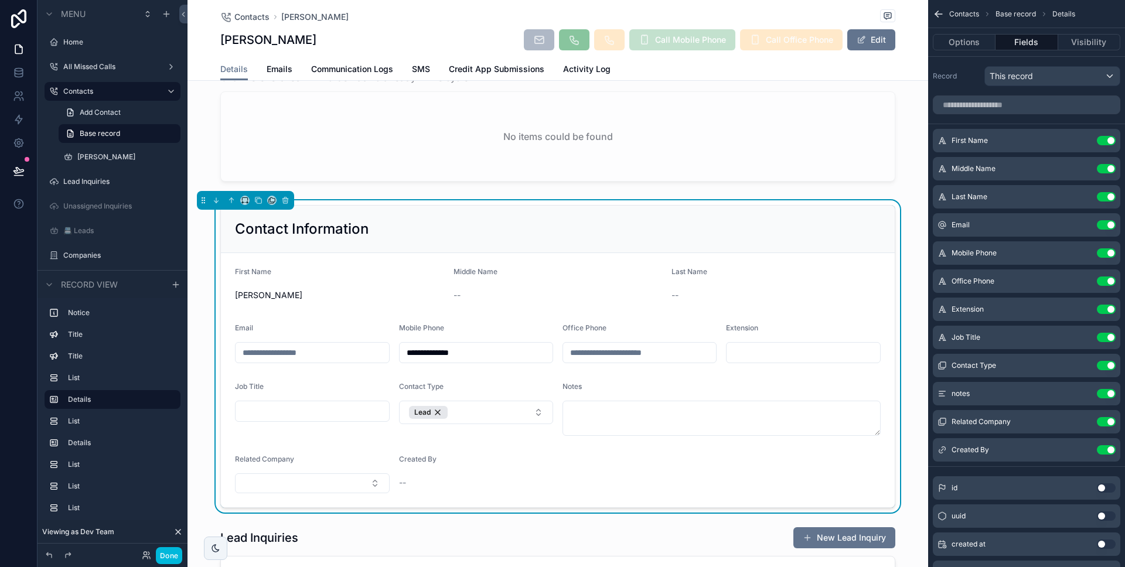
click at [0, 0] on icon "scrollable content" at bounding box center [0, 0] width 0 height 0
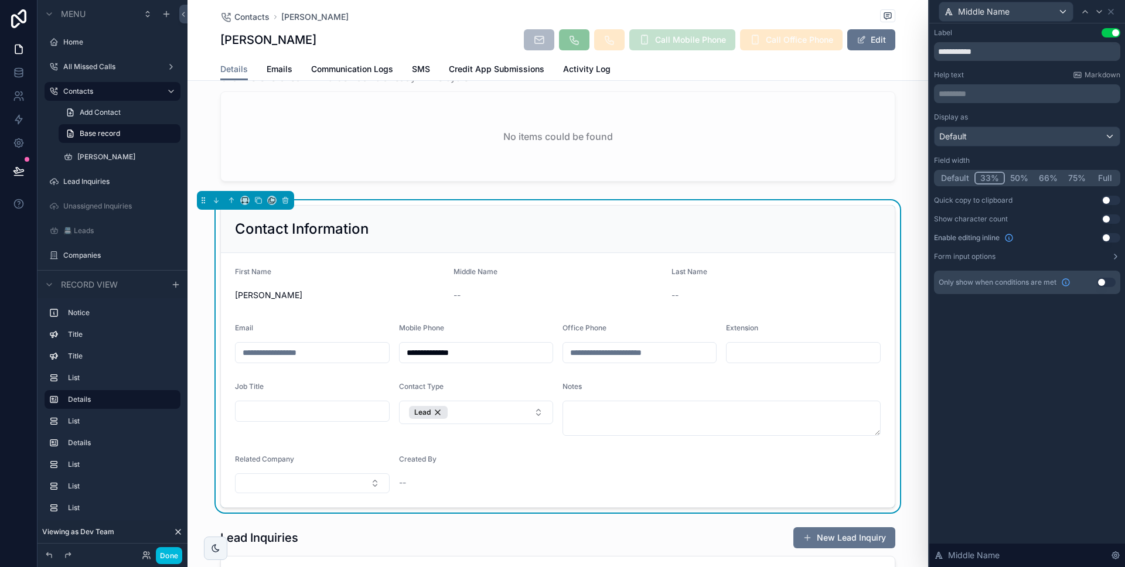
click at [1098, 283] on button "Use setting" at bounding box center [1105, 282] width 19 height 9
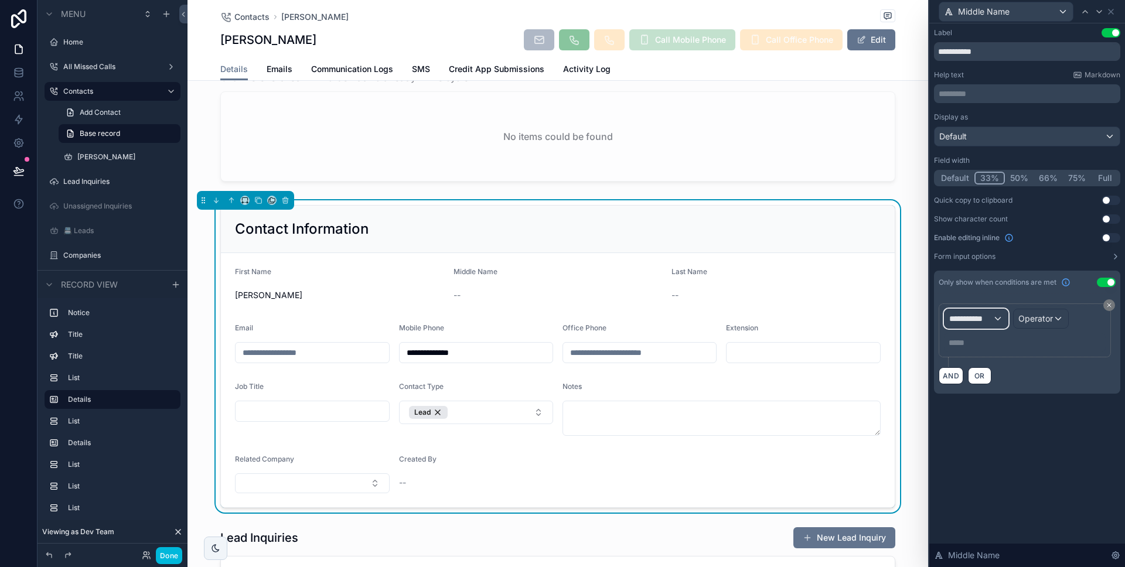
click at [975, 324] on div "**********" at bounding box center [975, 318] width 63 height 19
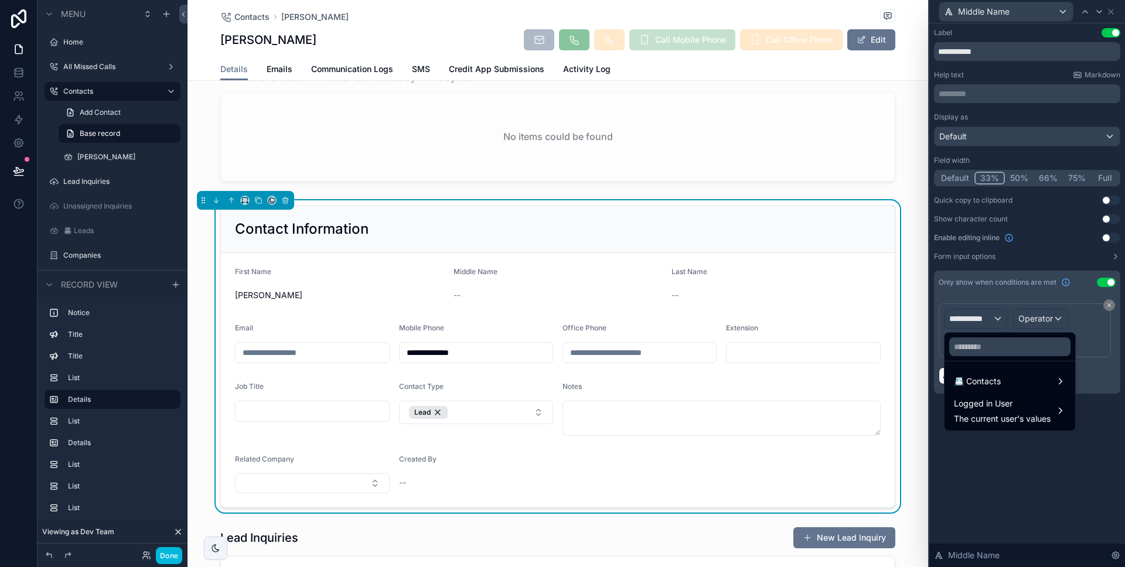
click at [991, 371] on div "📇 Contacts" at bounding box center [1009, 381] width 126 height 21
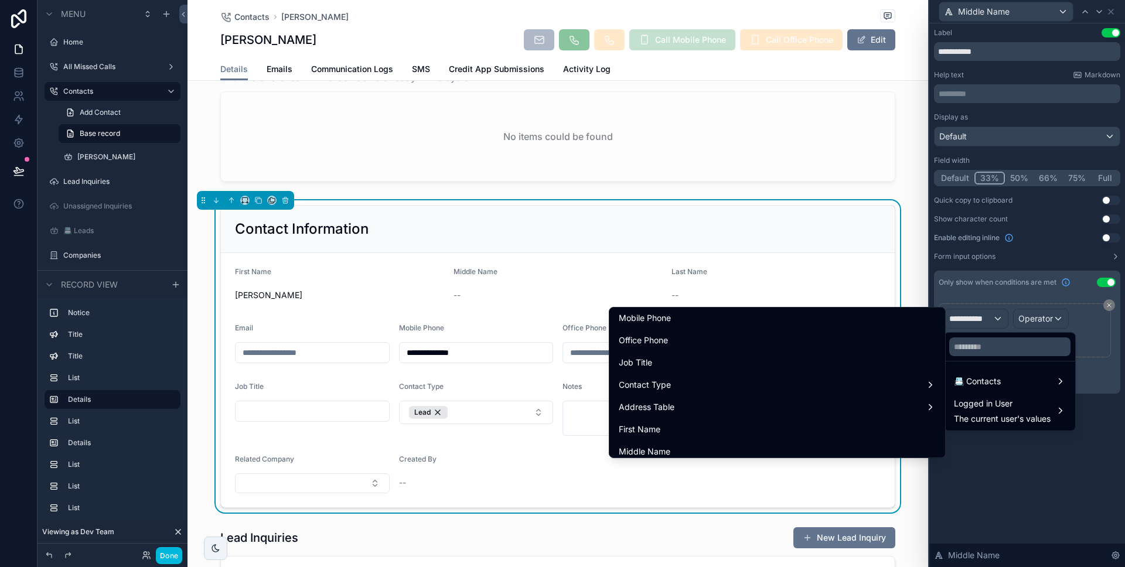
scroll to position [151, 0]
click at [833, 430] on div "Middle Name" at bounding box center [776, 436] width 317 height 14
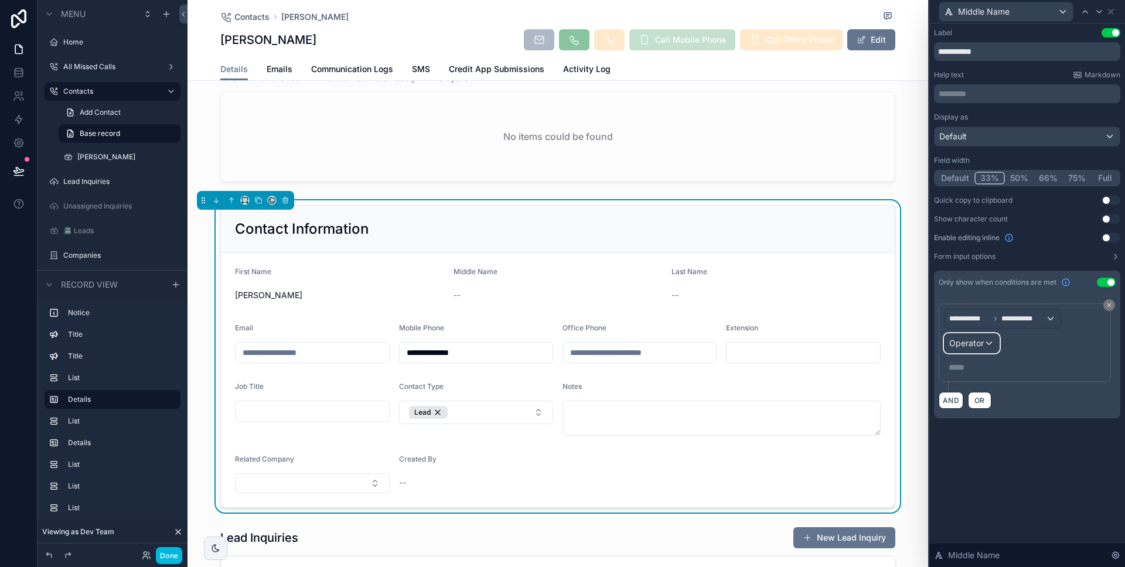
click at [987, 337] on div "Operator" at bounding box center [971, 343] width 54 height 19
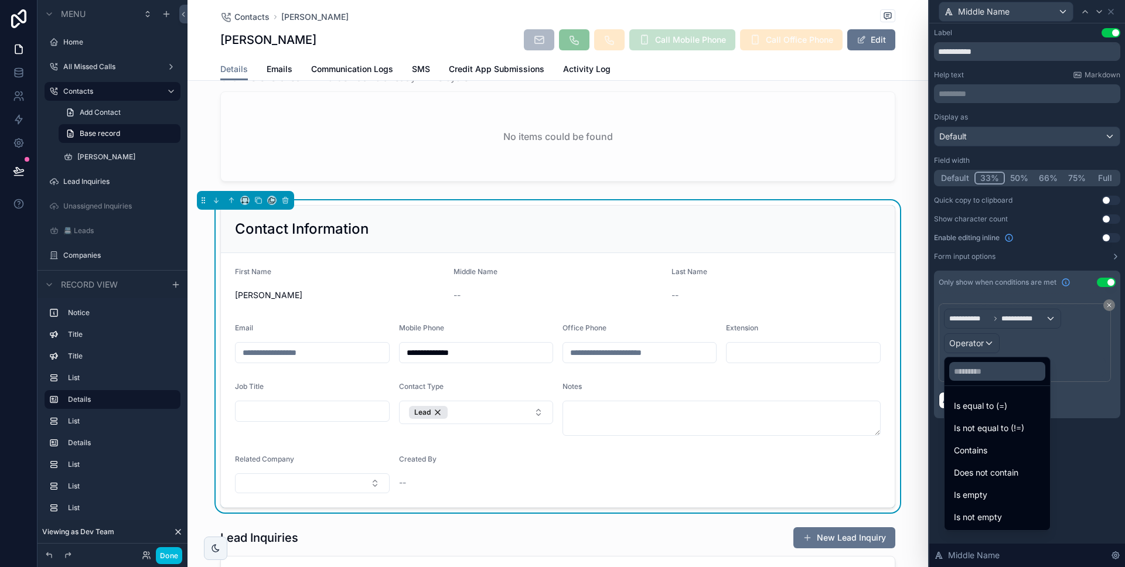
click at [1002, 508] on div "Is not empty" at bounding box center [996, 517] width 101 height 21
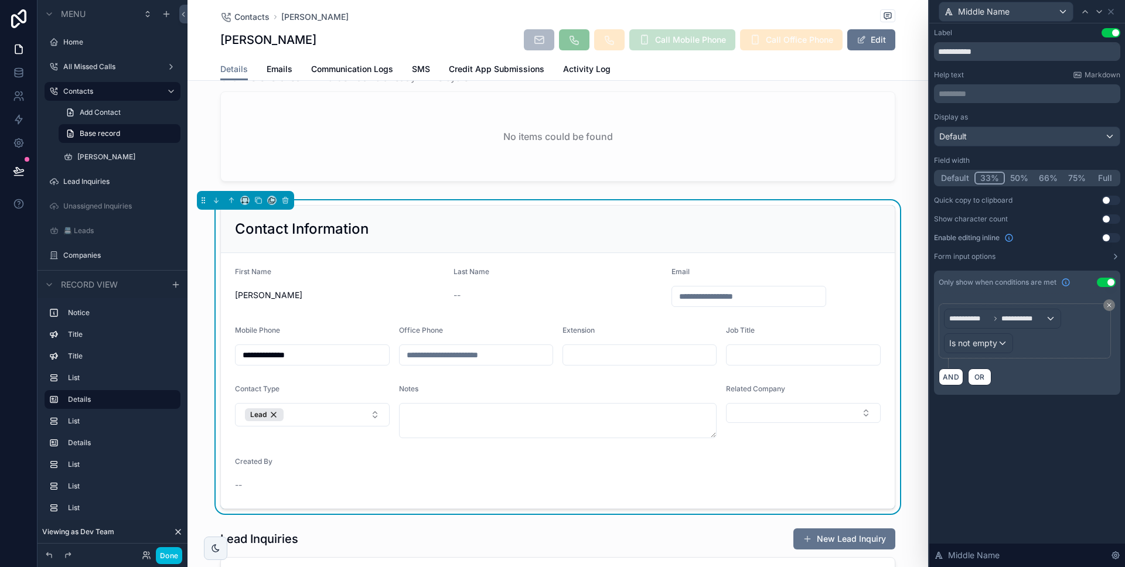
click at [1111, 303] on icon at bounding box center [1108, 305] width 7 height 7
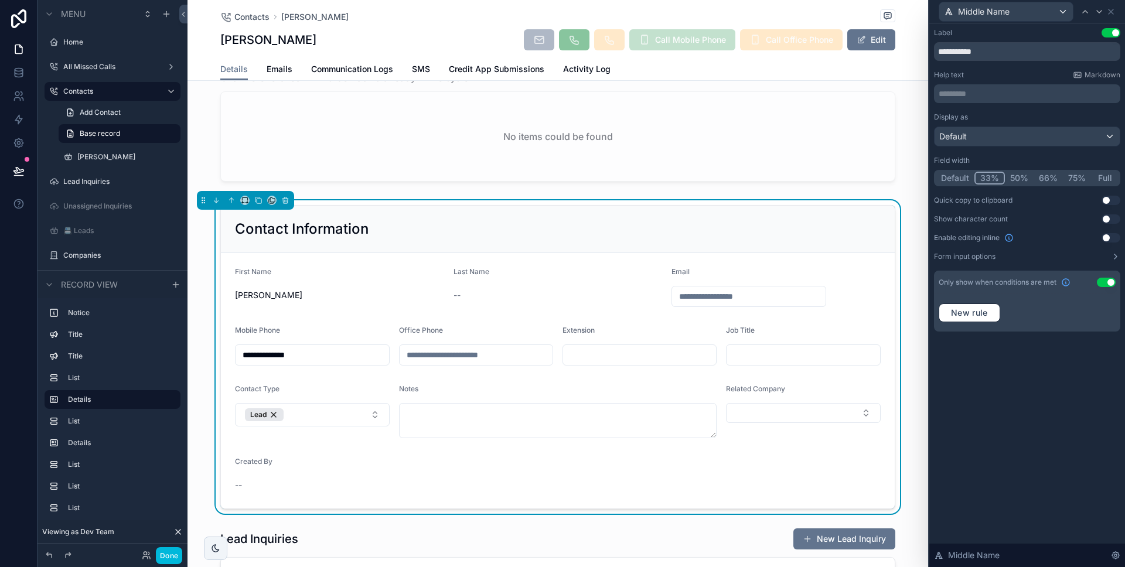
click at [1104, 283] on button "Use setting" at bounding box center [1105, 282] width 19 height 9
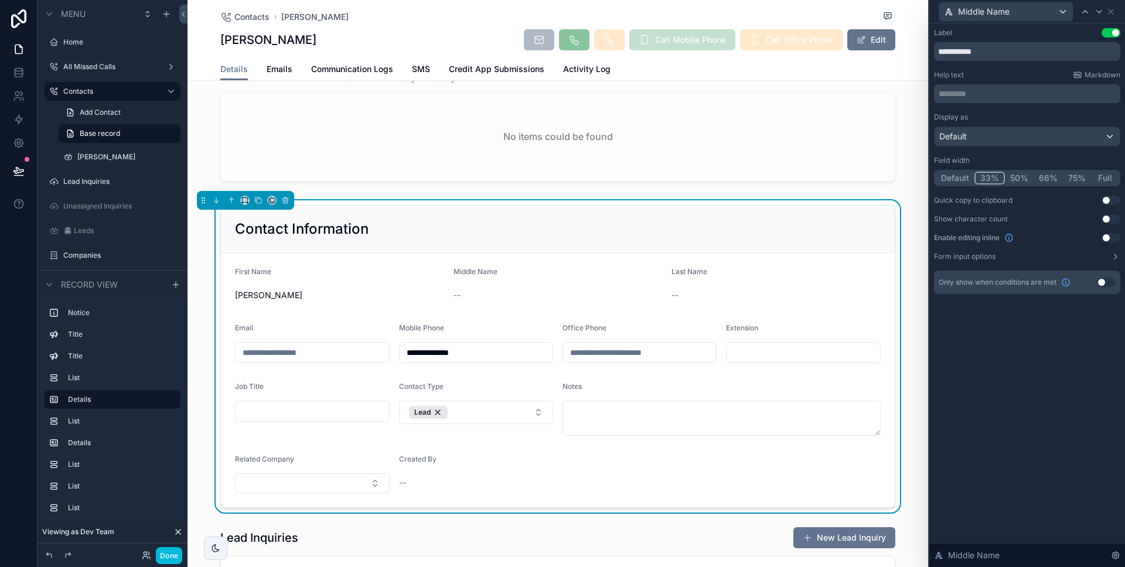
click at [180, 556] on button "Done" at bounding box center [169, 555] width 26 height 17
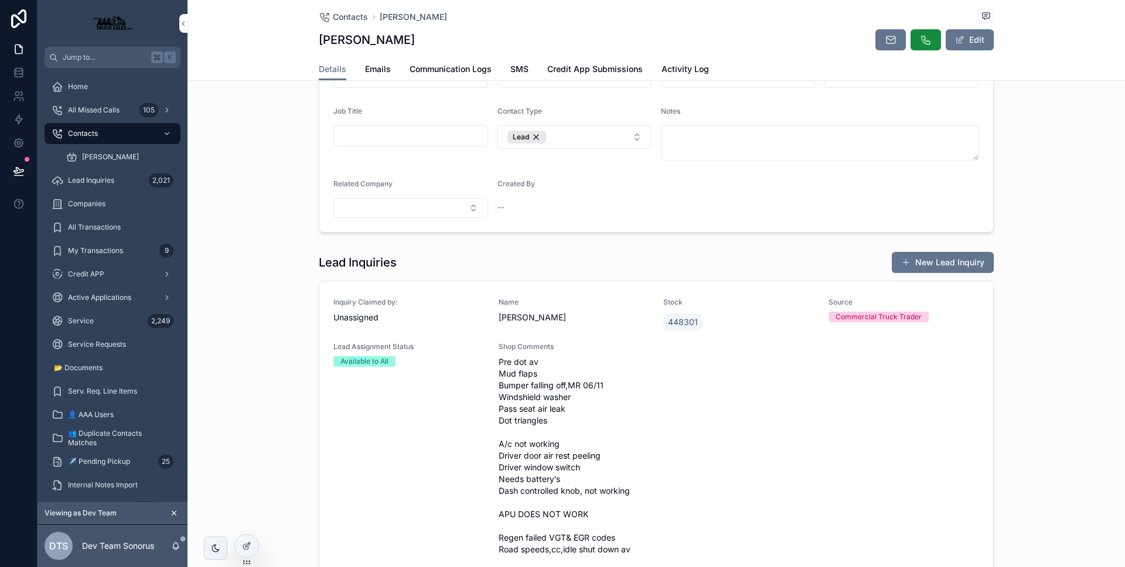
scroll to position [0, 0]
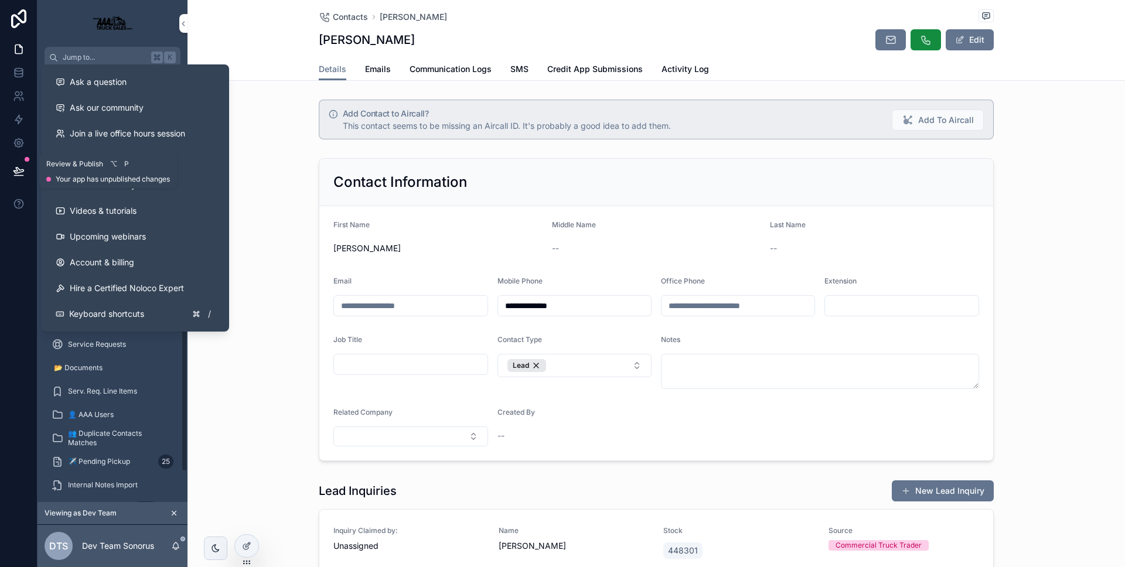
click at [19, 177] on button at bounding box center [19, 171] width 26 height 33
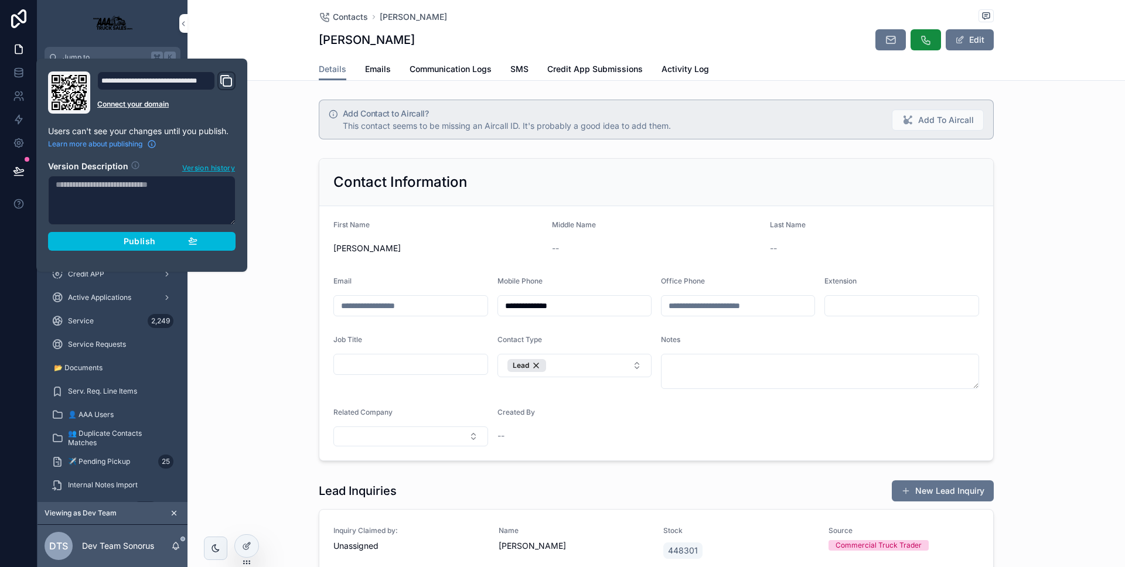
click at [79, 237] on button "Publish" at bounding box center [141, 241] width 187 height 19
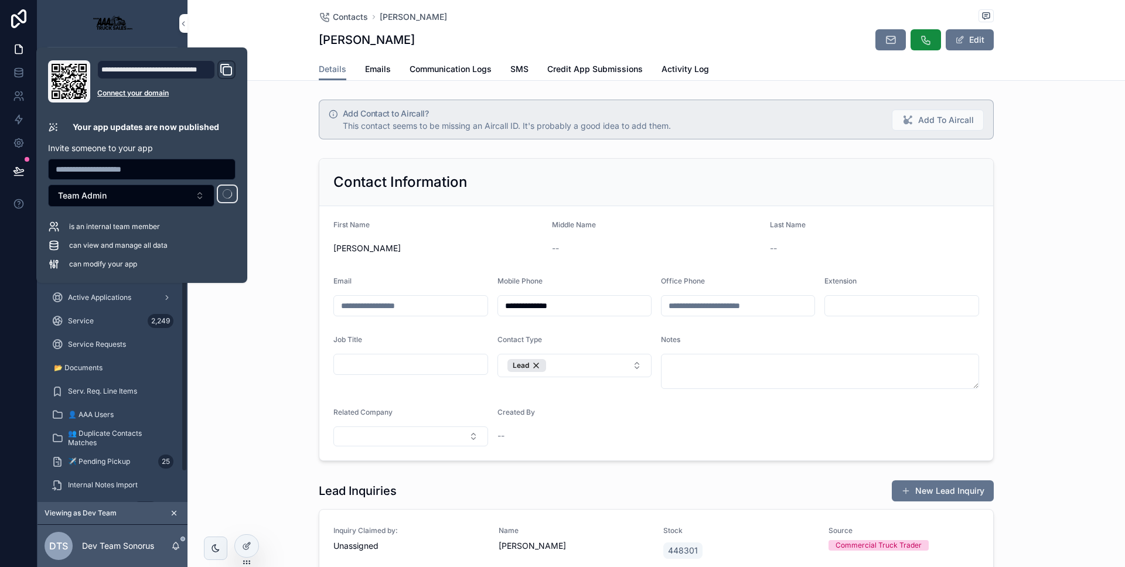
click at [247, 545] on icon at bounding box center [246, 545] width 9 height 9
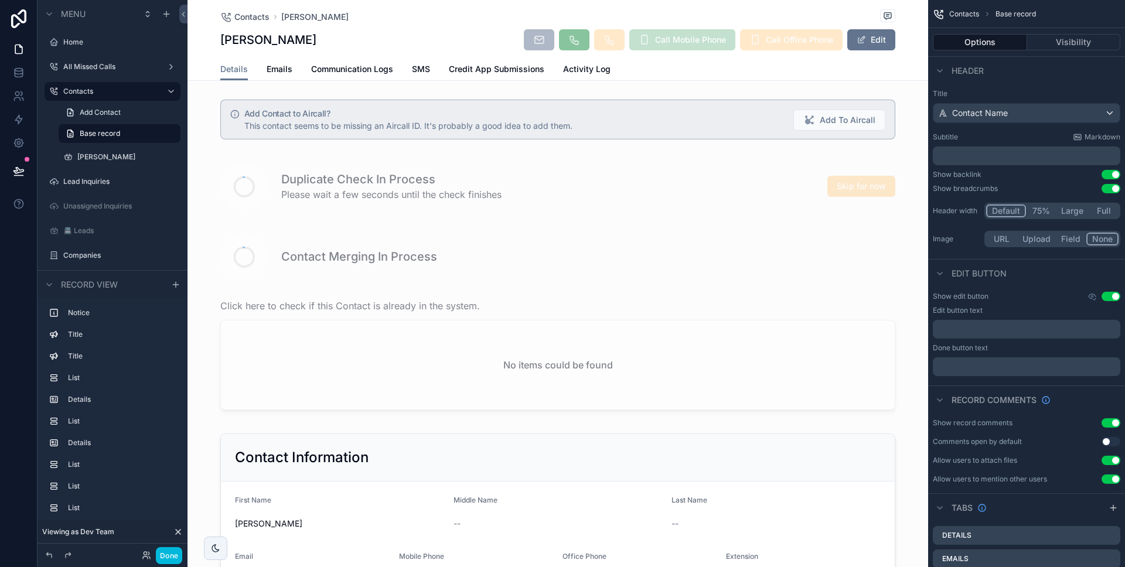
scroll to position [144, 0]
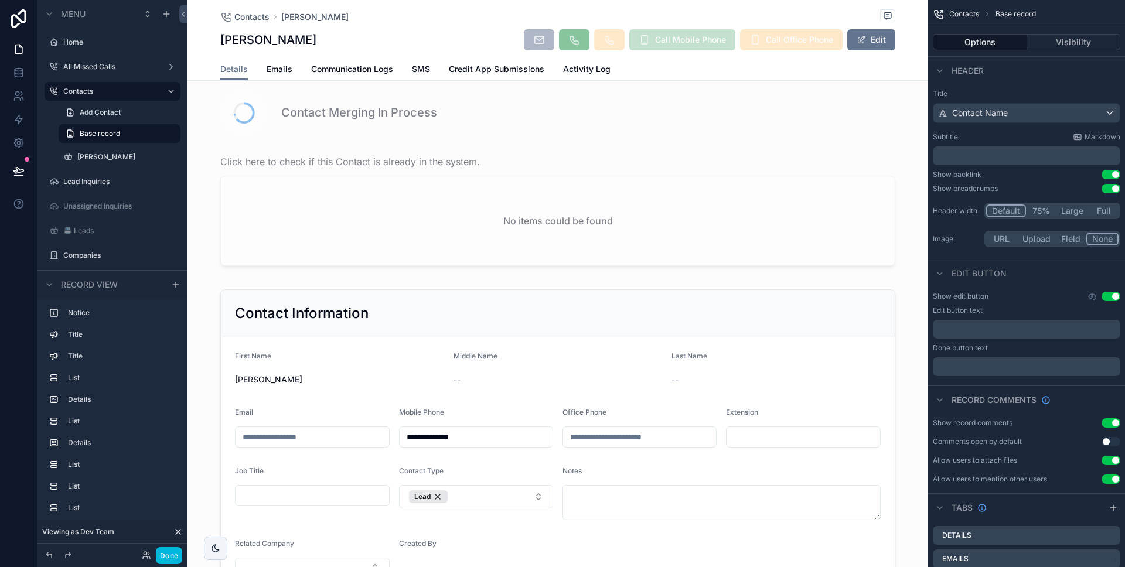
click at [349, 322] on div "scrollable content" at bounding box center [557, 441] width 740 height 312
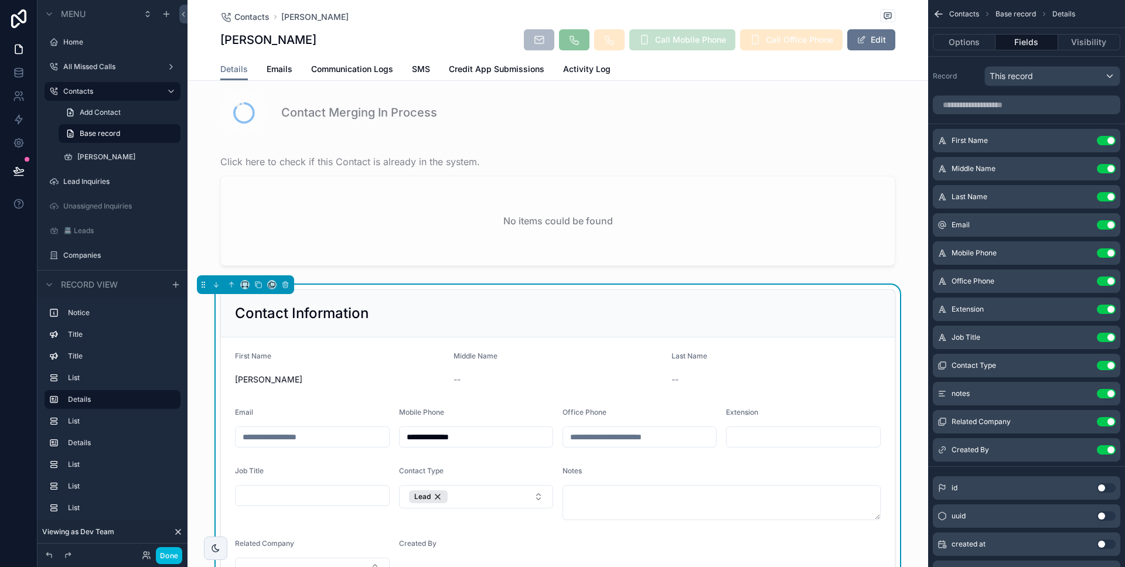
click at [1069, 46] on button "Visibility" at bounding box center [1089, 42] width 62 height 16
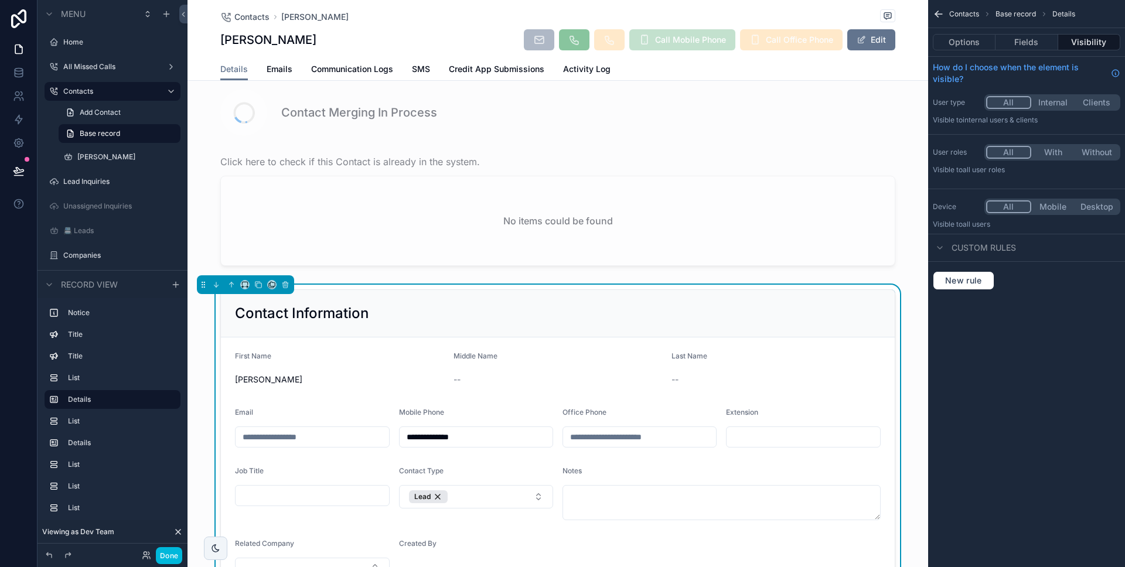
click at [1041, 47] on button "Fields" at bounding box center [1026, 42] width 62 height 16
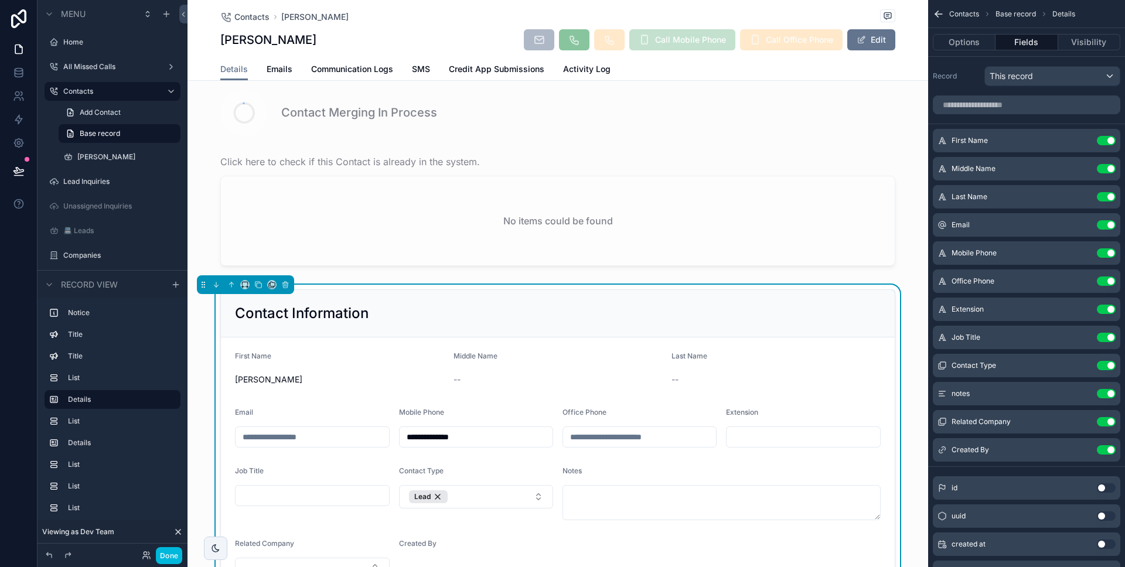
click at [973, 45] on button "Options" at bounding box center [963, 42] width 63 height 16
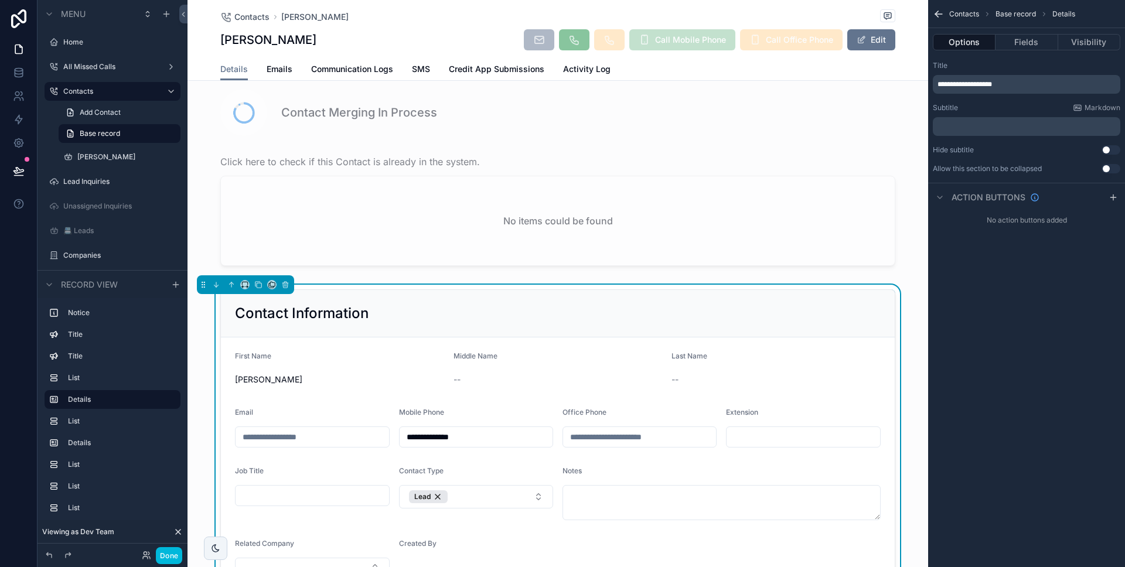
click at [1004, 43] on button "Fields" at bounding box center [1026, 42] width 62 height 16
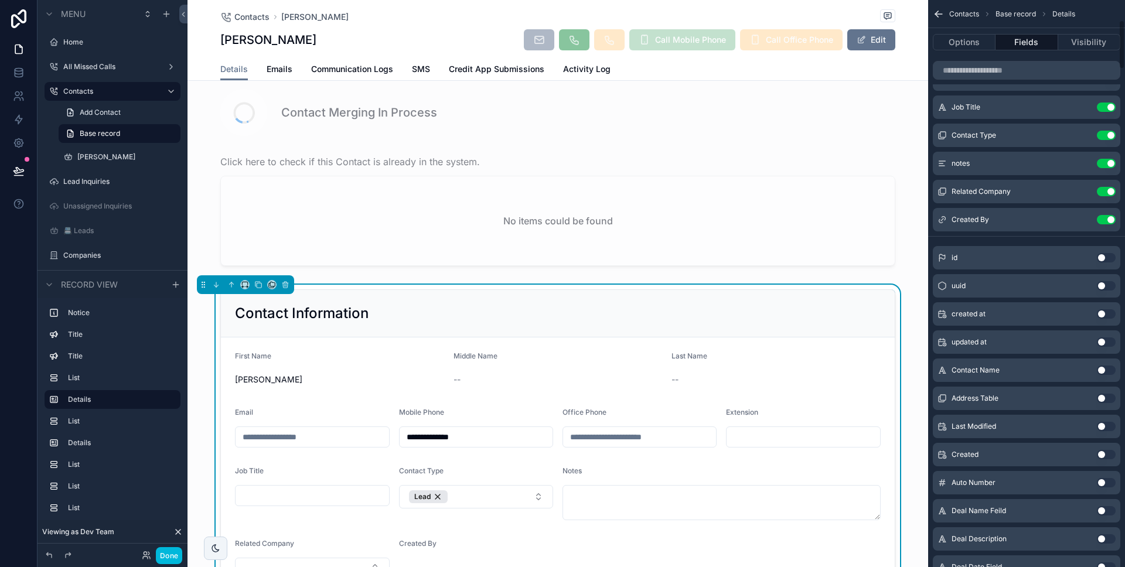
scroll to position [0, 0]
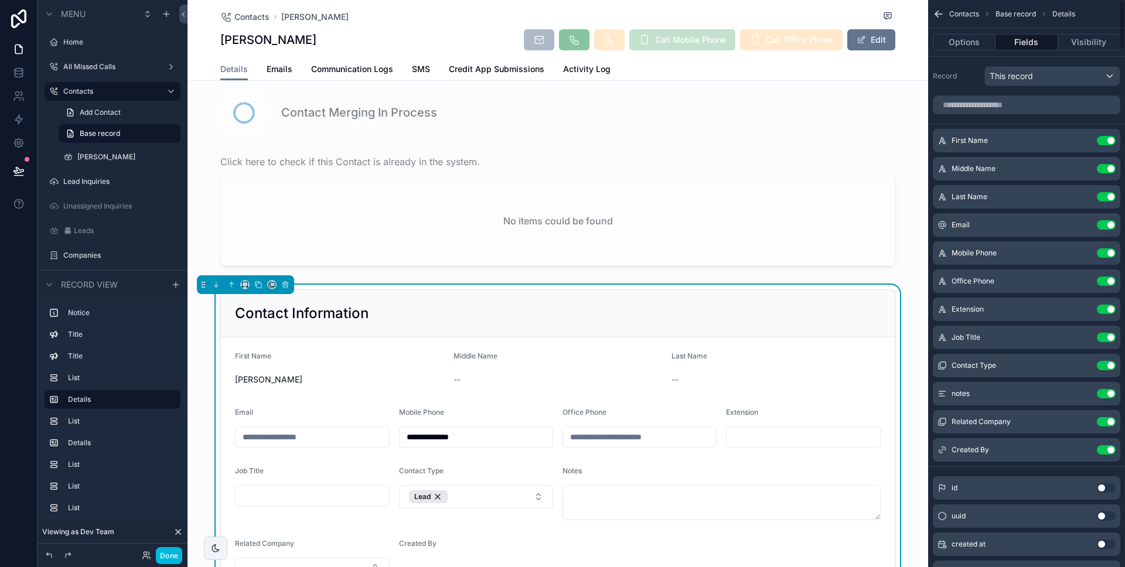
click at [977, 46] on button "Options" at bounding box center [963, 42] width 63 height 16
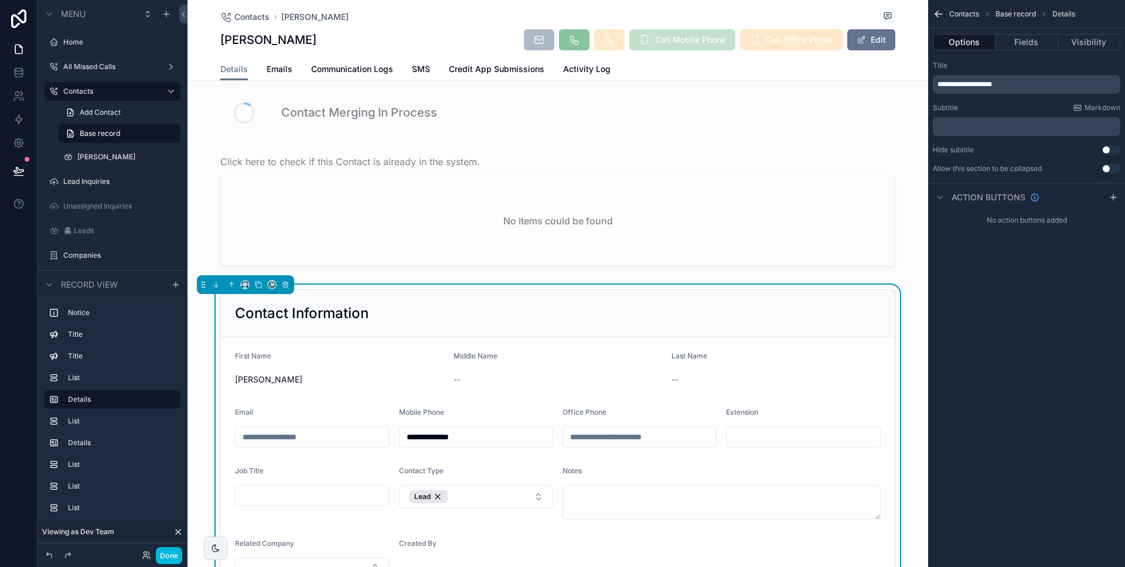
click at [1109, 167] on button "Use setting" at bounding box center [1110, 168] width 19 height 9
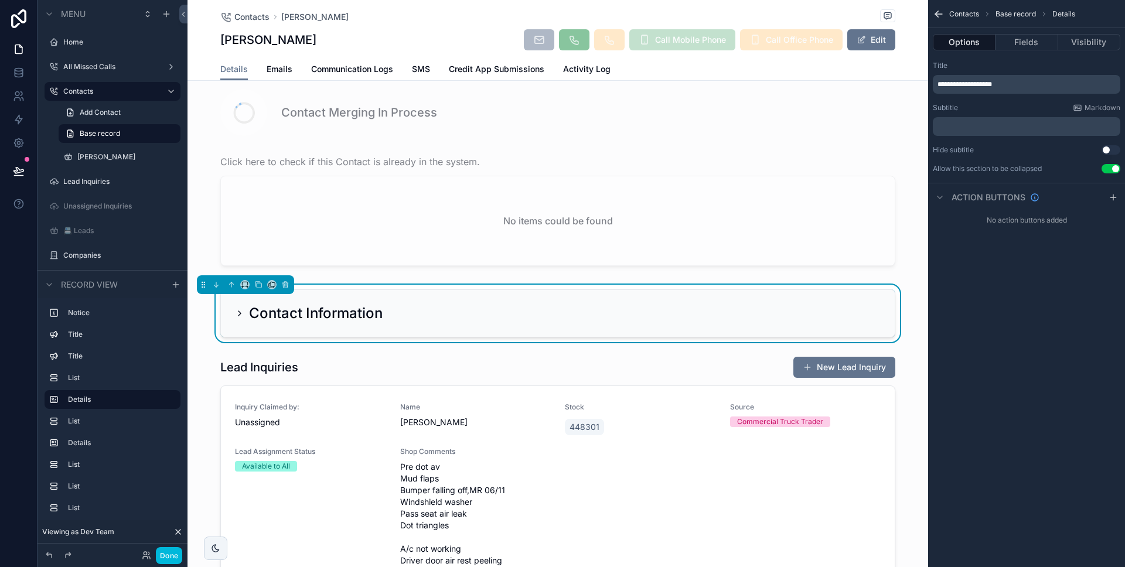
click at [1109, 167] on button "Use setting" at bounding box center [1110, 168] width 19 height 9
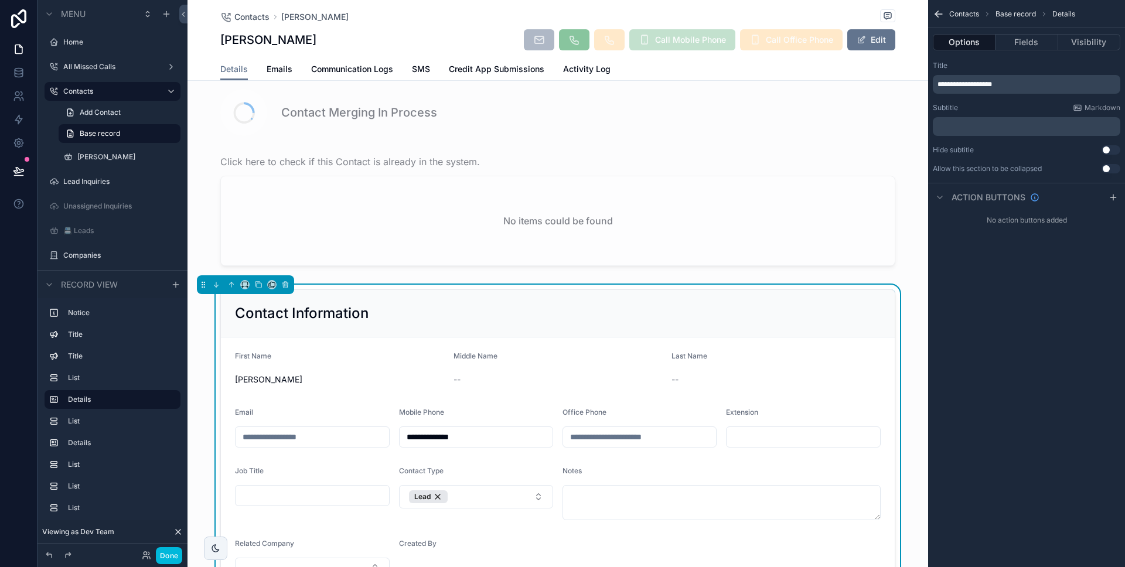
click at [1109, 168] on button "Use setting" at bounding box center [1110, 168] width 19 height 9
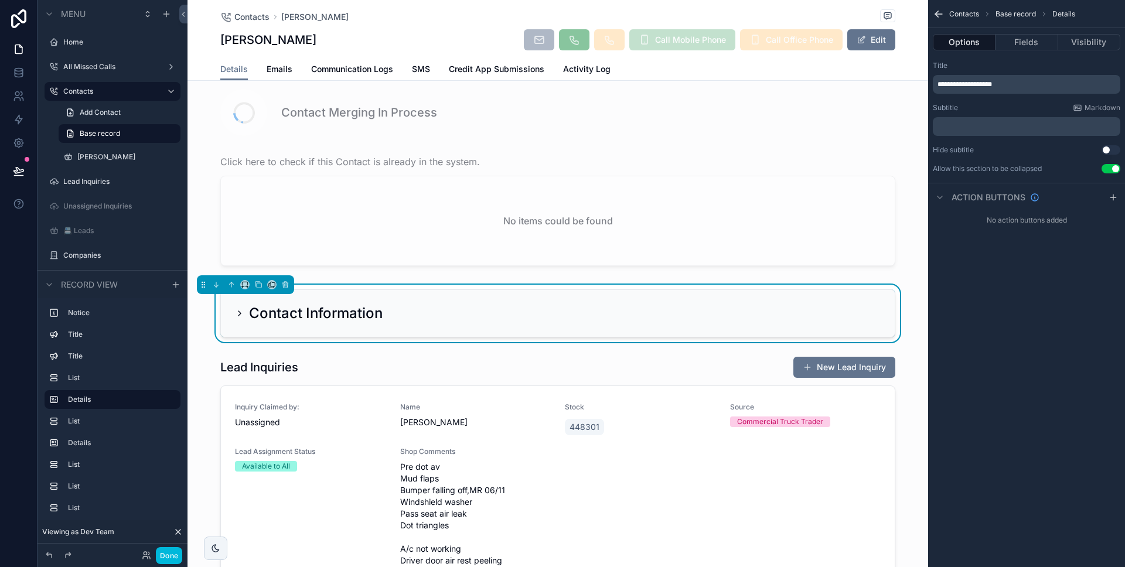
click at [1110, 169] on button "Use setting" at bounding box center [1110, 168] width 19 height 9
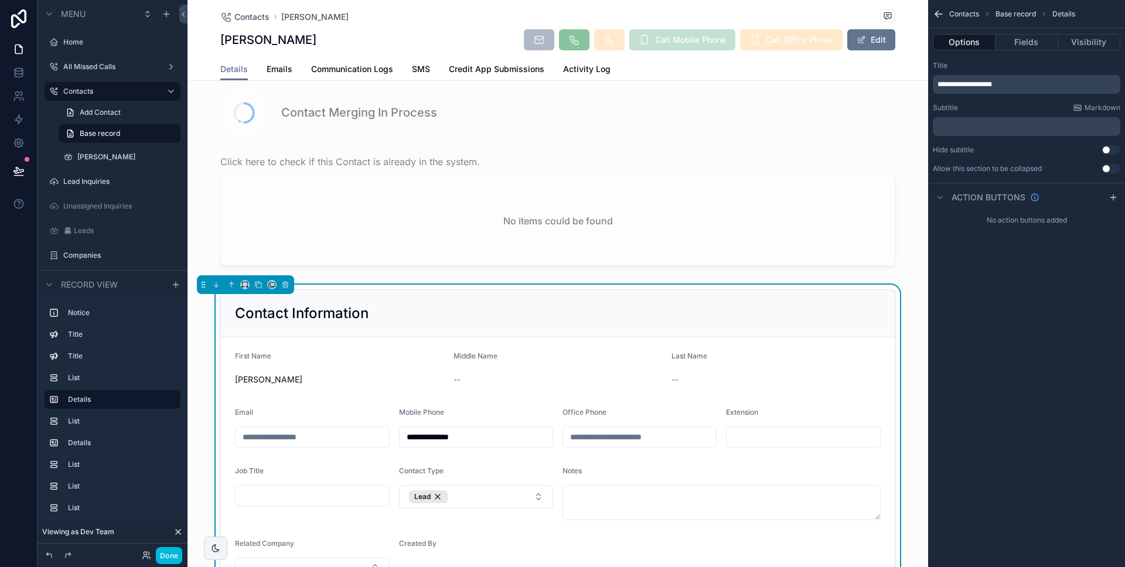
click at [1110, 169] on button "Use setting" at bounding box center [1110, 168] width 19 height 9
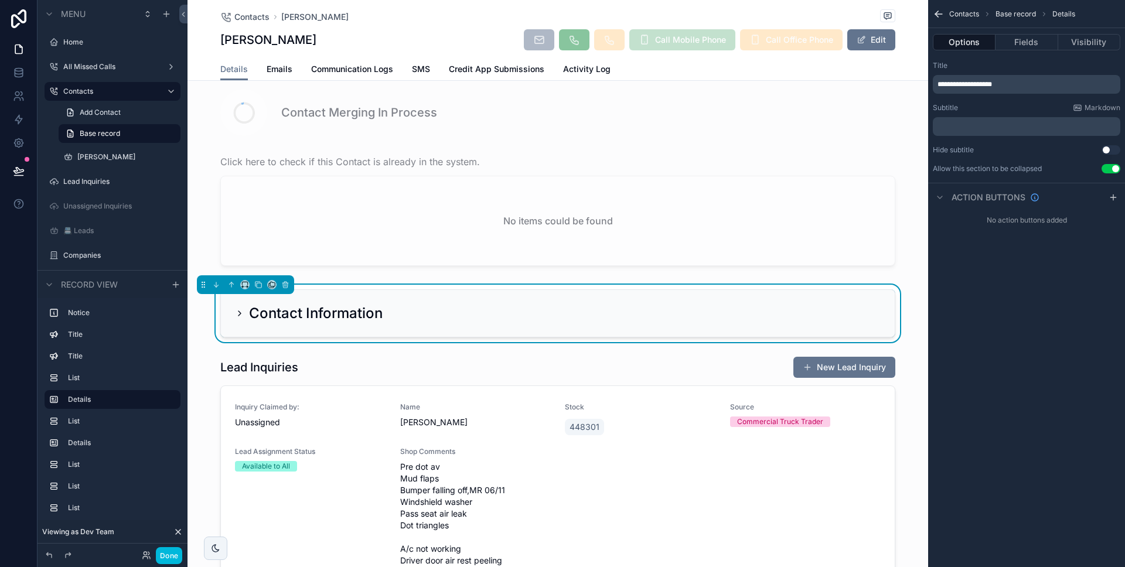
click at [249, 313] on h2 "Contact Information" at bounding box center [316, 313] width 134 height 19
click at [238, 314] on icon "scrollable content" at bounding box center [239, 313] width 9 height 9
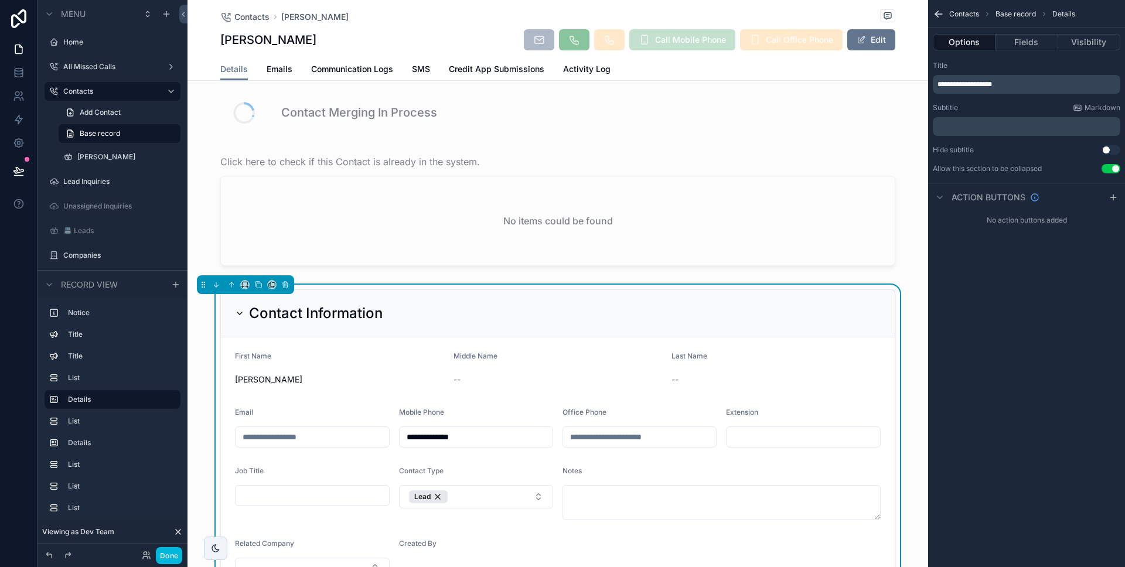
click at [238, 314] on icon "scrollable content" at bounding box center [239, 313] width 9 height 9
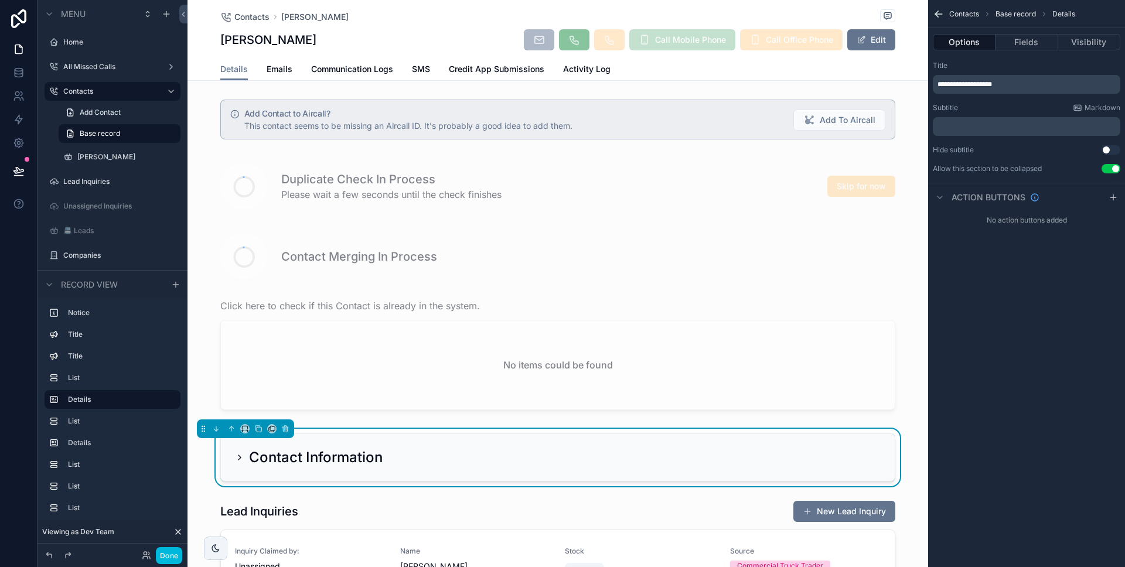
click at [238, 456] on icon "scrollable content" at bounding box center [239, 457] width 9 height 9
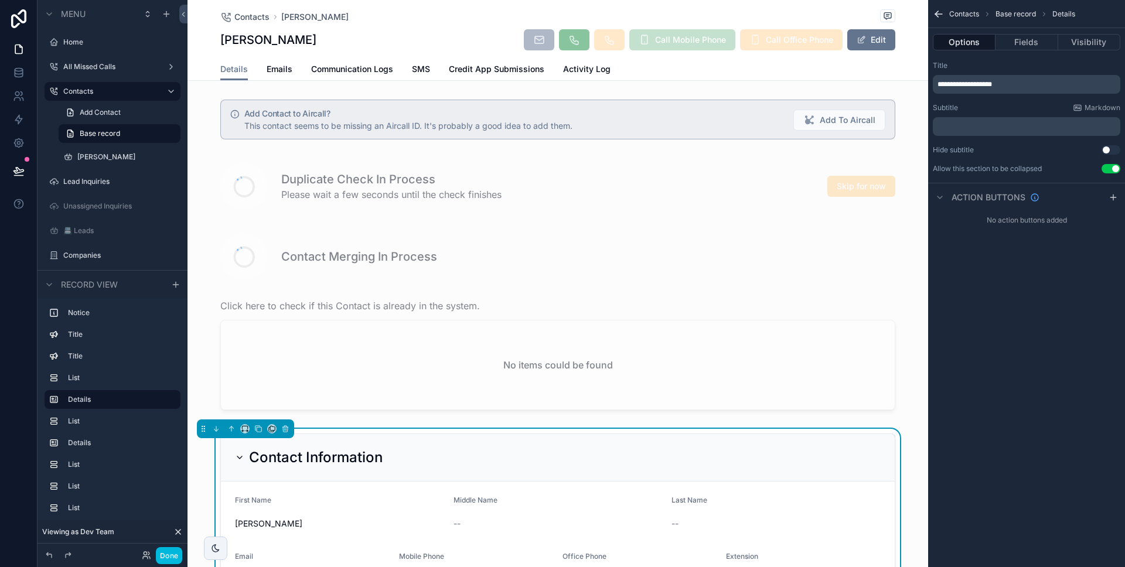
scroll to position [15, 0]
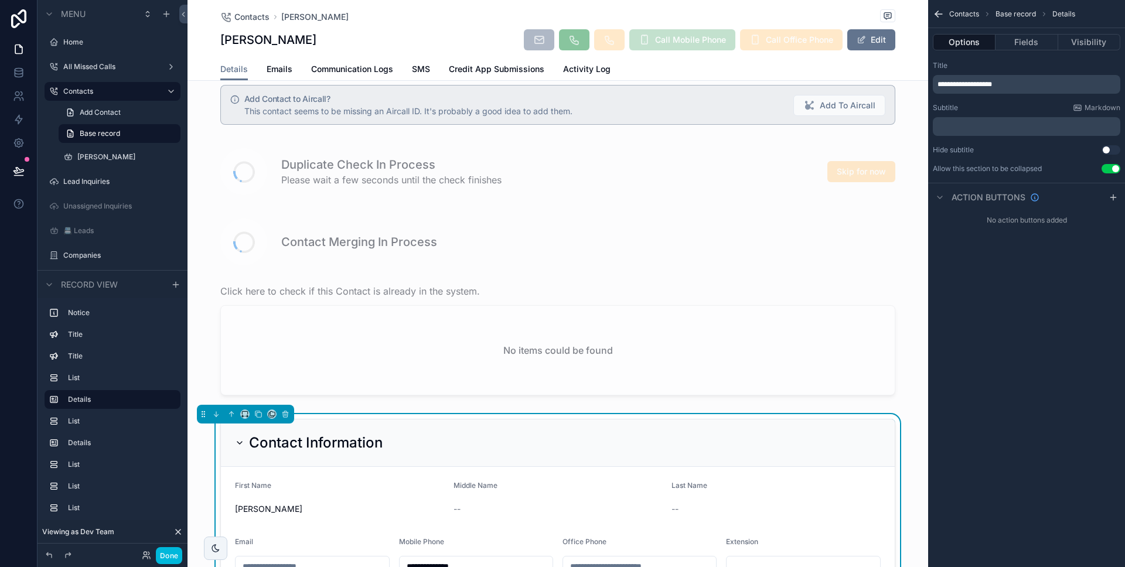
click at [1108, 173] on button "Use setting" at bounding box center [1110, 168] width 19 height 9
click at [158, 557] on button "Done" at bounding box center [169, 555] width 26 height 17
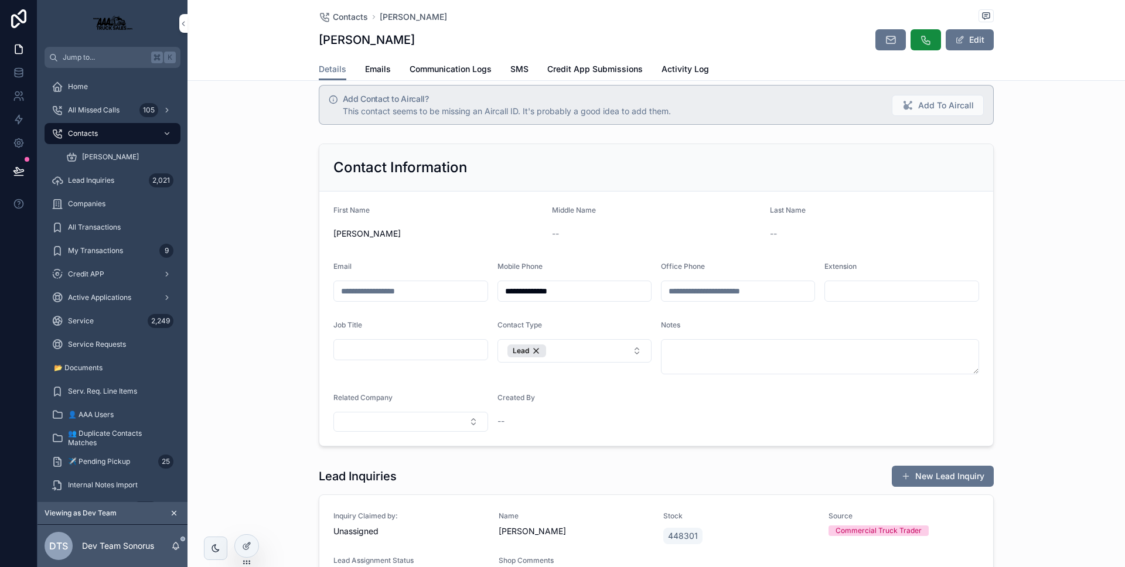
click at [250, 548] on icon at bounding box center [246, 545] width 9 height 9
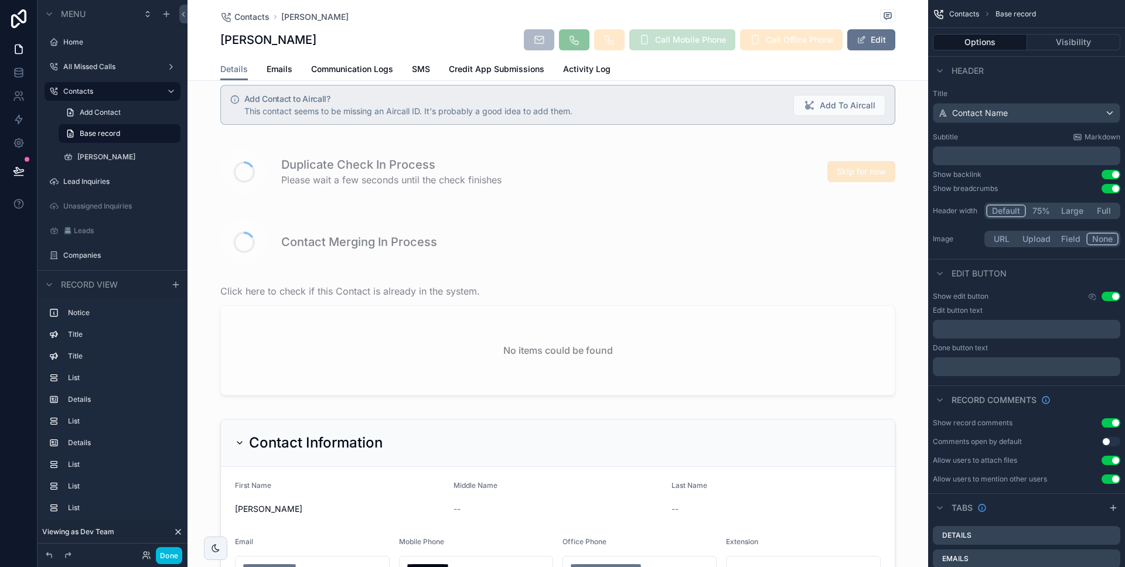
scroll to position [143, 0]
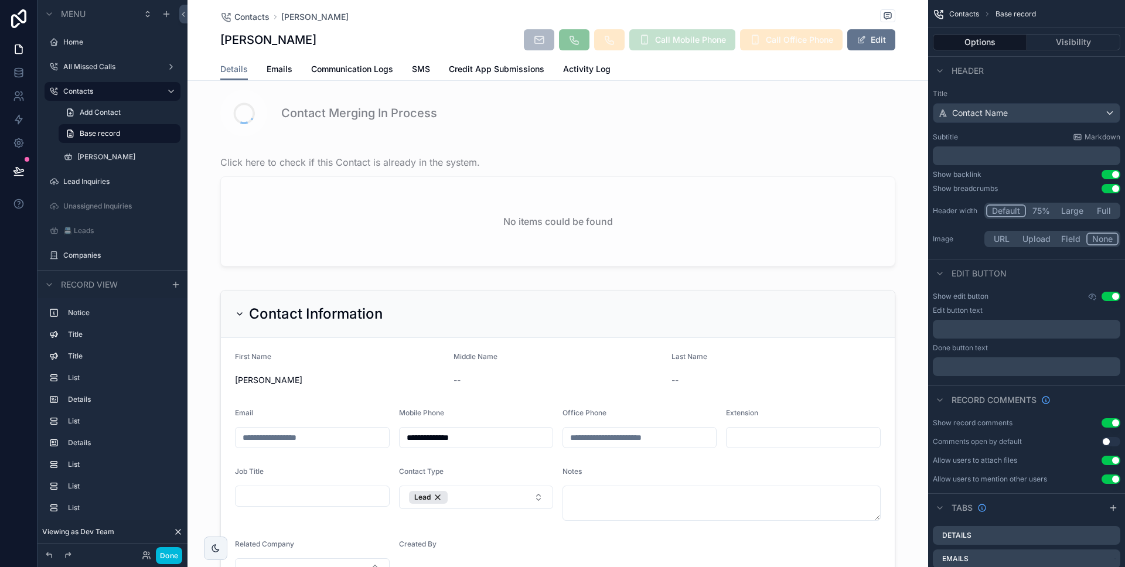
click at [351, 356] on div "scrollable content" at bounding box center [557, 441] width 740 height 312
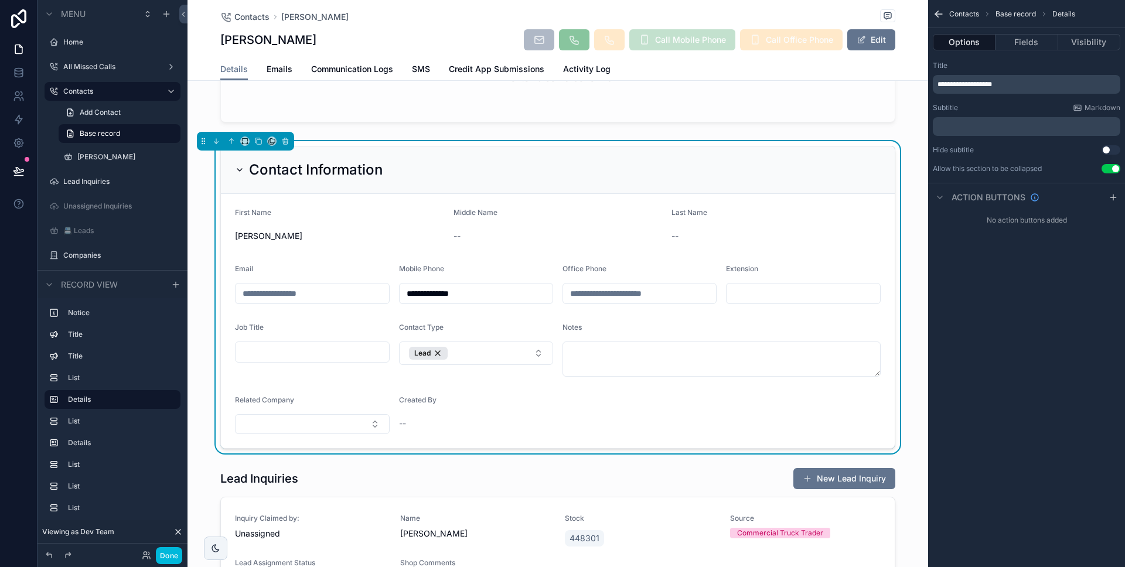
scroll to position [273, 0]
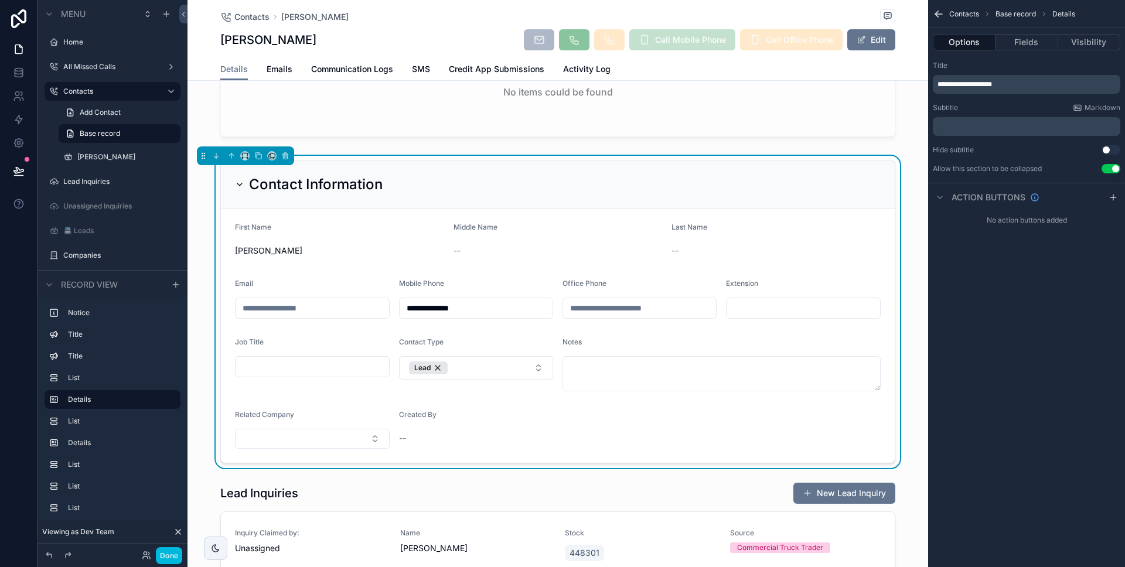
click at [237, 186] on icon "scrollable content" at bounding box center [239, 184] width 9 height 9
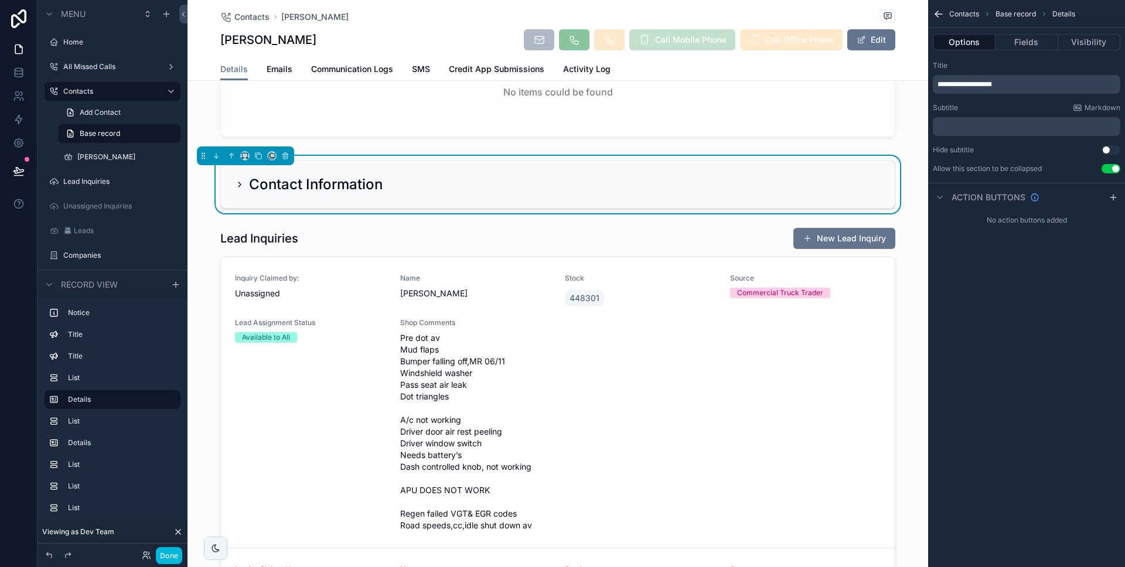
click at [237, 186] on icon "scrollable content" at bounding box center [239, 184] width 9 height 9
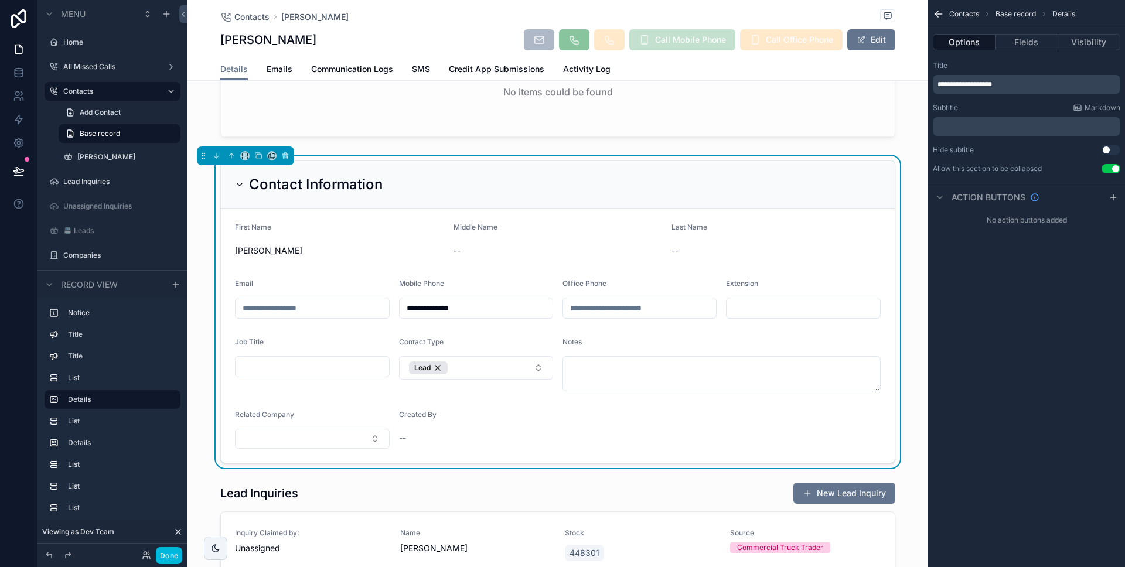
click at [237, 186] on icon "scrollable content" at bounding box center [239, 184] width 9 height 9
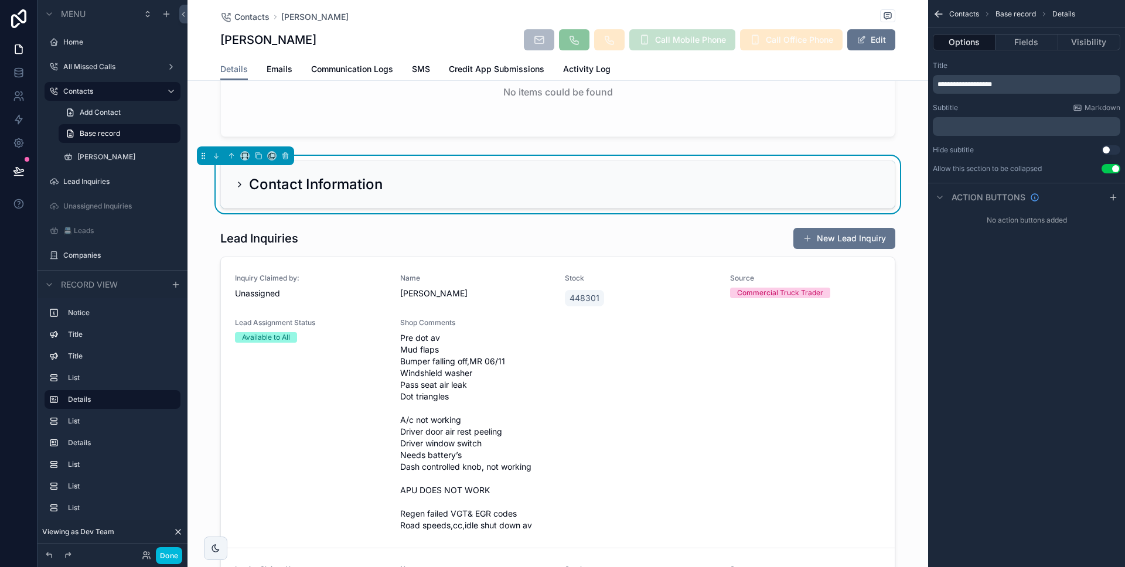
click at [237, 186] on icon "scrollable content" at bounding box center [239, 184] width 9 height 9
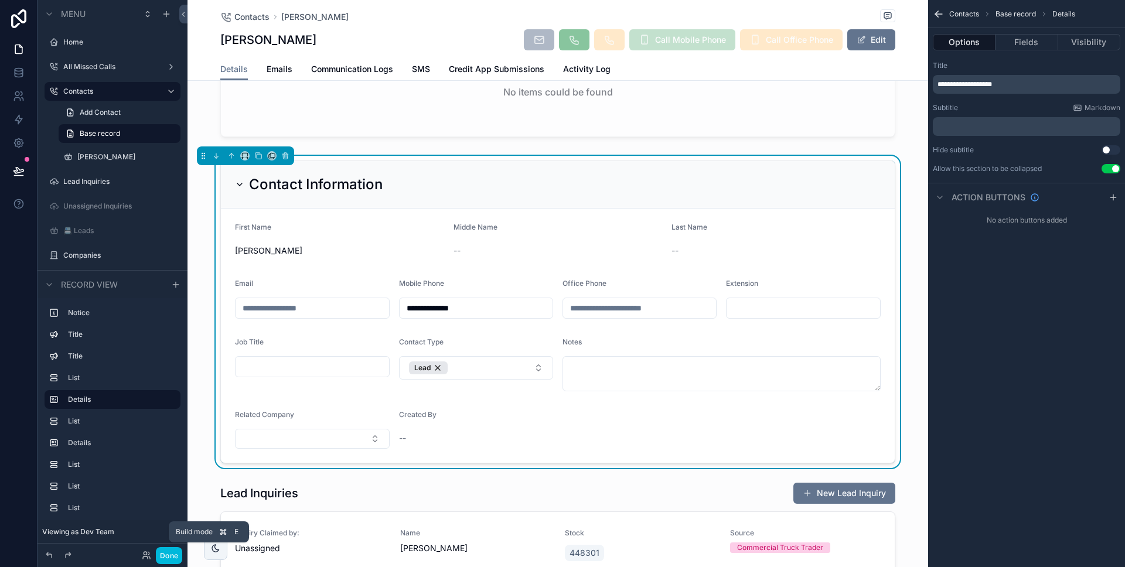
click at [164, 552] on button "Done" at bounding box center [169, 555] width 26 height 17
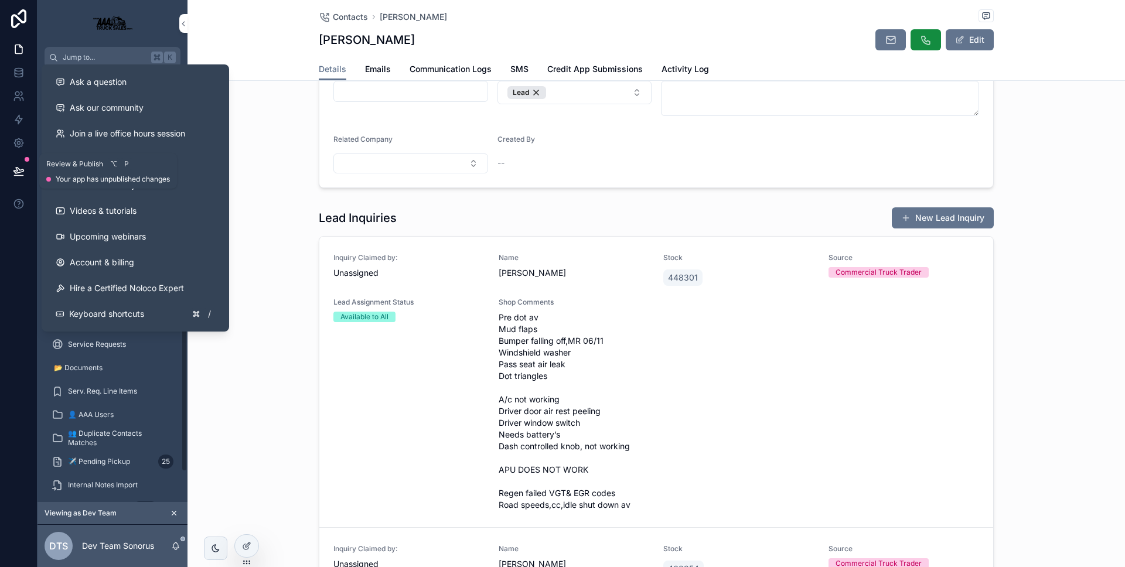
click at [23, 169] on icon at bounding box center [18, 171] width 10 height 6
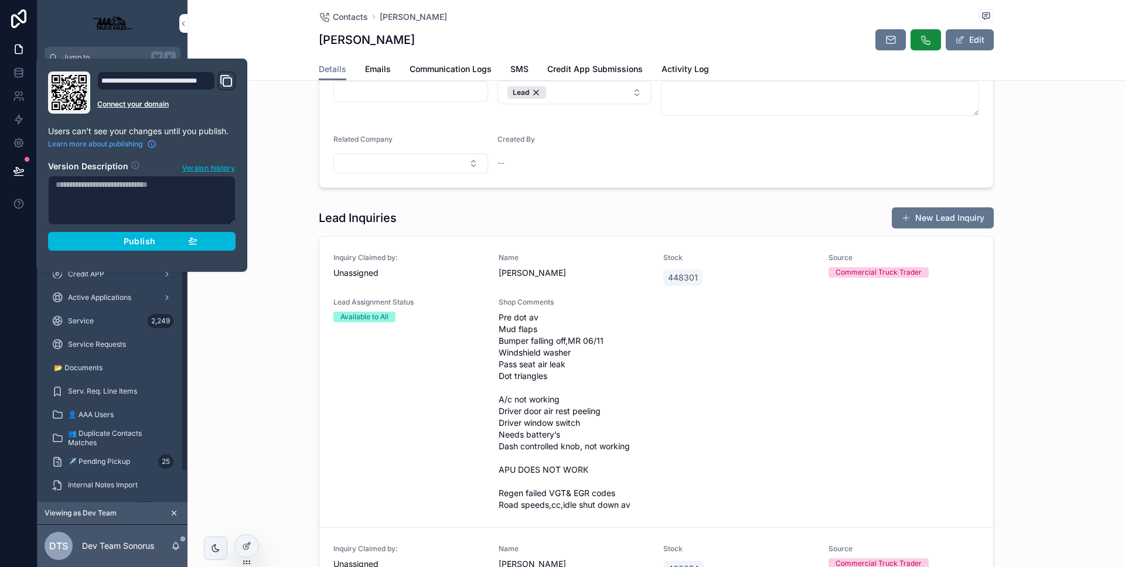
click at [83, 234] on button "Publish" at bounding box center [141, 241] width 187 height 19
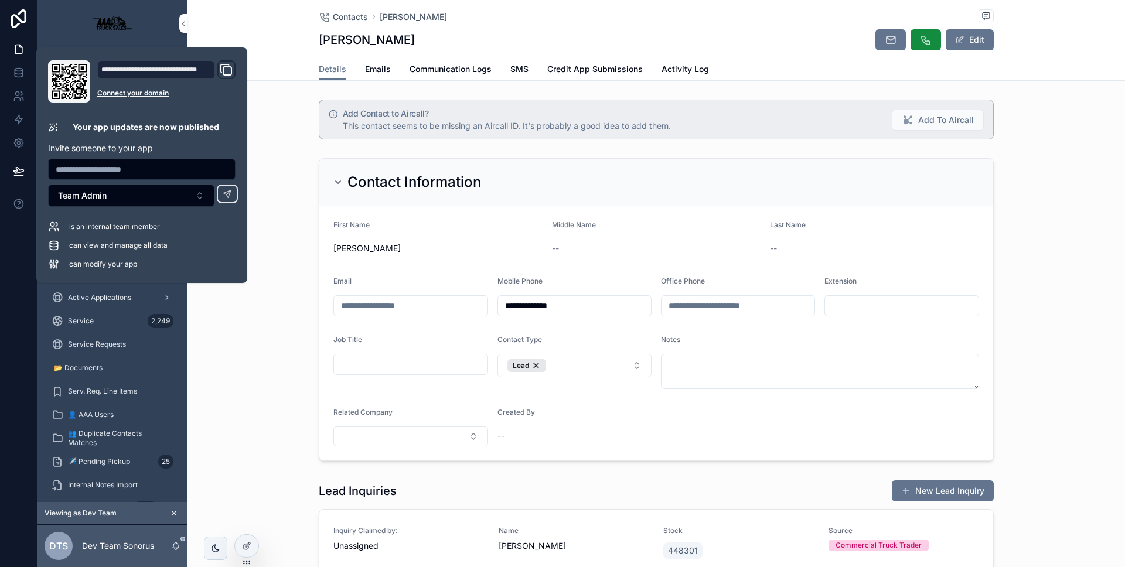
click at [308, 242] on div "**********" at bounding box center [655, 309] width 937 height 312
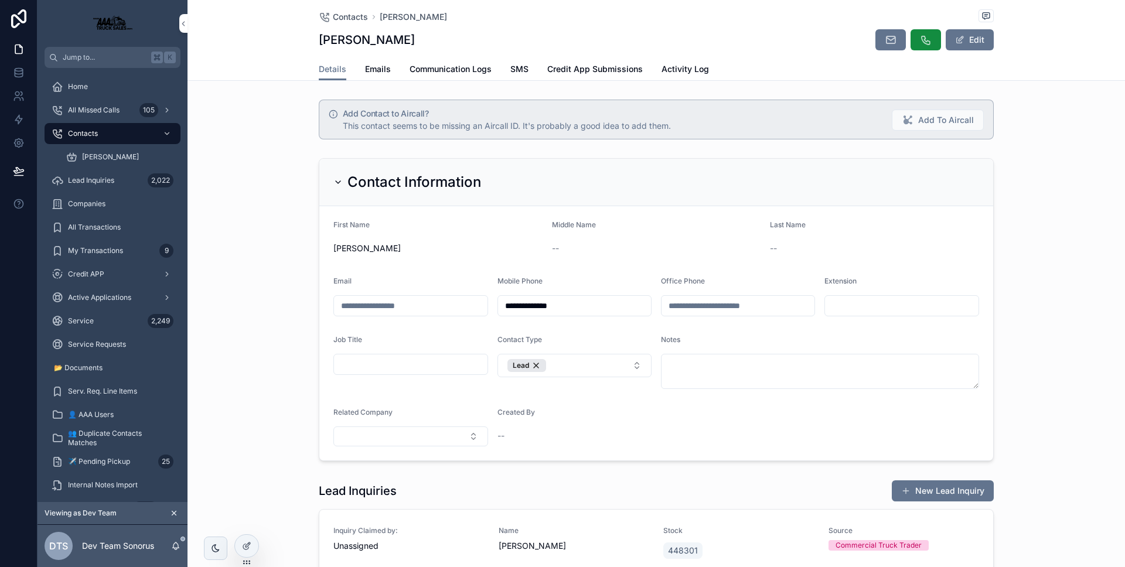
click at [334, 183] on icon "scrollable content" at bounding box center [337, 181] width 9 height 9
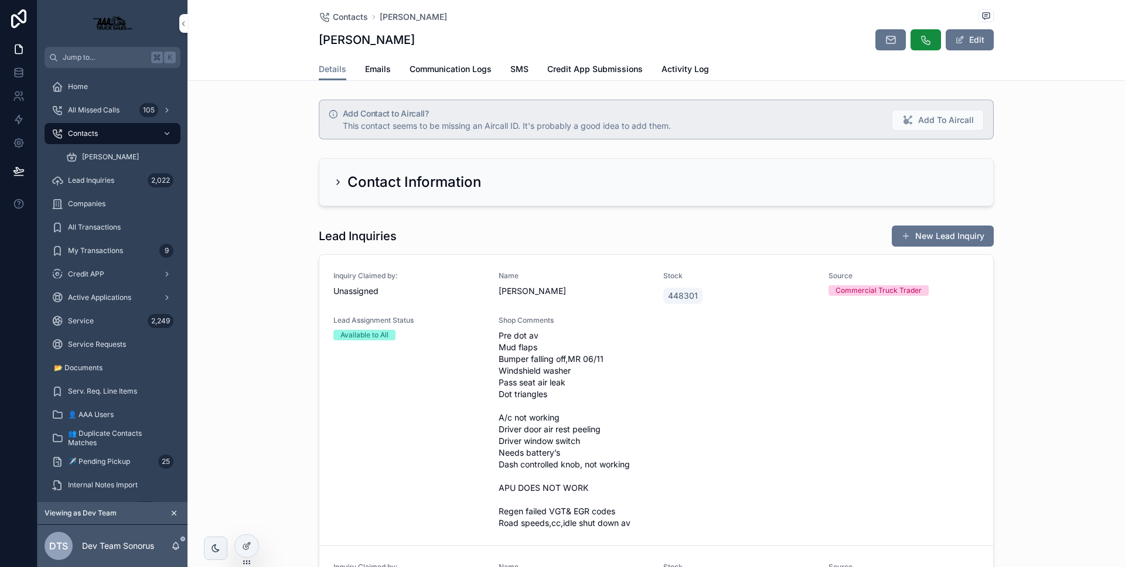
click at [334, 183] on icon "scrollable content" at bounding box center [337, 181] width 9 height 9
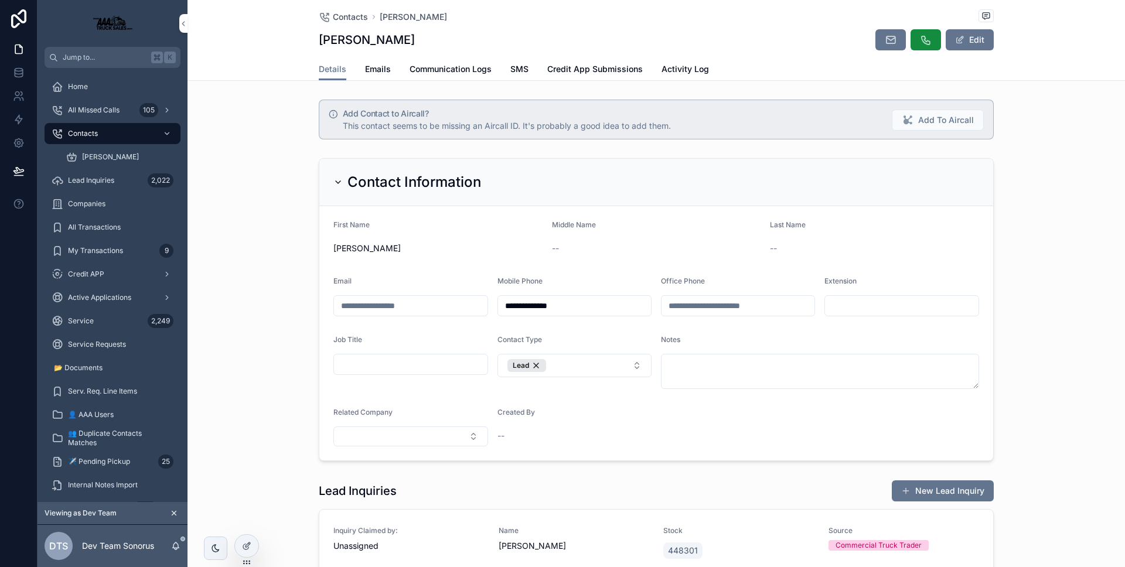
click at [334, 183] on icon "scrollable content" at bounding box center [337, 181] width 9 height 9
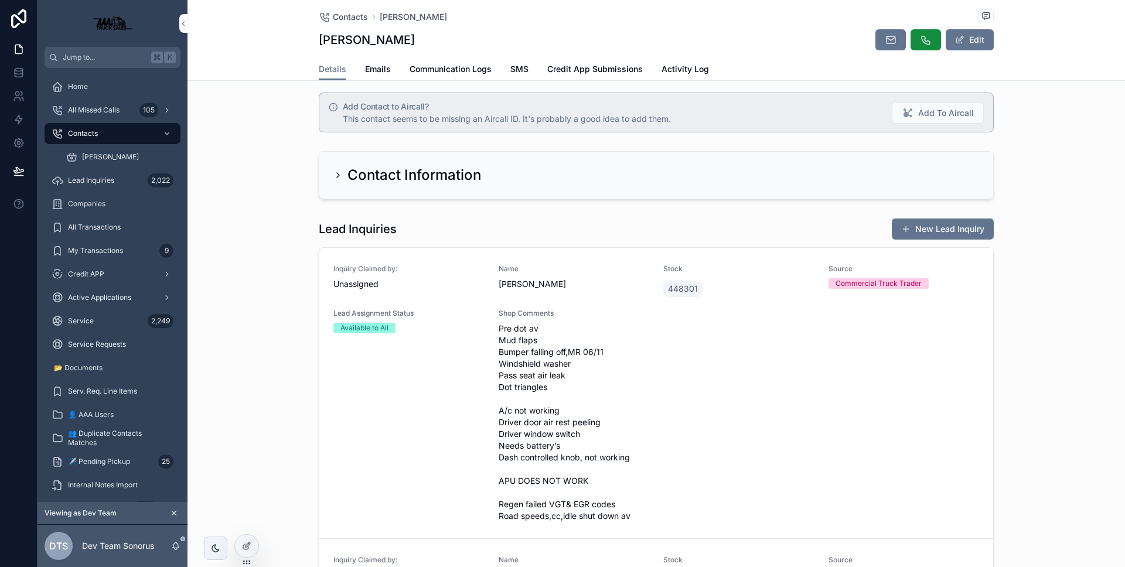
click at [326, 179] on div "Contact Information" at bounding box center [656, 175] width 674 height 47
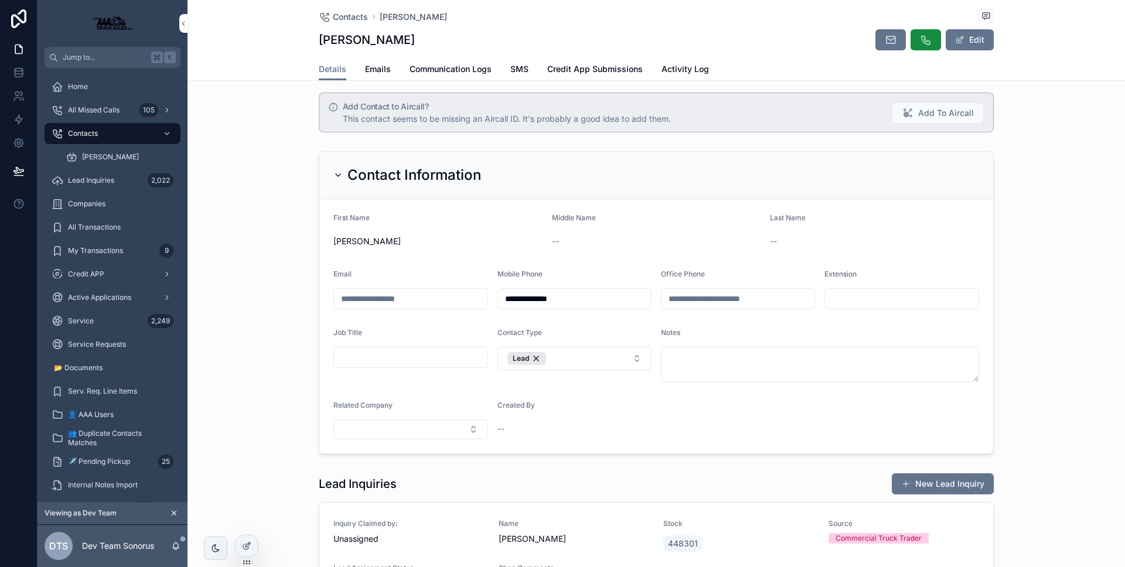
click at [333, 175] on icon "scrollable content" at bounding box center [337, 174] width 9 height 9
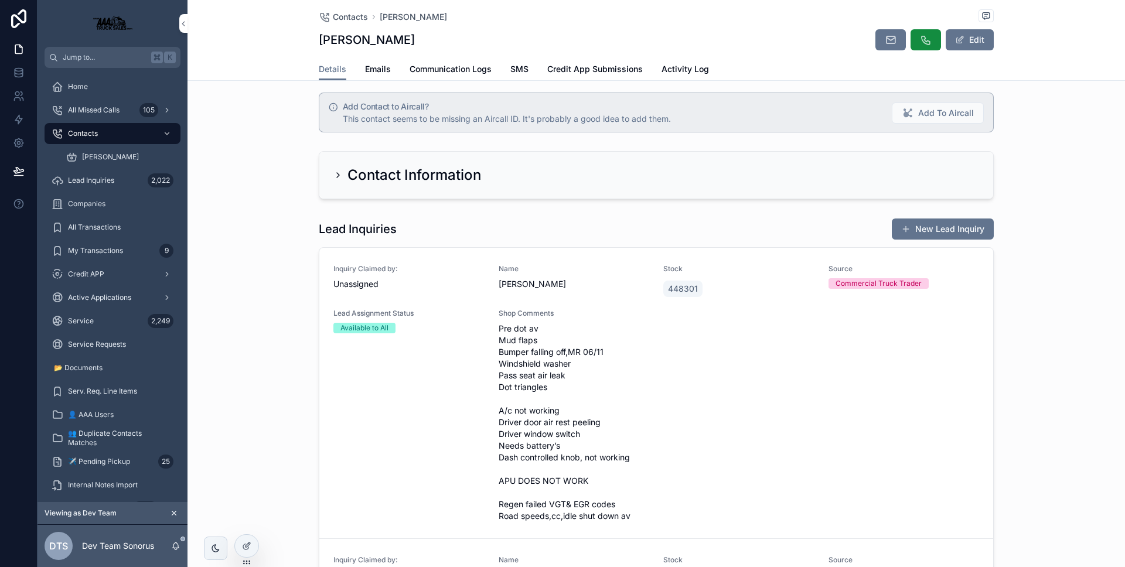
click at [333, 175] on icon "scrollable content" at bounding box center [337, 174] width 9 height 9
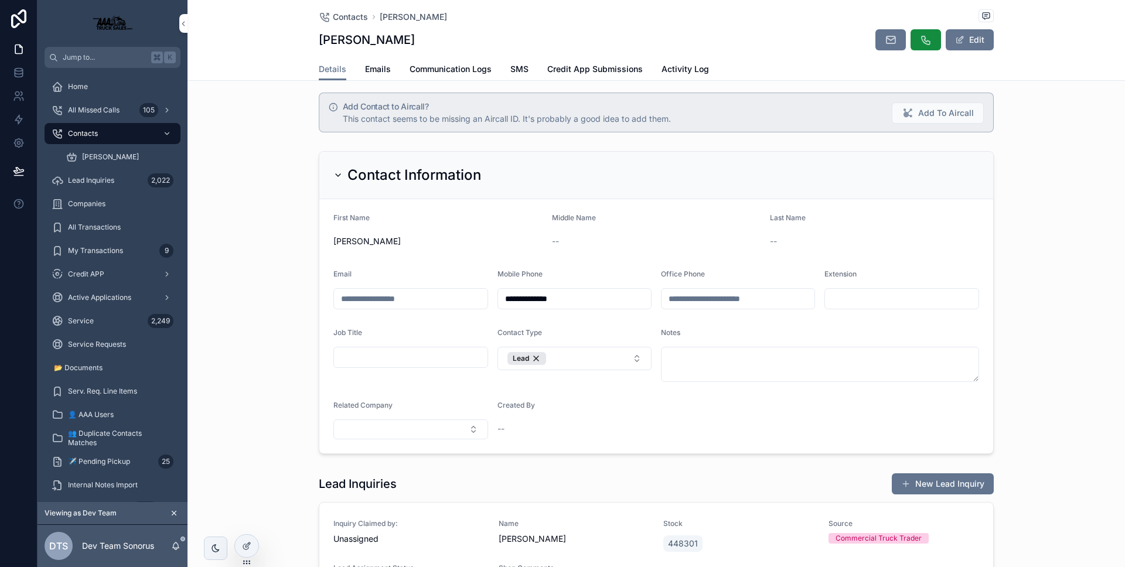
click at [333, 175] on icon "scrollable content" at bounding box center [337, 174] width 9 height 9
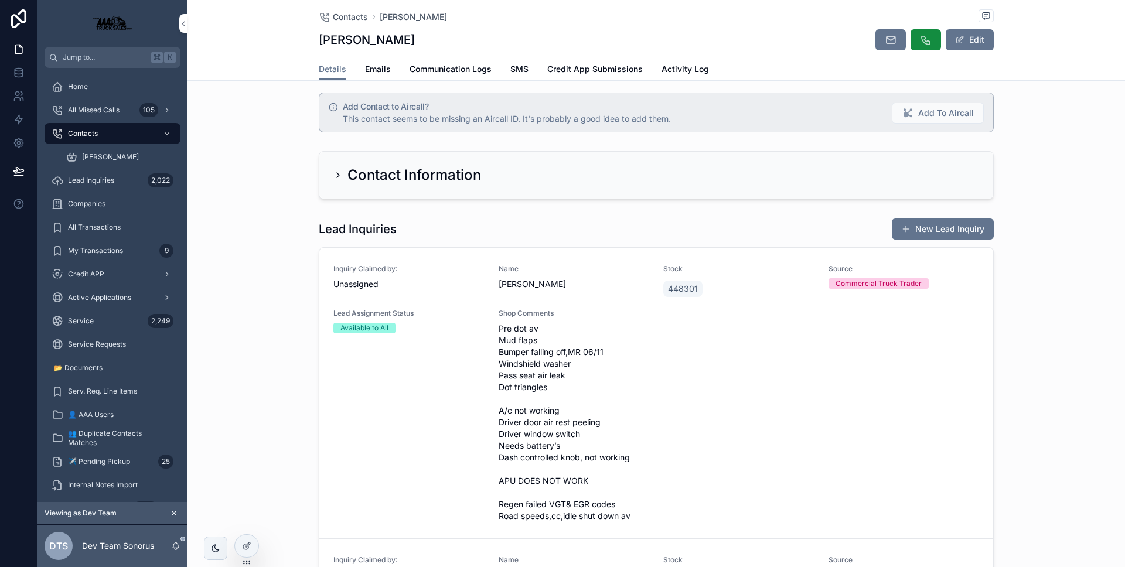
click at [333, 175] on icon "scrollable content" at bounding box center [337, 174] width 9 height 9
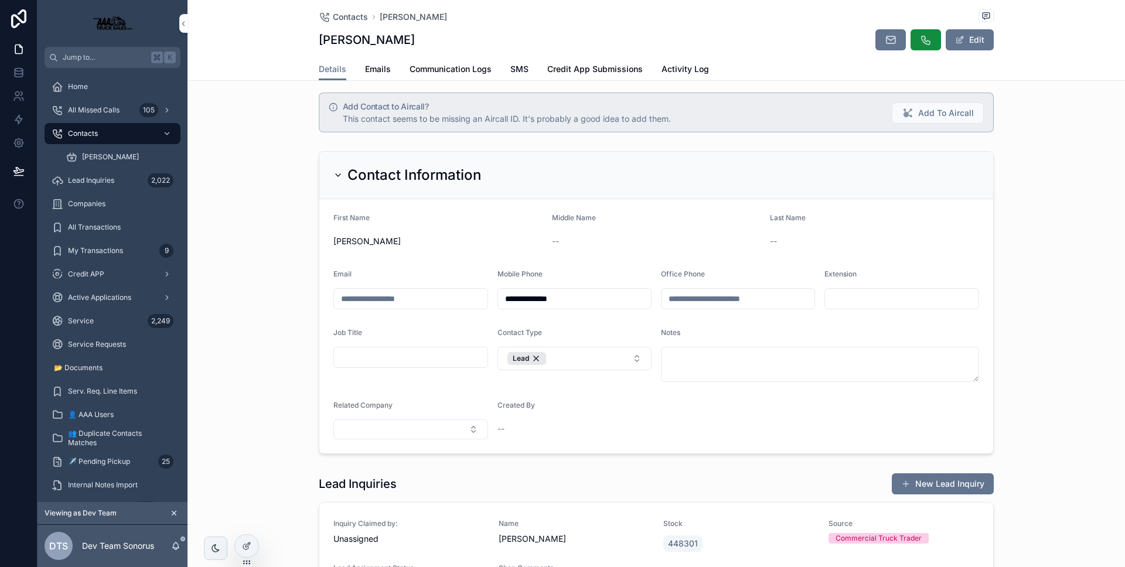
click at [333, 175] on icon "scrollable content" at bounding box center [337, 174] width 9 height 9
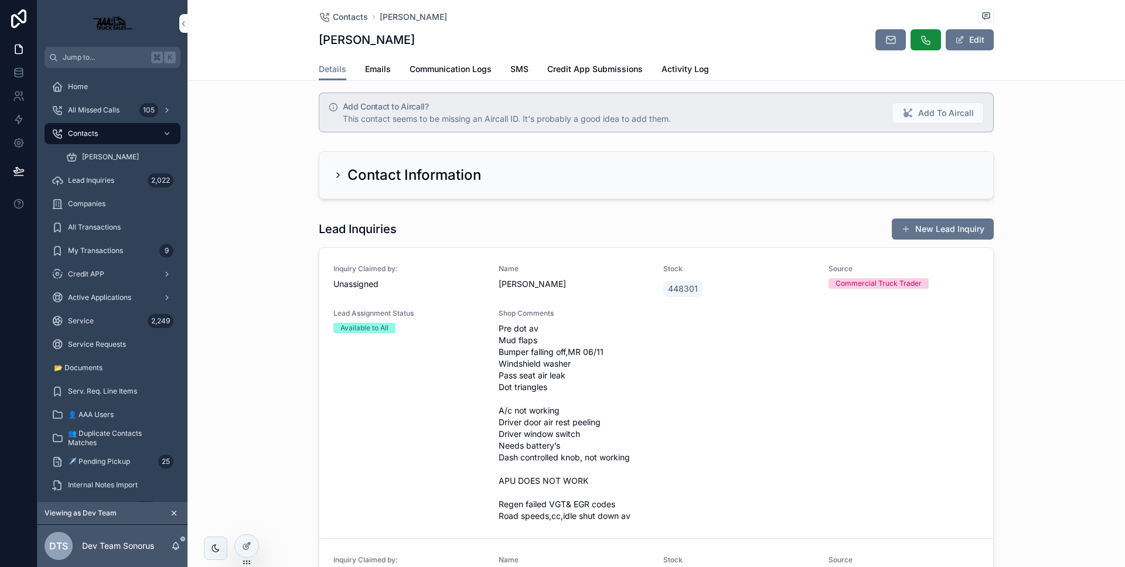
click at [336, 175] on icon "scrollable content" at bounding box center [337, 174] width 9 height 9
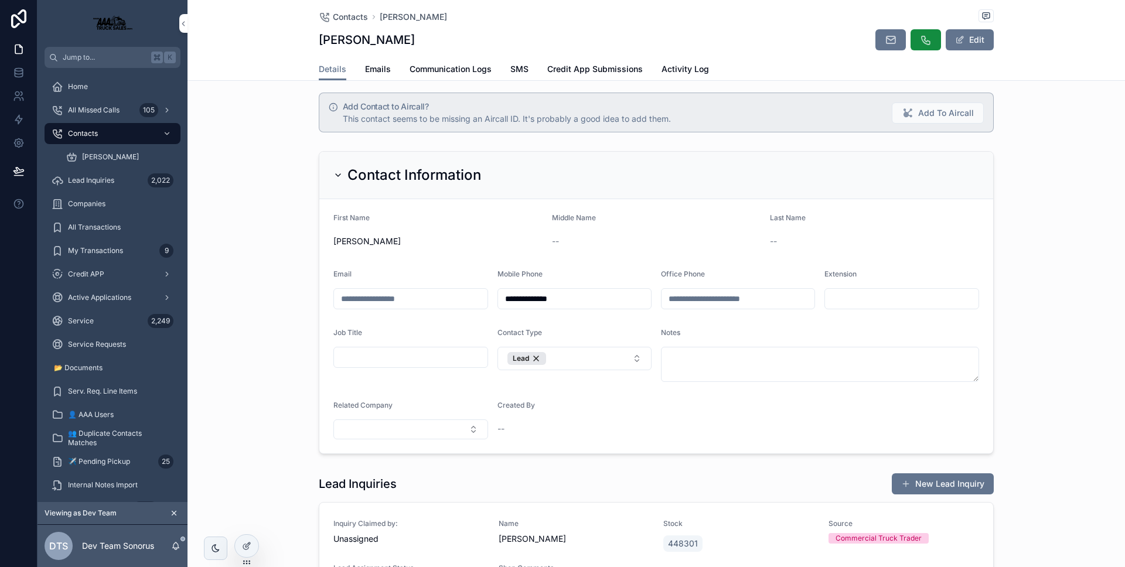
click at [250, 552] on div at bounding box center [246, 546] width 23 height 22
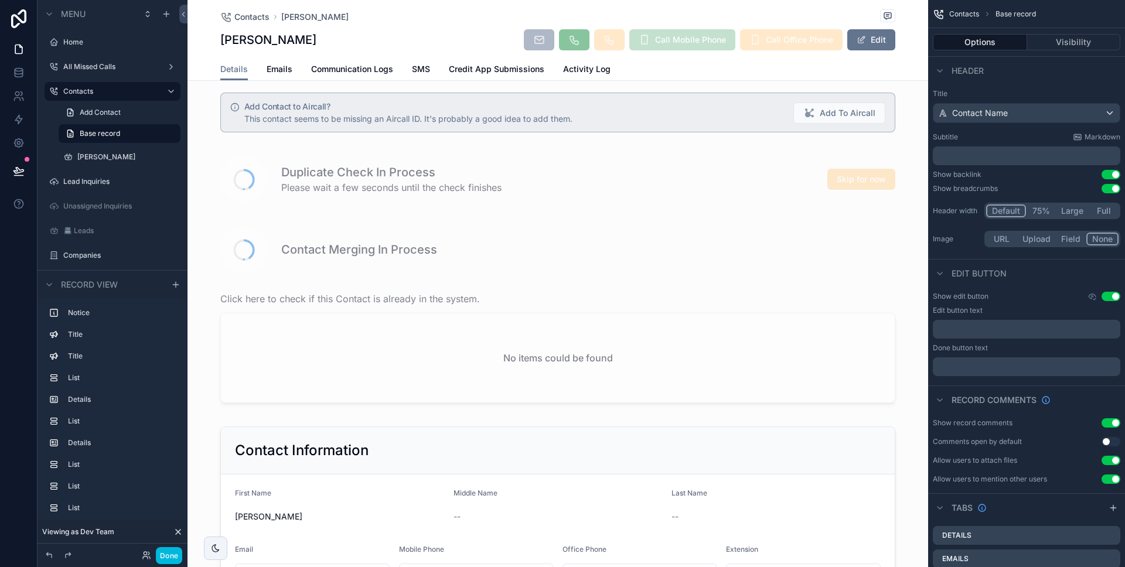
scroll to position [22, 0]
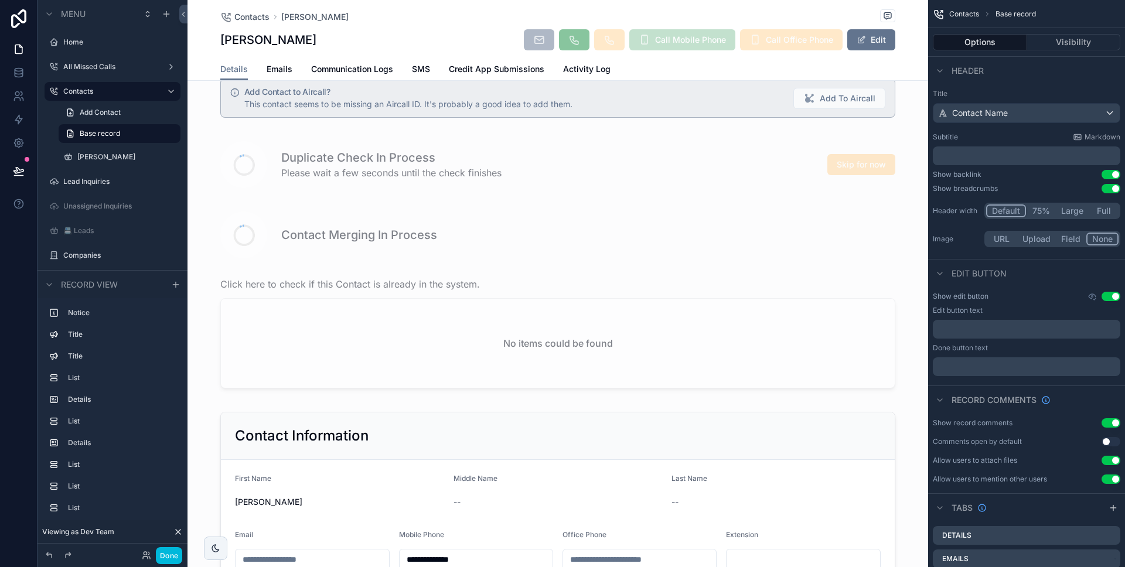
click at [664, 428] on div "scrollable content" at bounding box center [557, 563] width 740 height 312
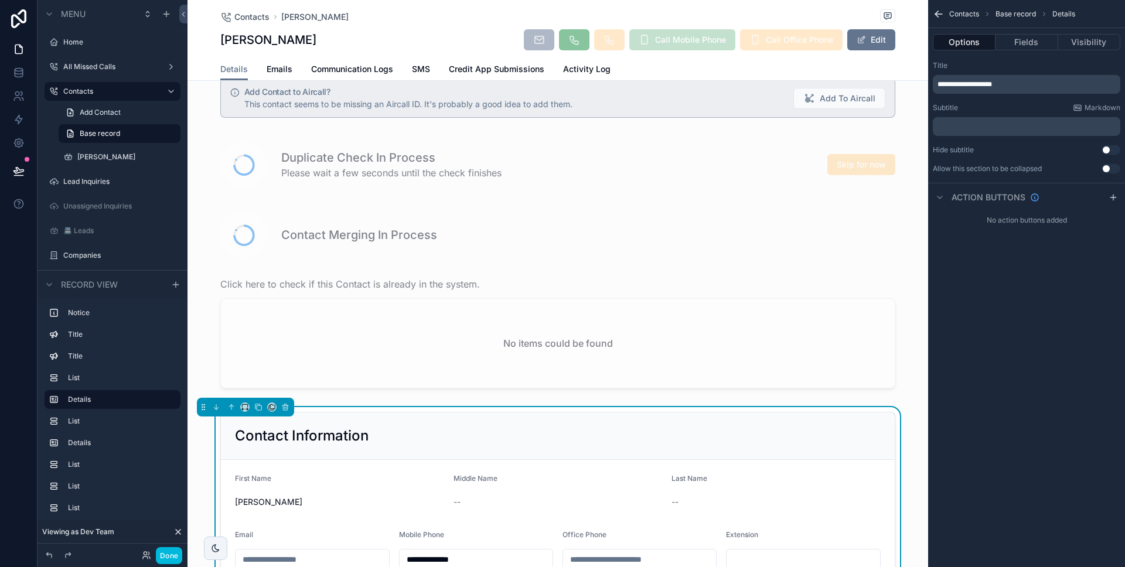
scroll to position [217, 0]
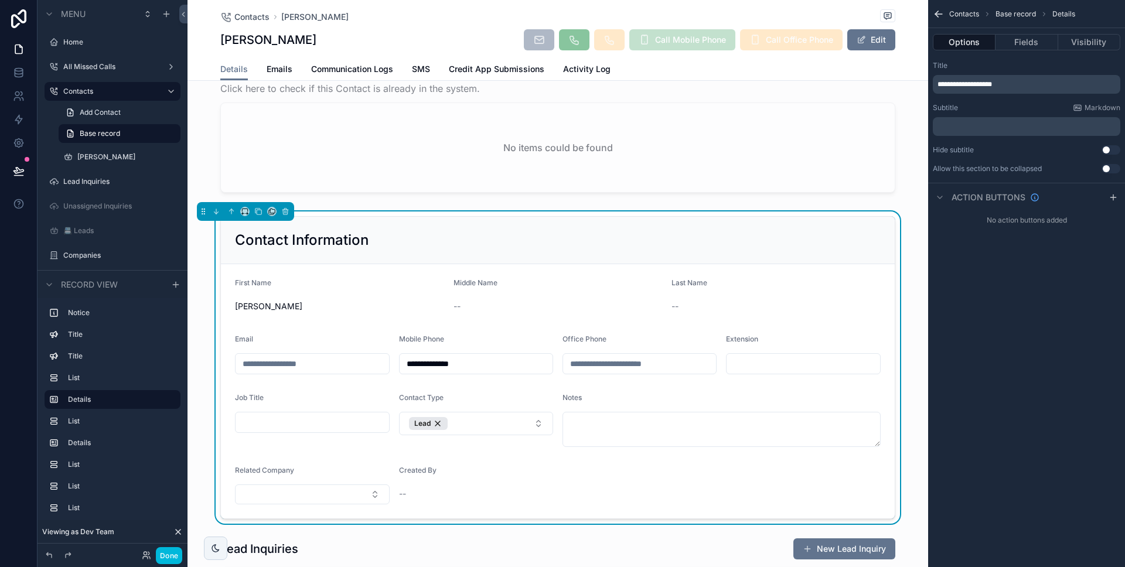
click at [1109, 169] on button "Use setting" at bounding box center [1110, 168] width 19 height 9
click at [173, 553] on button "Done" at bounding box center [169, 555] width 26 height 17
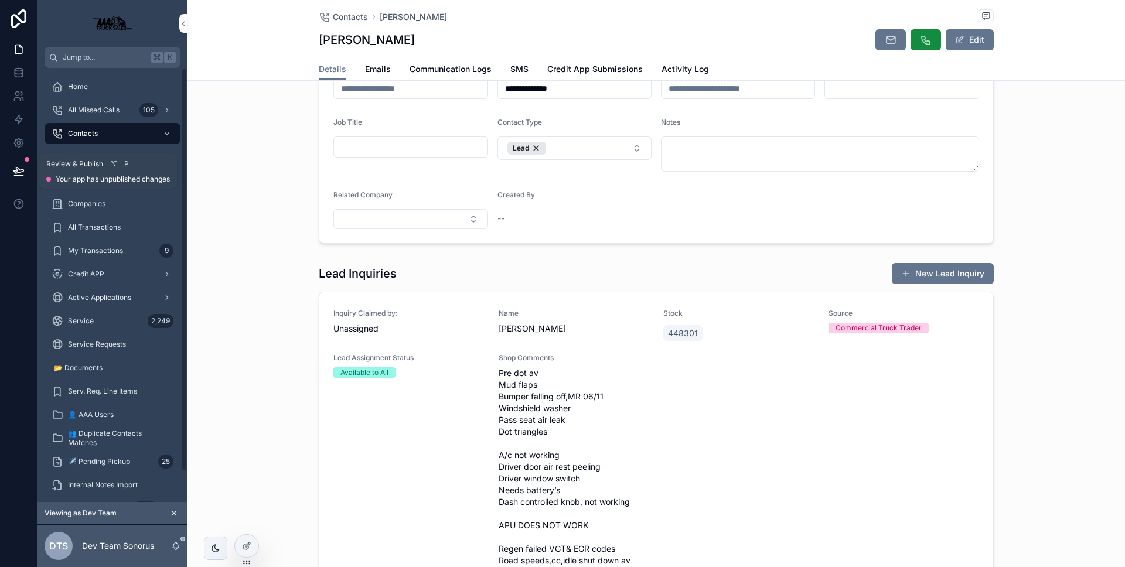
click at [20, 173] on icon at bounding box center [19, 171] width 12 height 12
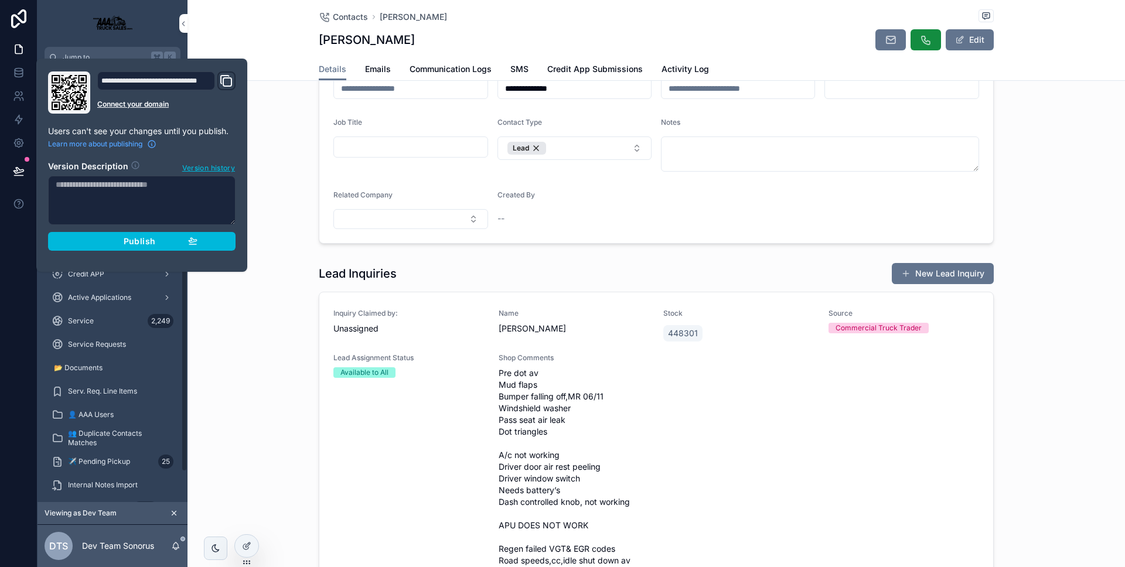
click at [129, 237] on span "Publish" at bounding box center [140, 241] width 32 height 11
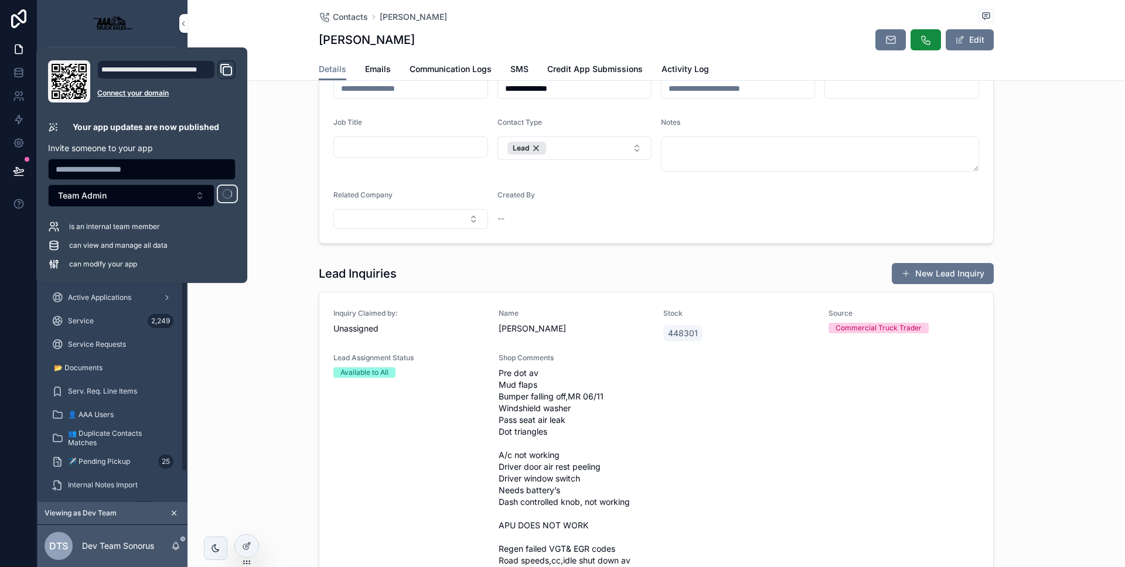
scroll to position [75, 0]
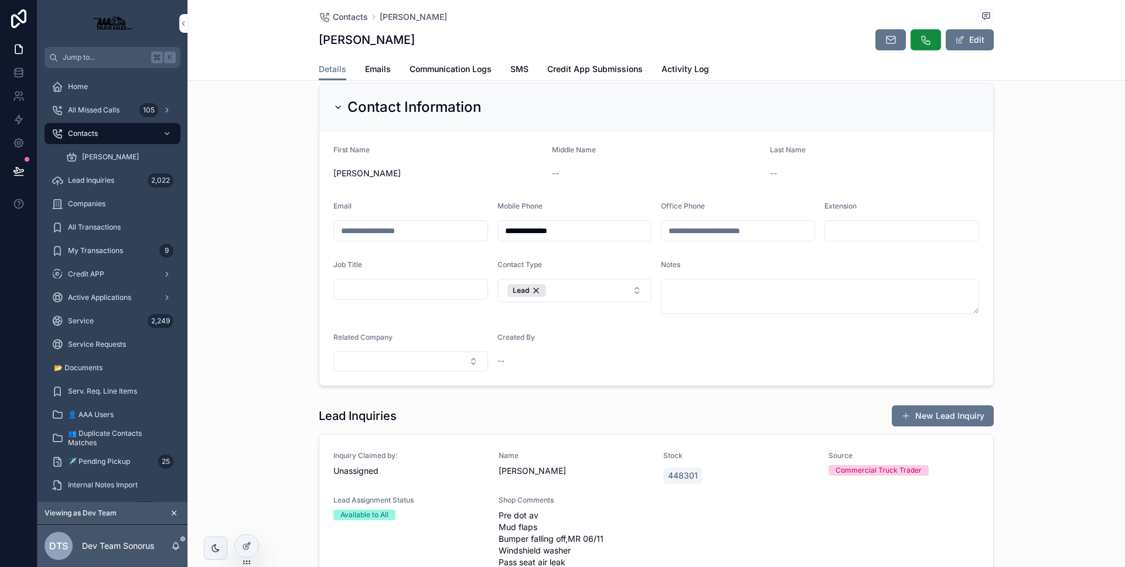
click at [267, 233] on div "**********" at bounding box center [655, 234] width 937 height 312
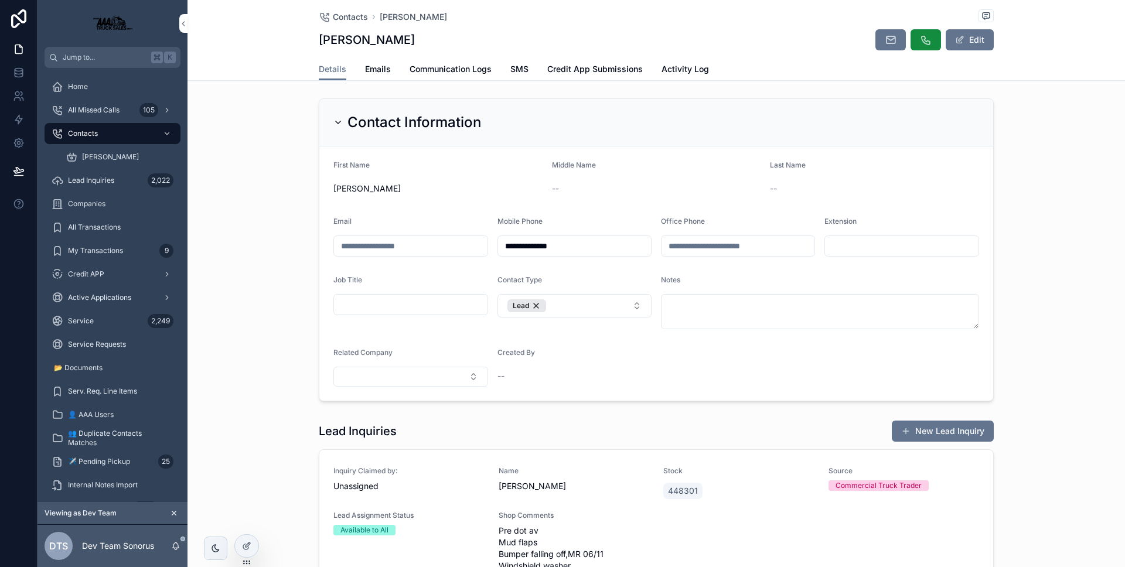
click at [333, 128] on div "Contact Information" at bounding box center [407, 122] width 148 height 19
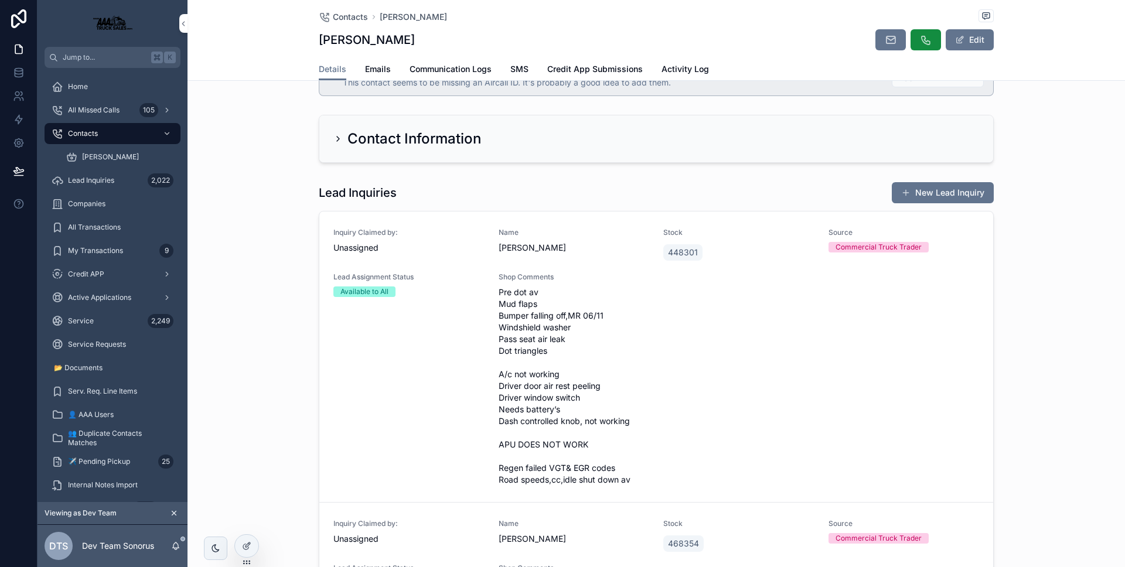
scroll to position [0, 0]
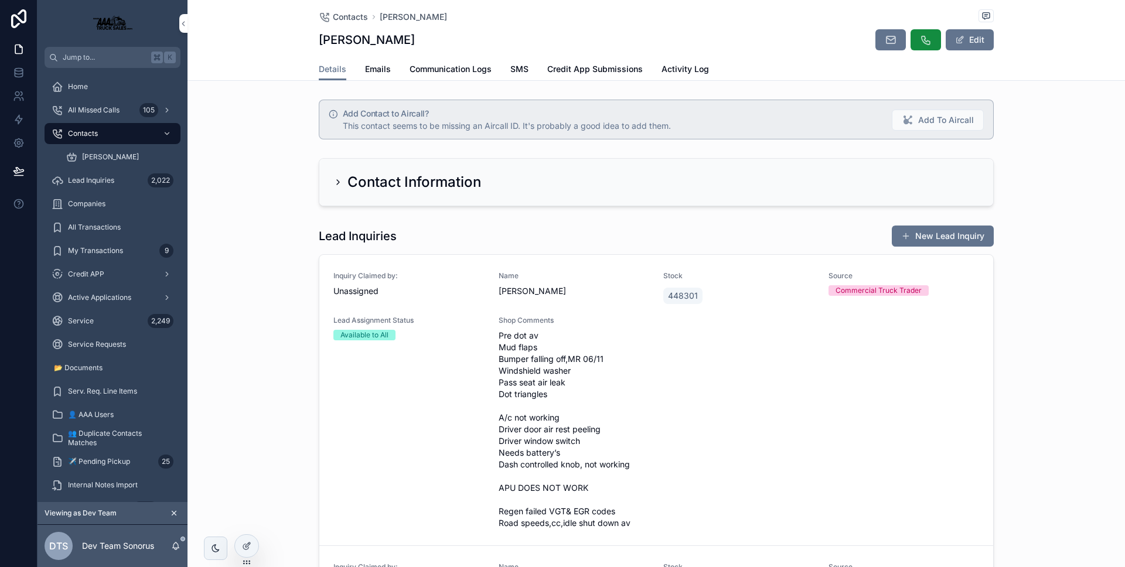
drag, startPoint x: 336, startPoint y: 184, endPoint x: 308, endPoint y: 248, distance: 69.8
click at [336, 184] on icon "scrollable content" at bounding box center [337, 181] width 9 height 9
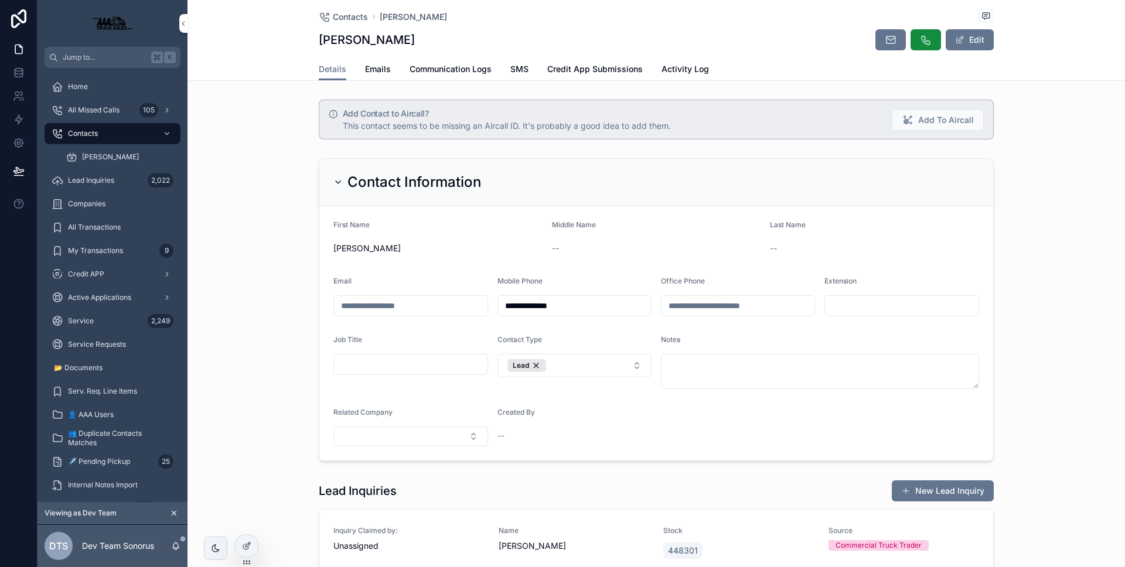
click at [256, 540] on div at bounding box center [246, 546] width 23 height 22
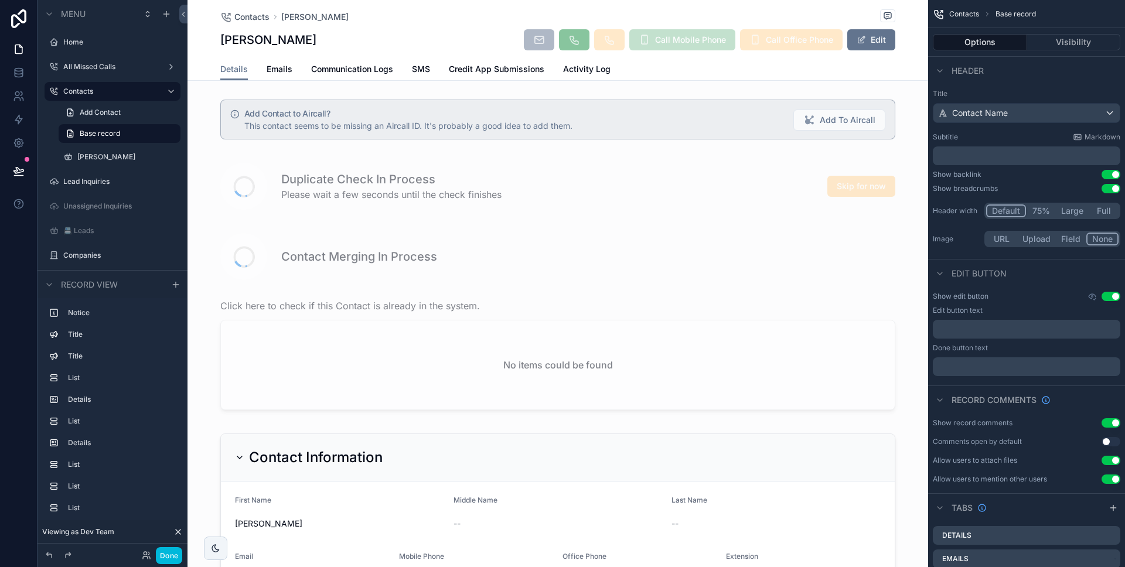
scroll to position [195, 0]
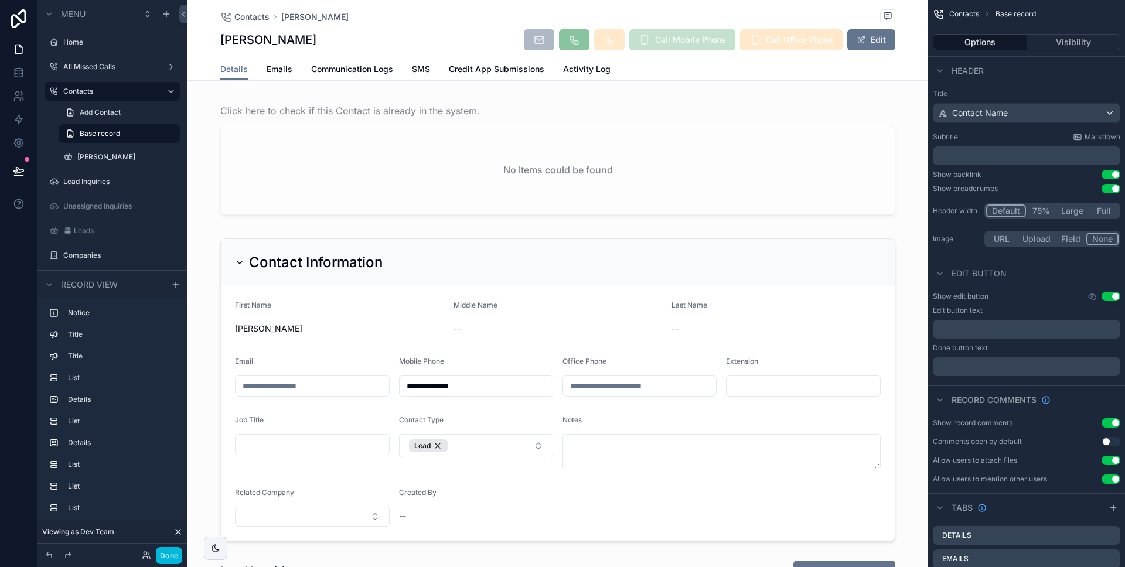
click at [457, 329] on div "scrollable content" at bounding box center [557, 390] width 740 height 312
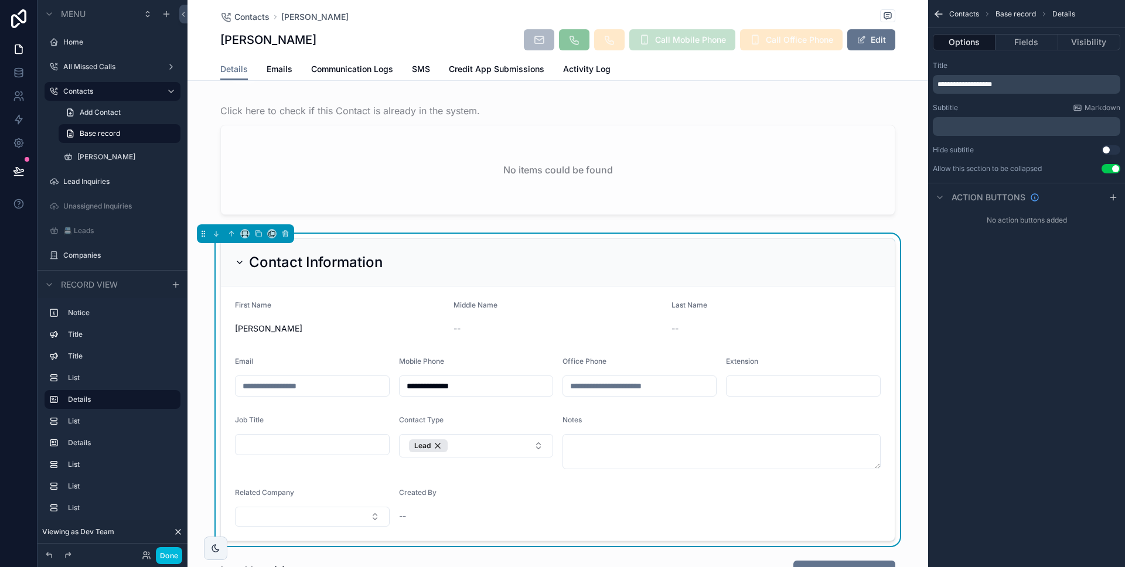
scroll to position [263, 0]
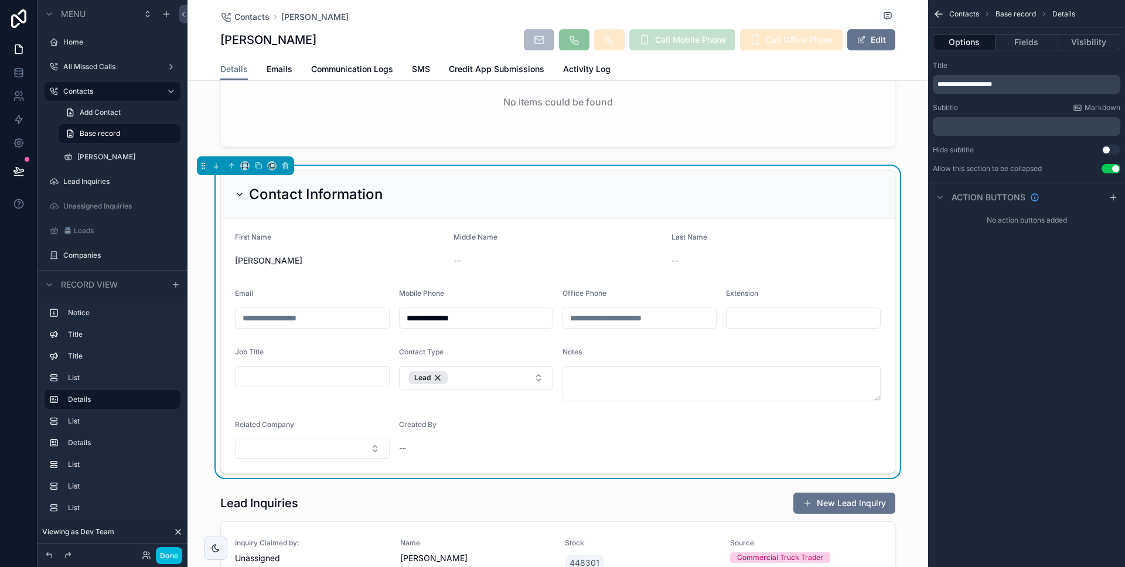
click at [239, 194] on icon "scrollable content" at bounding box center [239, 194] width 9 height 9
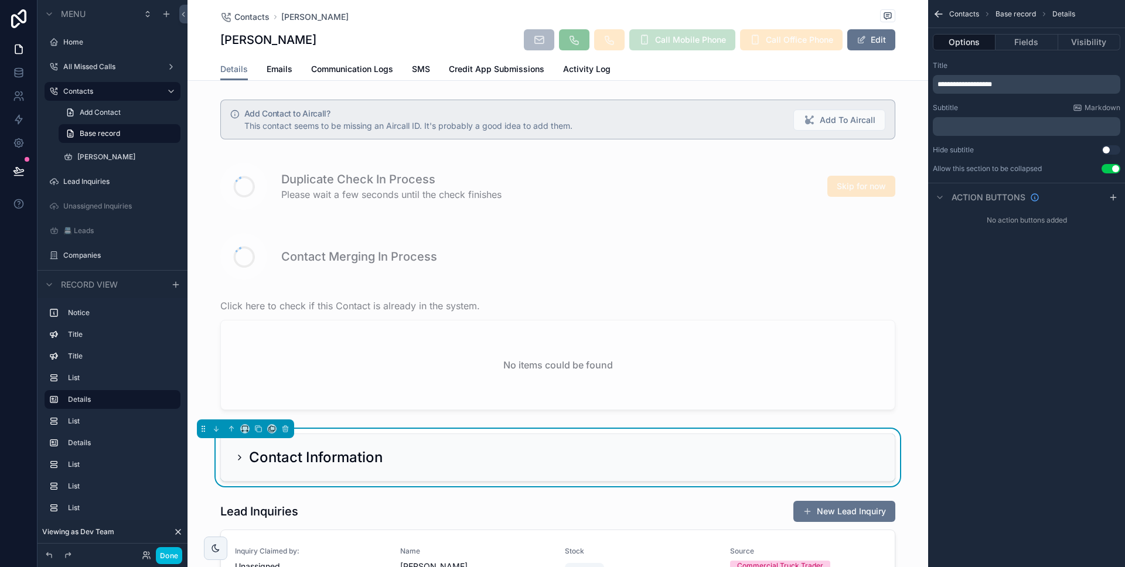
scroll to position [263, 0]
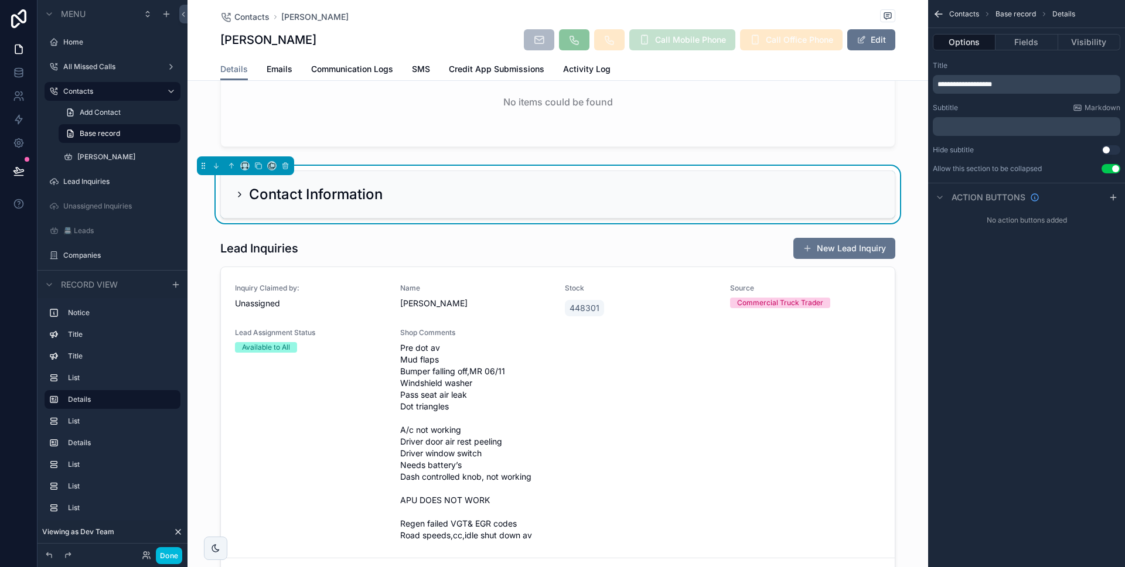
click at [164, 551] on button "Done" at bounding box center [169, 555] width 26 height 17
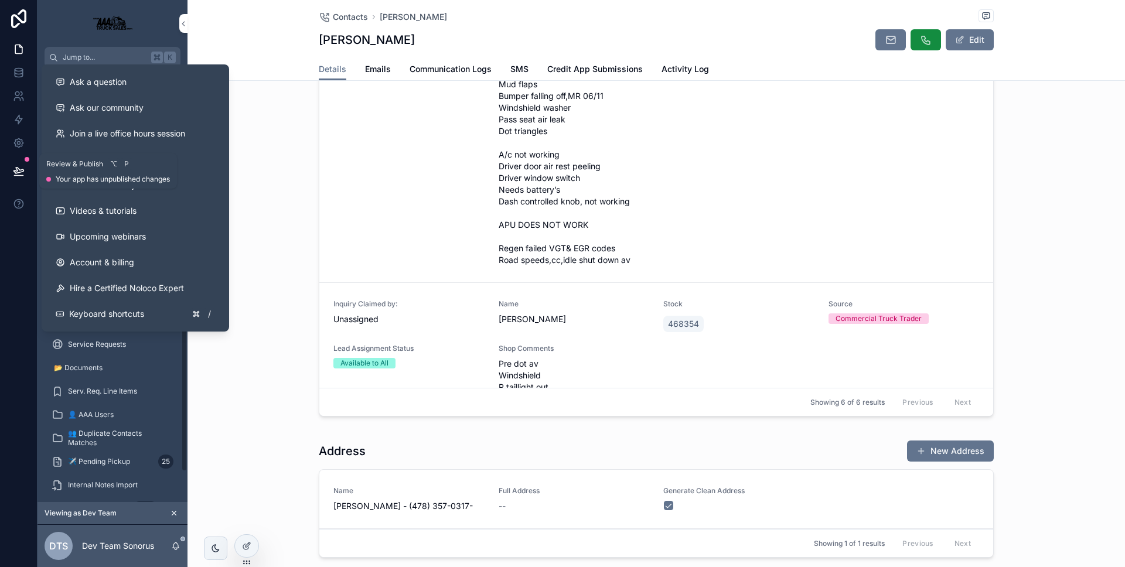
click at [29, 177] on button at bounding box center [19, 171] width 26 height 33
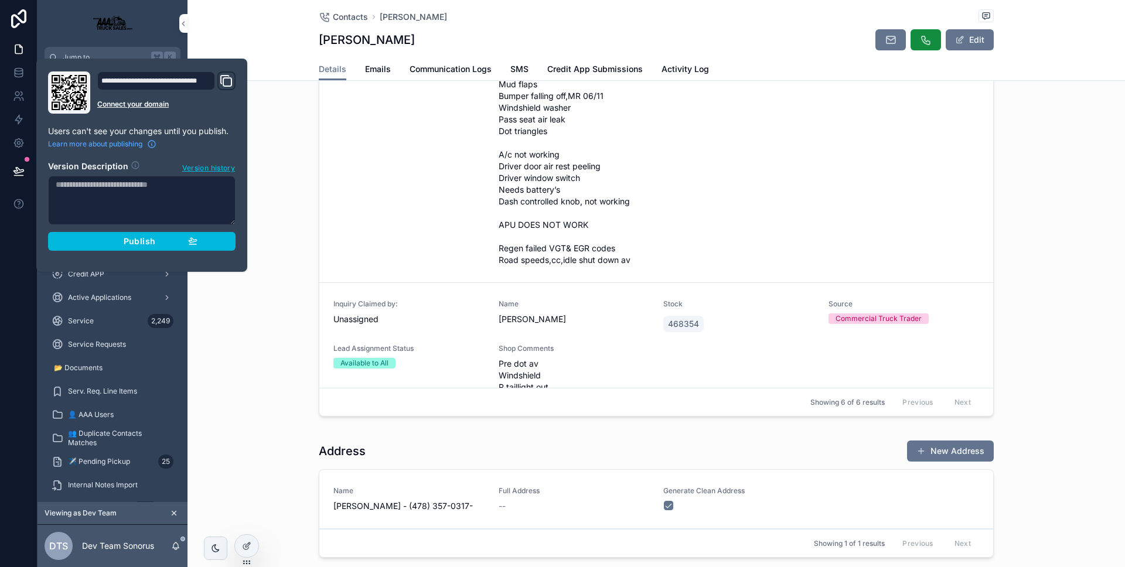
click at [80, 233] on button "Publish" at bounding box center [141, 241] width 187 height 19
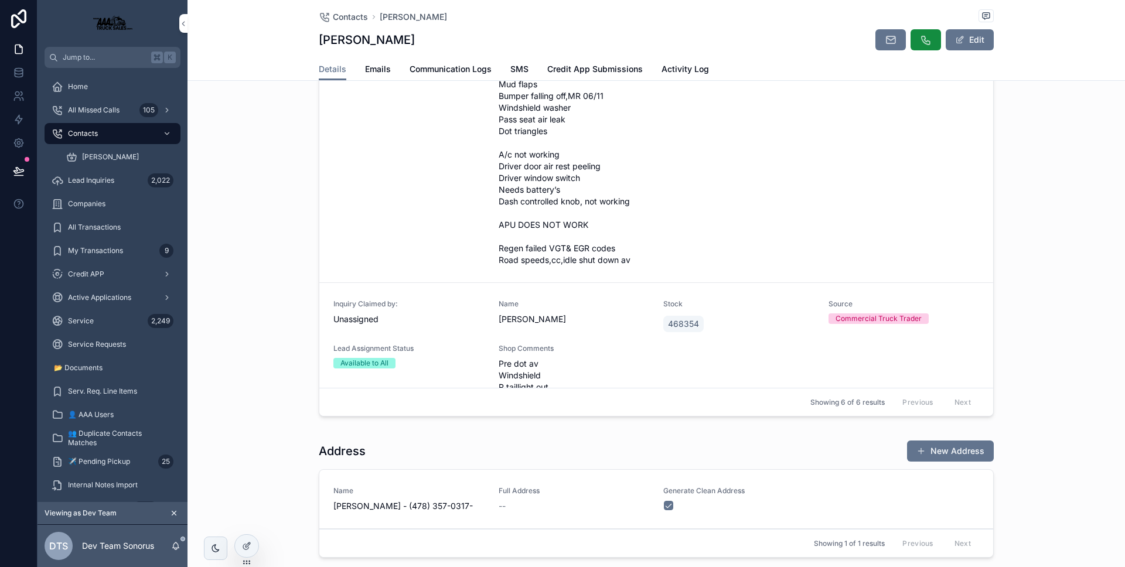
drag, startPoint x: 5, startPoint y: 254, endPoint x: 212, endPoint y: 45, distance: 293.6
click at [5, 254] on div at bounding box center [18, 283] width 37 height 567
